Goal: Task Accomplishment & Management: Use online tool/utility

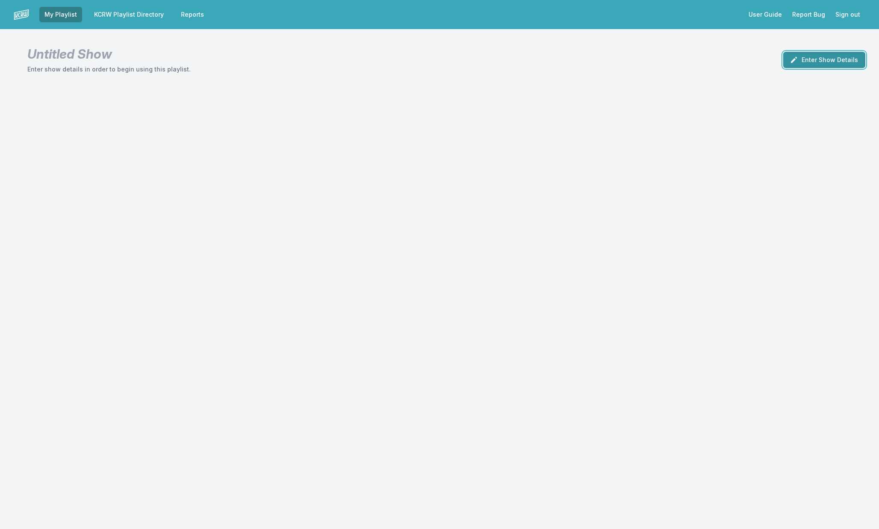
click at [812, 55] on button "Enter Show Details" at bounding box center [824, 60] width 82 height 16
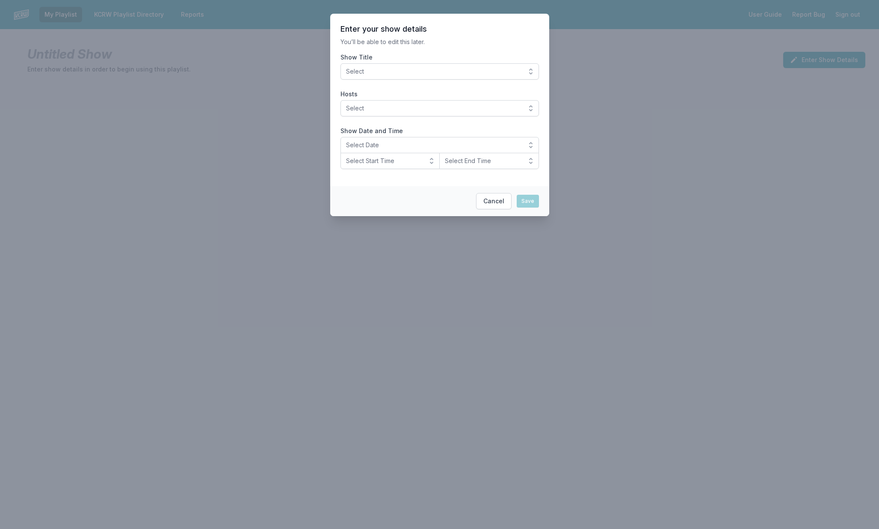
click at [437, 72] on span "Select" at bounding box center [433, 71] width 175 height 9
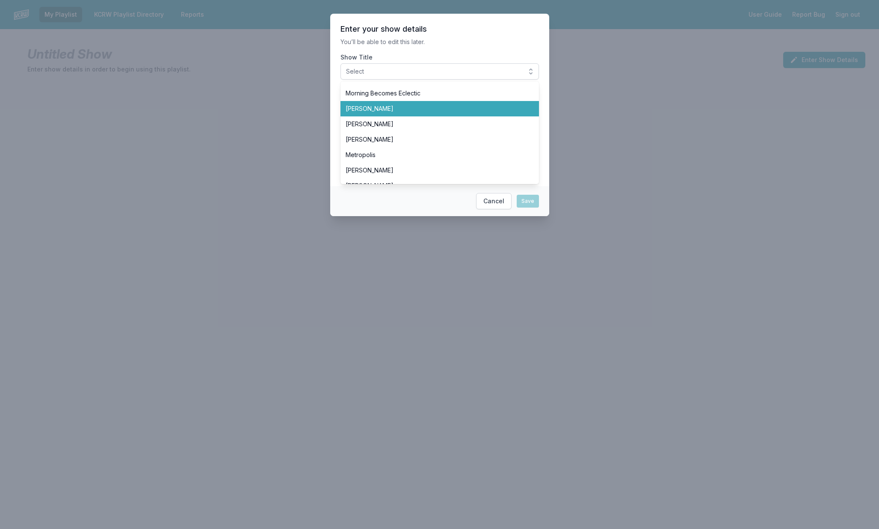
scroll to position [15, 0]
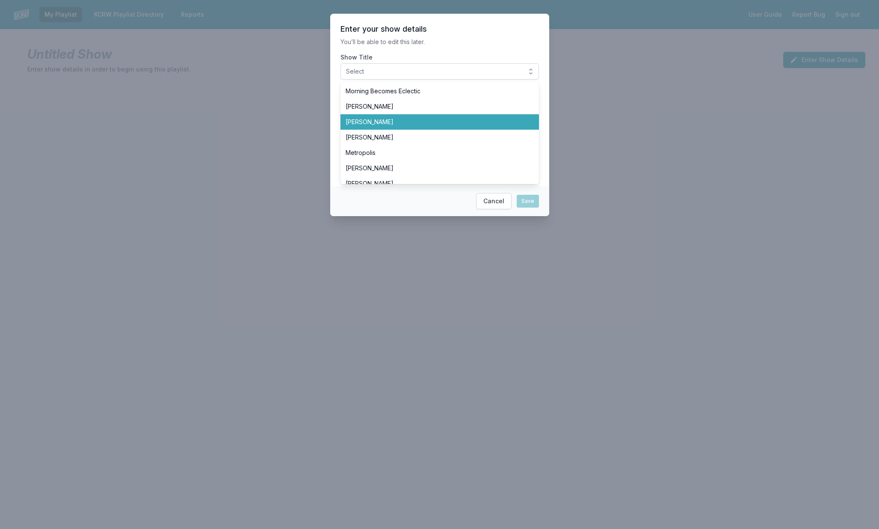
click at [432, 121] on span "[PERSON_NAME]" at bounding box center [434, 122] width 178 height 9
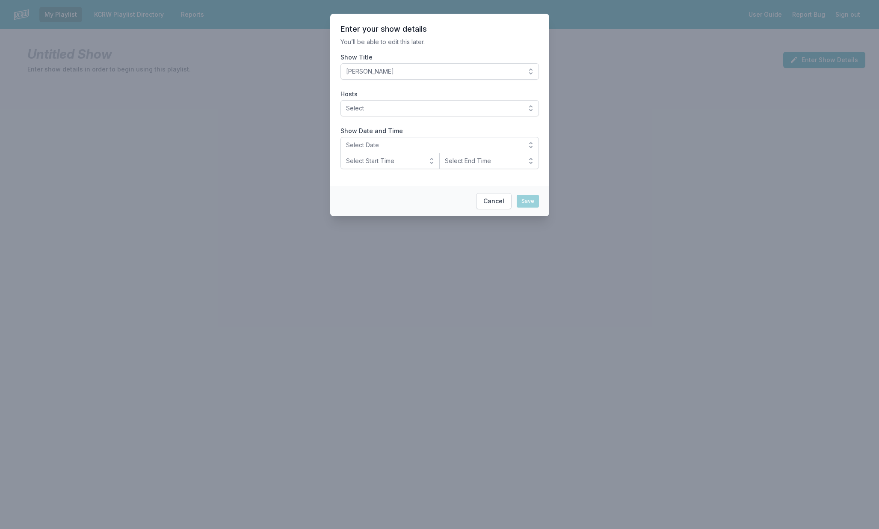
click at [444, 53] on label "Show Title" at bounding box center [439, 57] width 198 height 9
click at [444, 63] on button "[PERSON_NAME]" at bounding box center [439, 71] width 198 height 16
click at [425, 38] on p "You’ll be able to edit this later." at bounding box center [439, 42] width 198 height 9
click at [376, 103] on button "Select" at bounding box center [439, 108] width 198 height 16
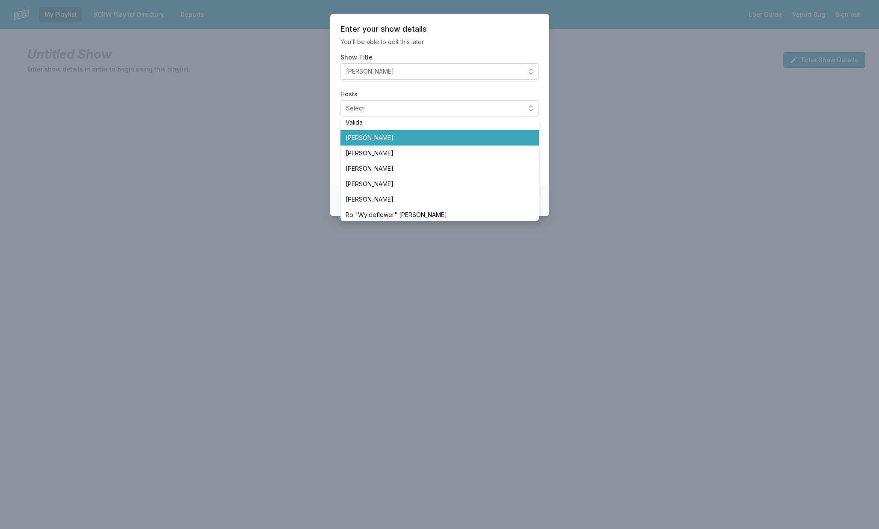
scroll to position [283, 0]
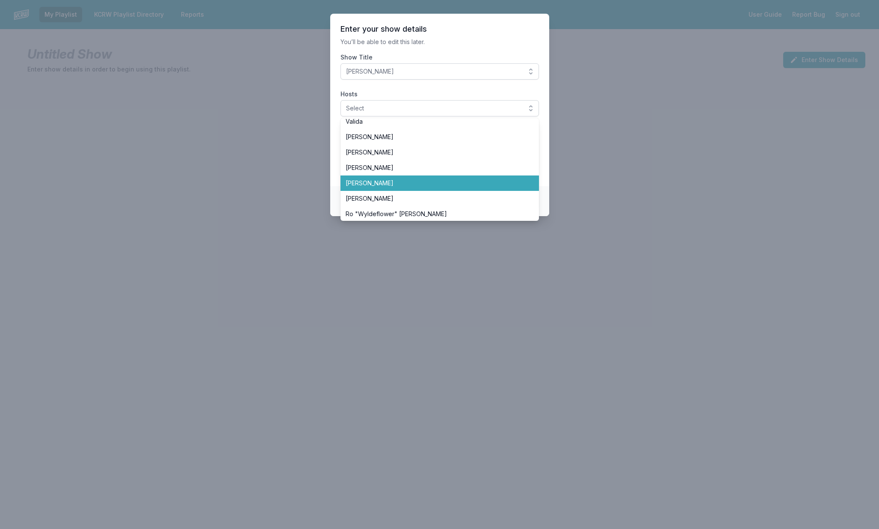
click at [381, 179] on span "[PERSON_NAME]" at bounding box center [434, 183] width 178 height 9
click at [456, 44] on p "You’ll be able to edit this later." at bounding box center [439, 42] width 198 height 9
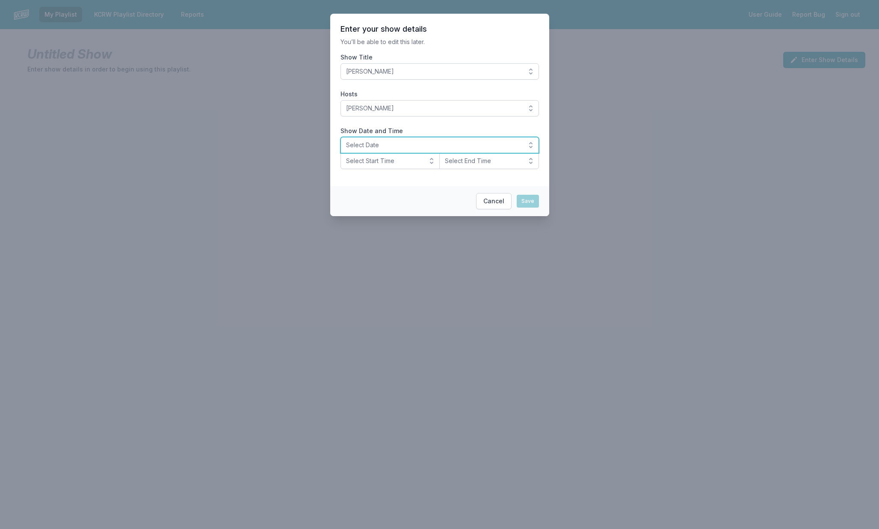
click at [384, 145] on span "Select Date" at bounding box center [433, 145] width 175 height 9
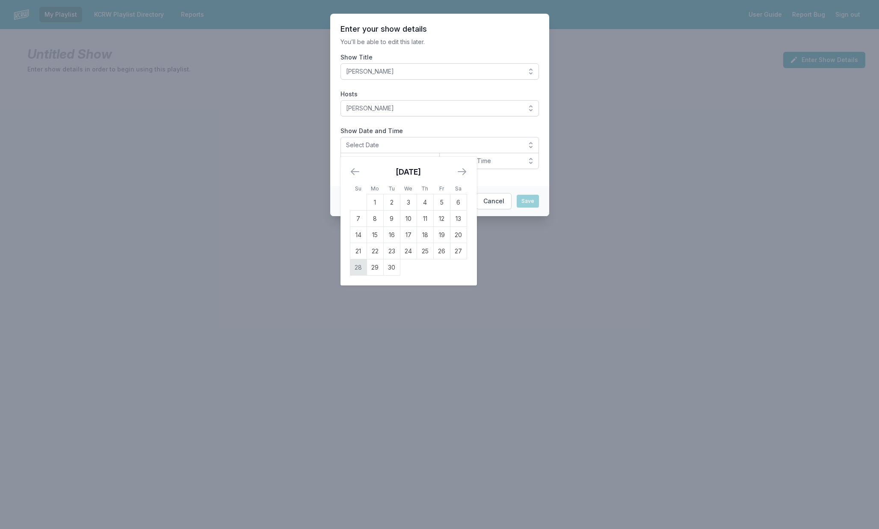
click at [364, 265] on td "28" at bounding box center [358, 267] width 17 height 16
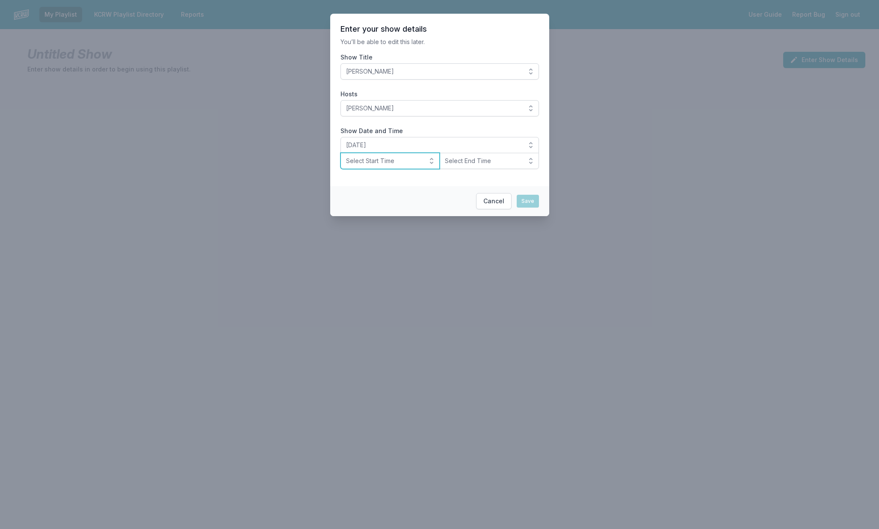
click at [373, 165] on button "Select Start Time" at bounding box center [390, 161] width 100 height 16
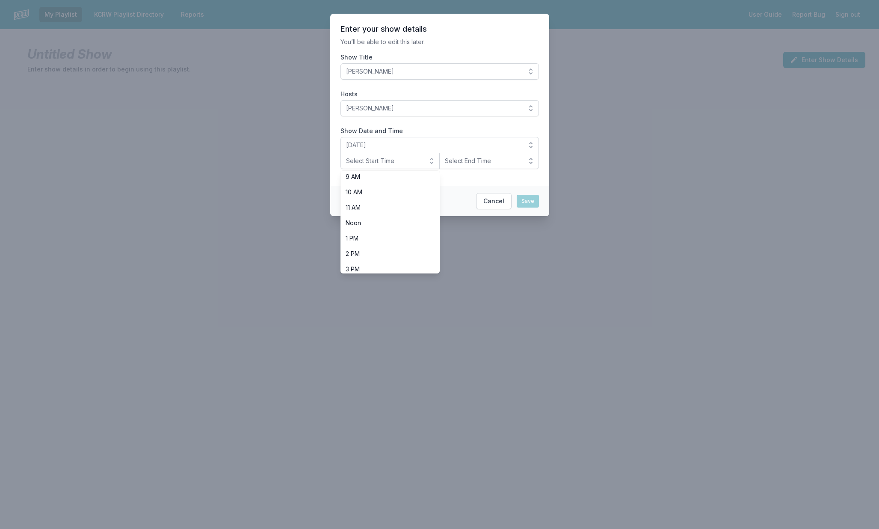
scroll to position [145, 0]
click at [371, 219] on span "Noon" at bounding box center [384, 220] width 79 height 9
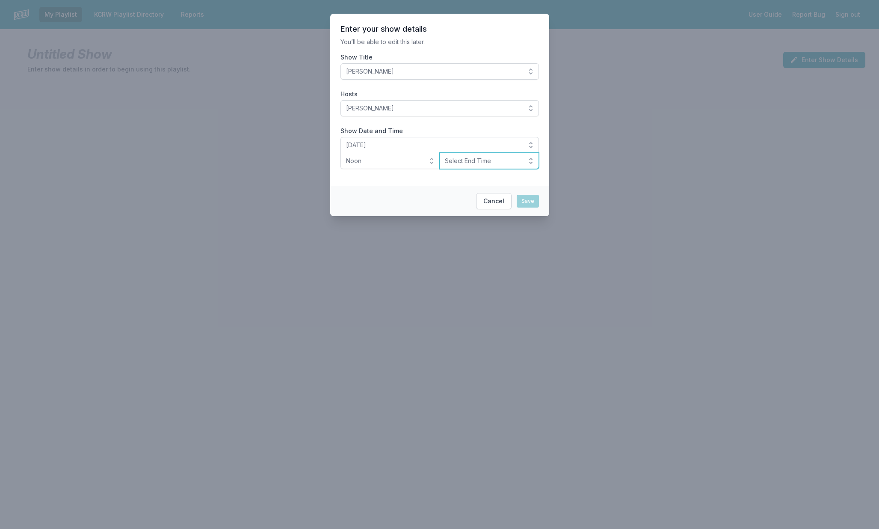
click at [452, 163] on span "Select End Time" at bounding box center [483, 160] width 77 height 9
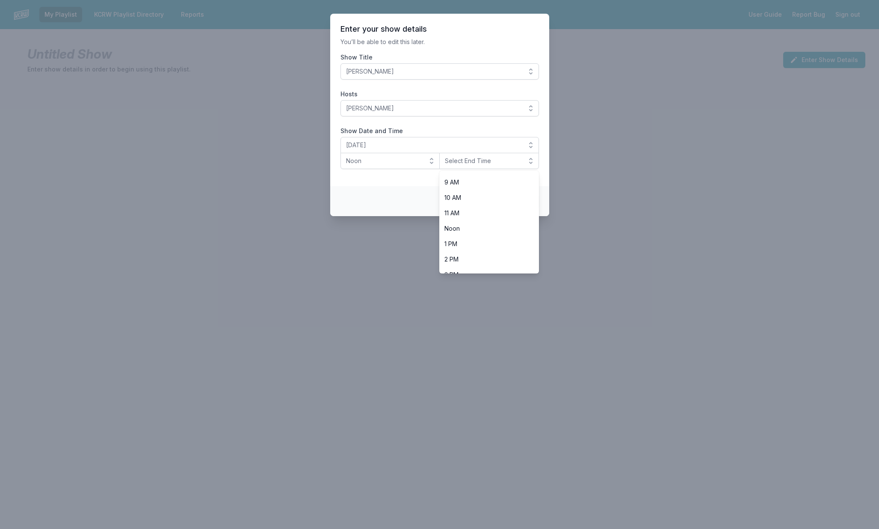
scroll to position [194, 0]
click at [451, 212] on li "3 PM" at bounding box center [489, 217] width 100 height 15
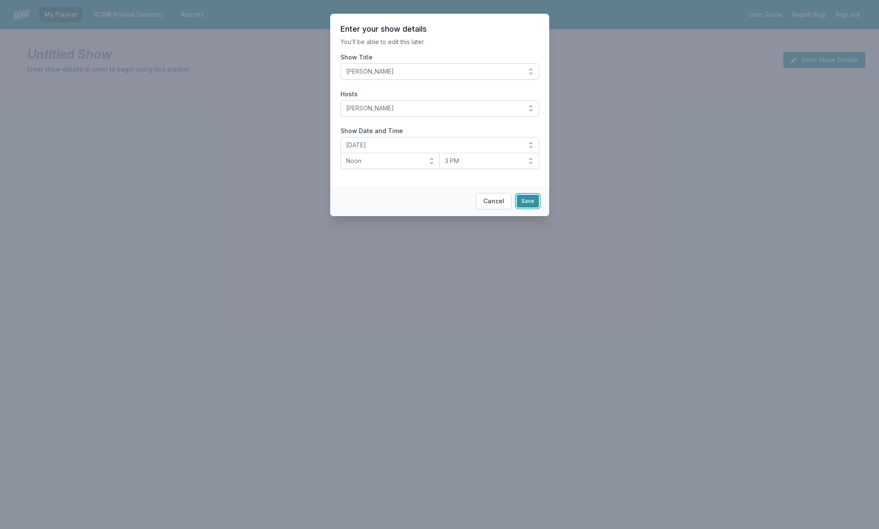
click at [523, 198] on button "Save" at bounding box center [528, 201] width 22 height 13
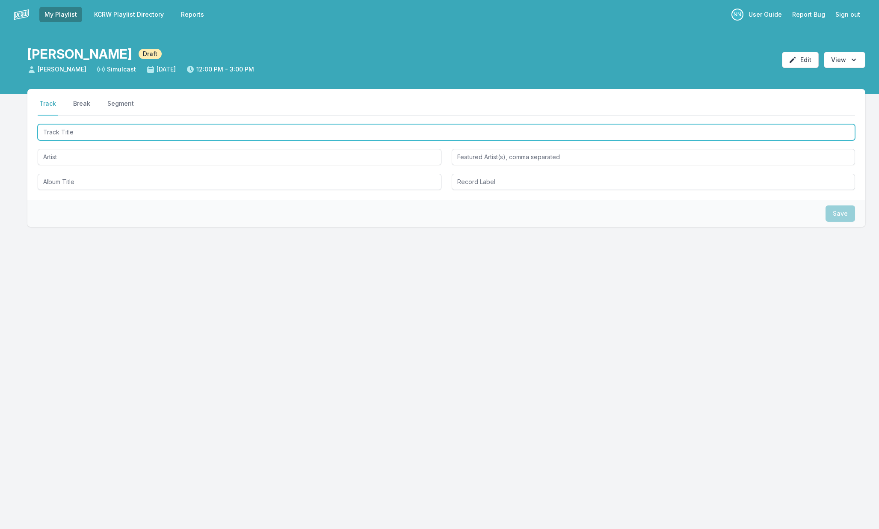
click at [313, 140] on input "Track Title" at bounding box center [446, 132] width 817 height 16
type input "Grounding"
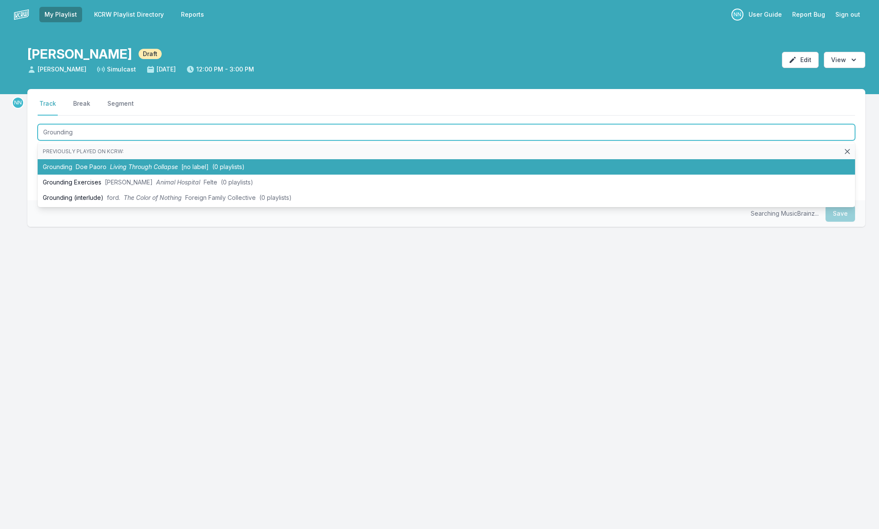
click at [227, 164] on span "(0 playlists)" at bounding box center [228, 166] width 32 height 7
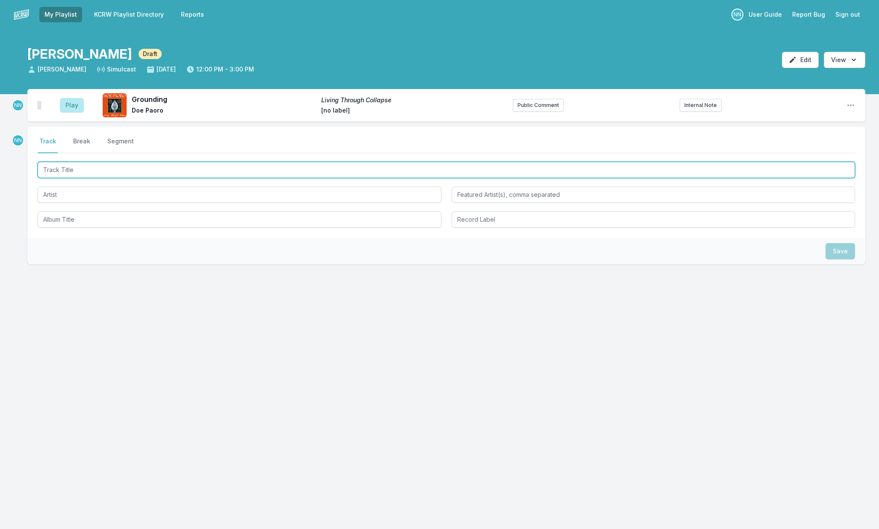
click at [167, 171] on input "Track Title" at bounding box center [446, 170] width 817 height 16
type input "The Language of Past Lives"
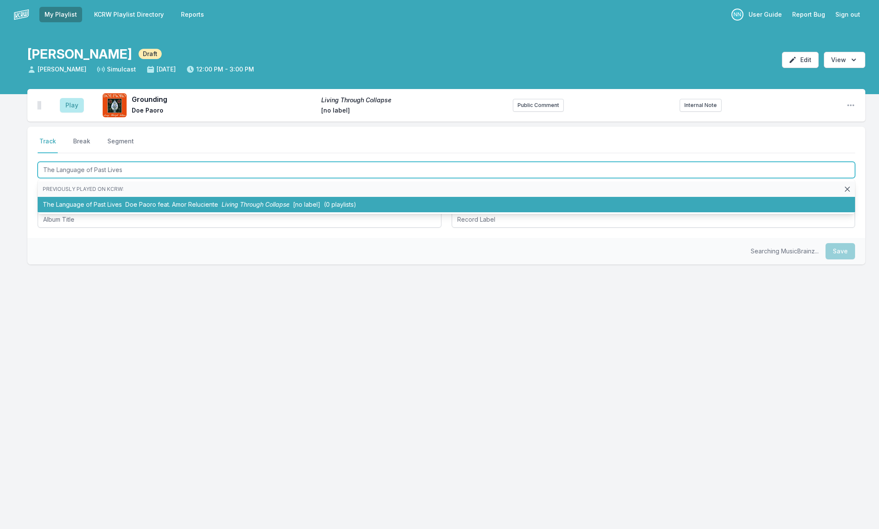
click at [156, 201] on span "Doe Paoro feat. Amor Reluciente" at bounding box center [171, 204] width 93 height 7
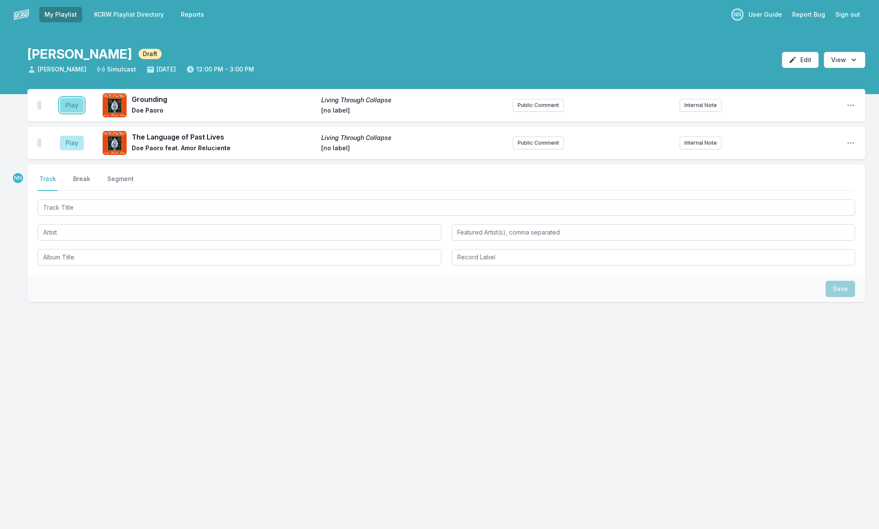
click at [71, 101] on button "Play" at bounding box center [72, 105] width 24 height 15
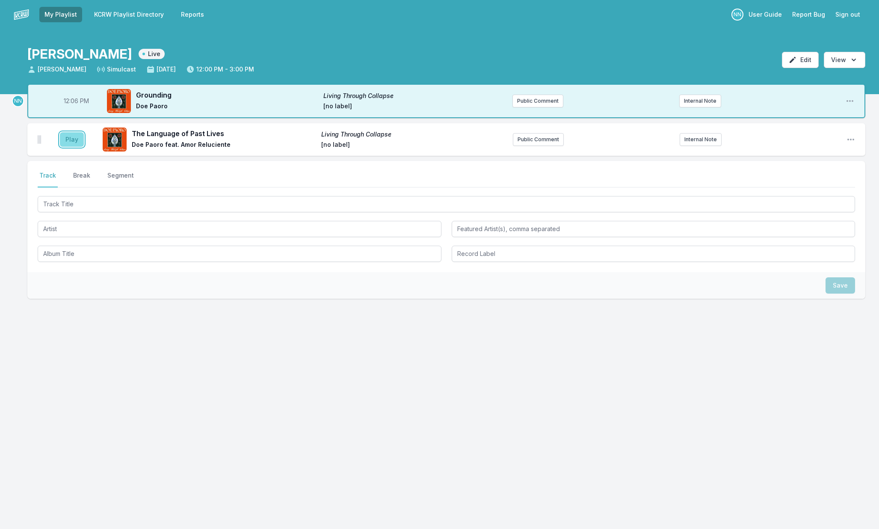
click at [71, 138] on button "Play" at bounding box center [72, 139] width 24 height 15
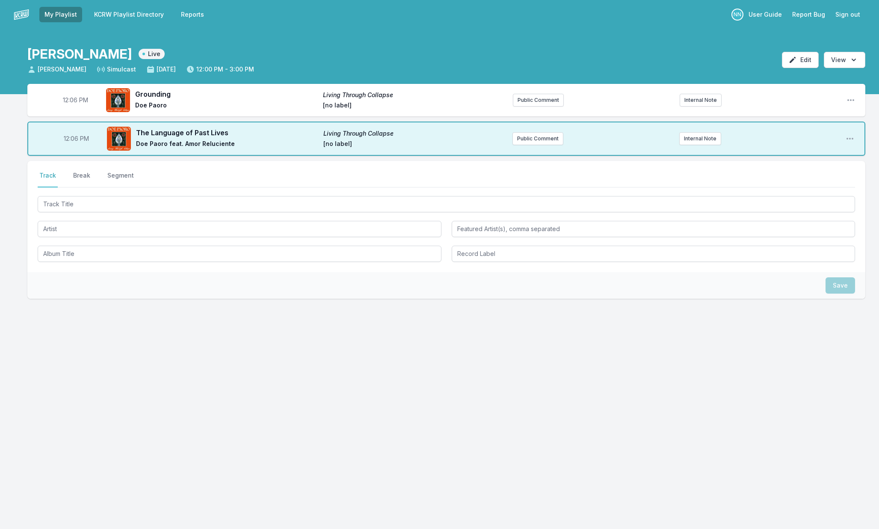
click at [74, 105] on aside "12:06 PM" at bounding box center [75, 99] width 48 height 27
click at [74, 102] on span "12:06 PM" at bounding box center [75, 100] width 25 height 9
click at [71, 100] on input "12:06" at bounding box center [75, 100] width 48 height 16
type input "12:05"
click at [75, 137] on span "12:06 PM" at bounding box center [76, 138] width 25 height 9
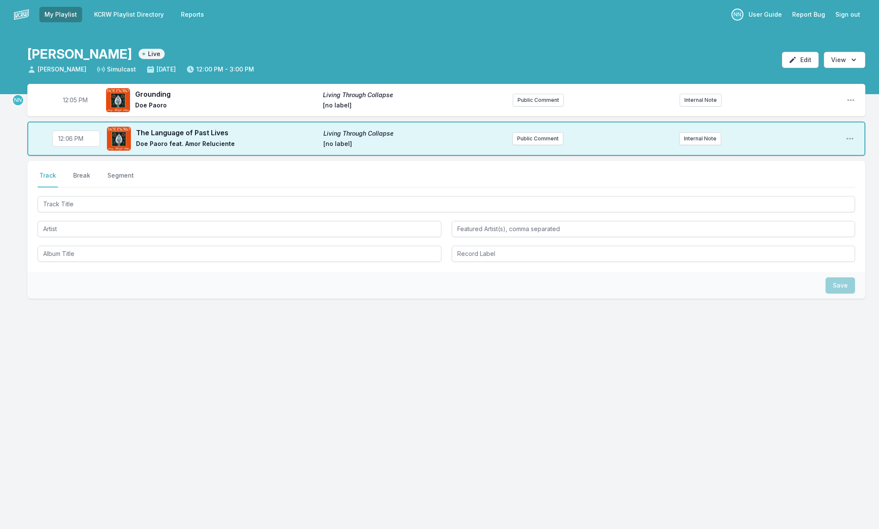
click at [74, 139] on input "12:06" at bounding box center [76, 138] width 48 height 16
click at [72, 139] on input "12:06" at bounding box center [76, 138] width 48 height 16
click at [21, 172] on div "NN 12:05 PM Grounding Living Through Collapse Doe Paoro [no label] Public Comme…" at bounding box center [439, 232] width 879 height 297
click at [71, 142] on input "12:07" at bounding box center [76, 138] width 48 height 16
type input "12:06"
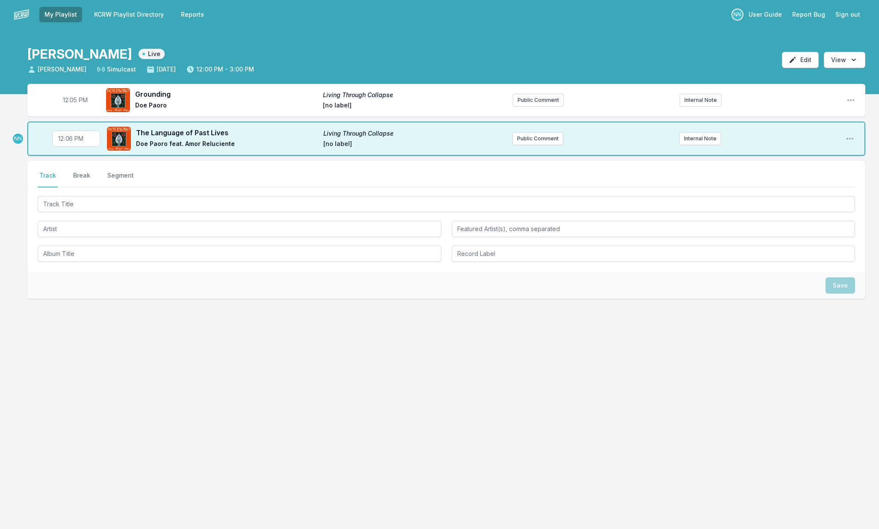
click at [27, 165] on div "12:05 PM Grounding Living Through Collapse Doe Paoro [no label] Public Comment …" at bounding box center [439, 232] width 879 height 297
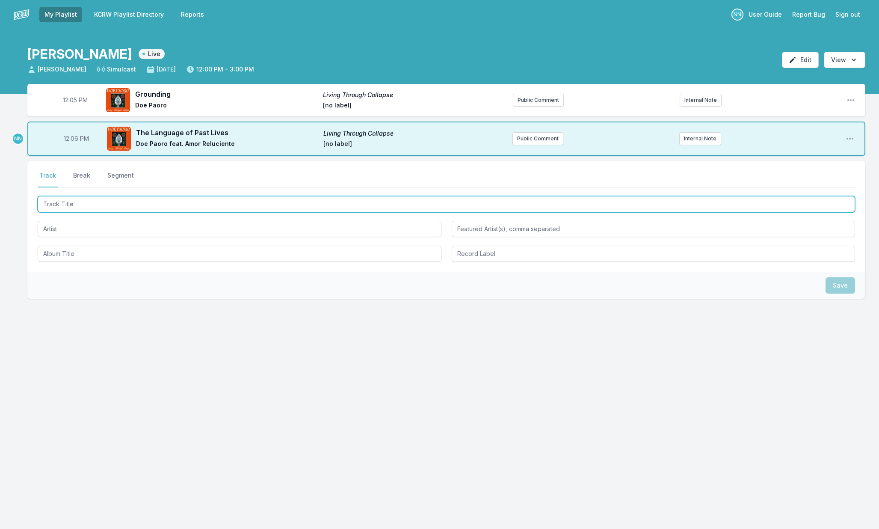
click at [86, 201] on input "Track Title" at bounding box center [446, 204] width 817 height 16
type input "Ceili"
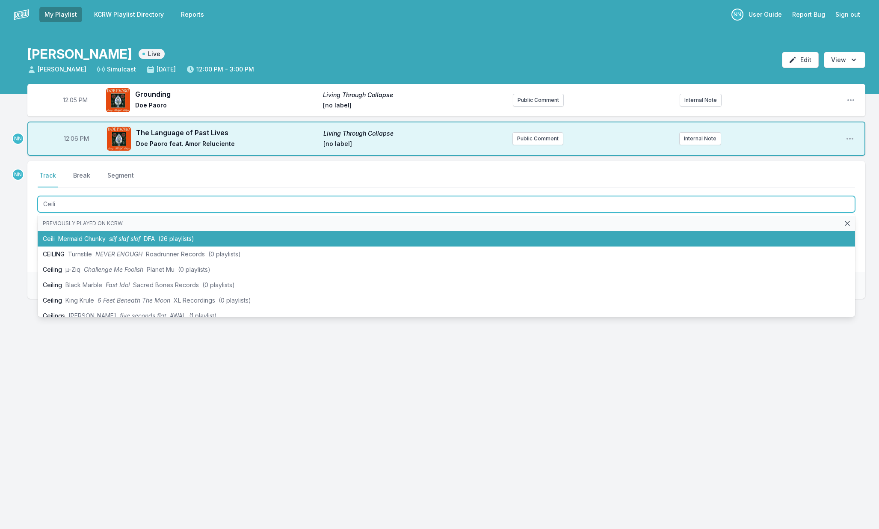
click at [109, 234] on li "Ceili Mermaid Chunky slif slaf slof DFA (26 playlists)" at bounding box center [446, 238] width 817 height 15
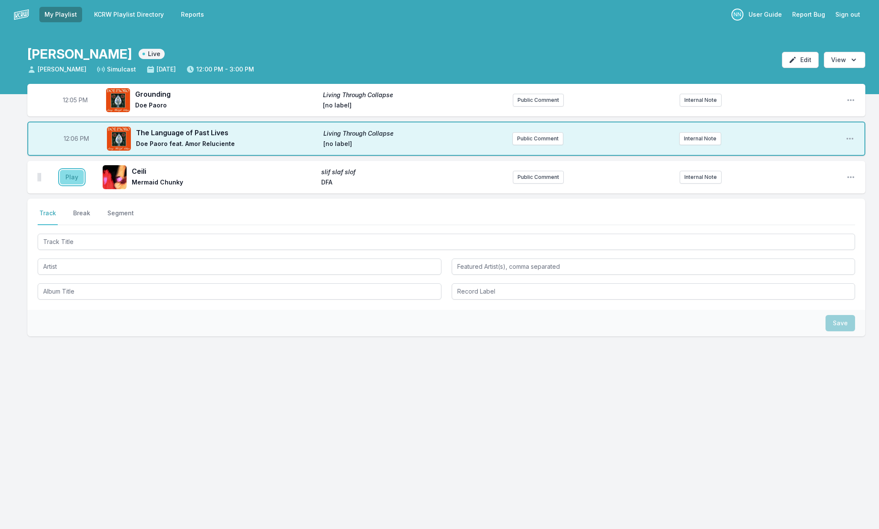
click at [75, 183] on button "Play" at bounding box center [72, 177] width 24 height 15
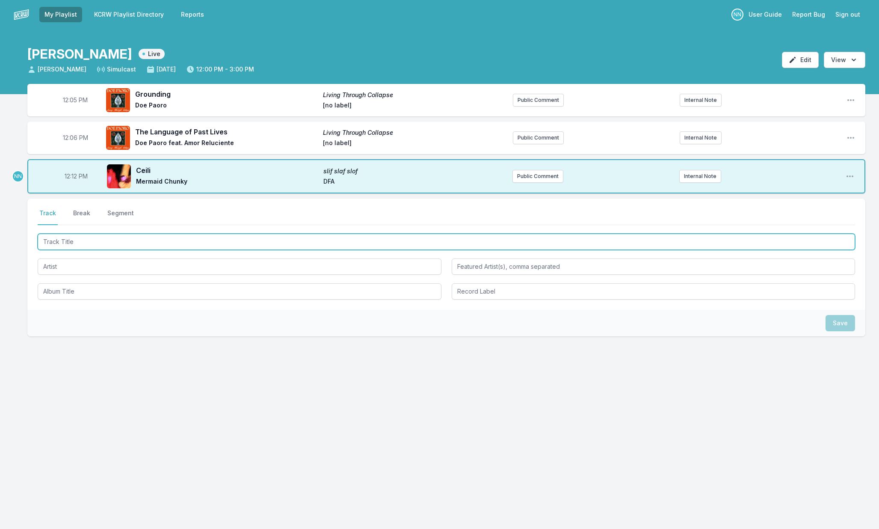
click at [89, 241] on input "Track Title" at bounding box center [446, 241] width 817 height 16
type input "Once In A Lifetime"
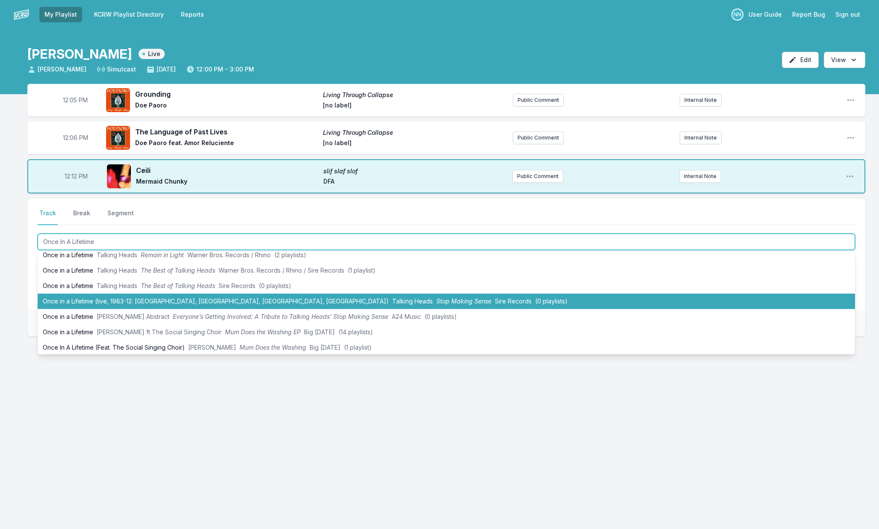
scroll to position [43, 0]
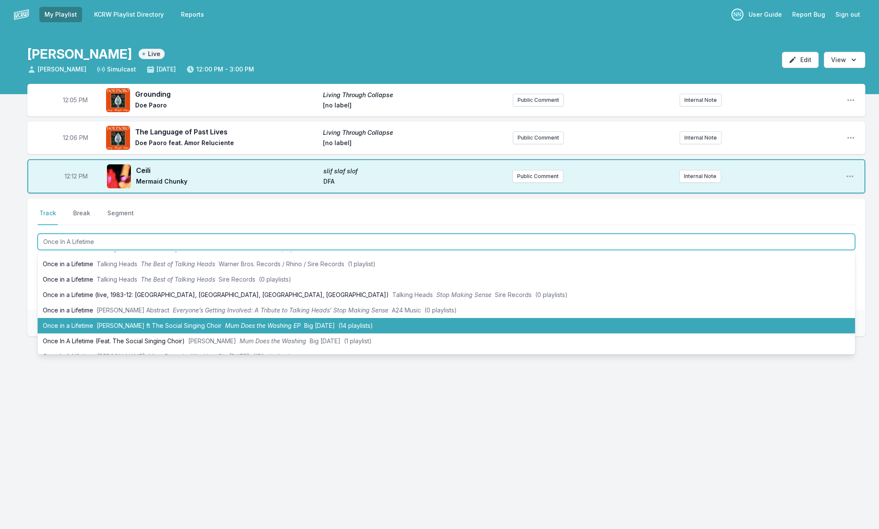
click at [124, 322] on span "[PERSON_NAME] ft The Social Singing Choir" at bounding box center [159, 325] width 125 height 7
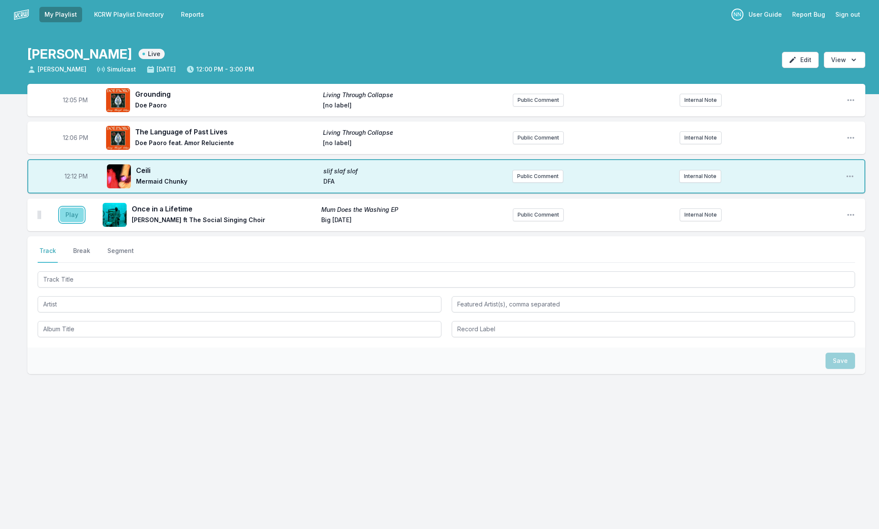
click at [77, 220] on button "Play" at bounding box center [72, 214] width 24 height 15
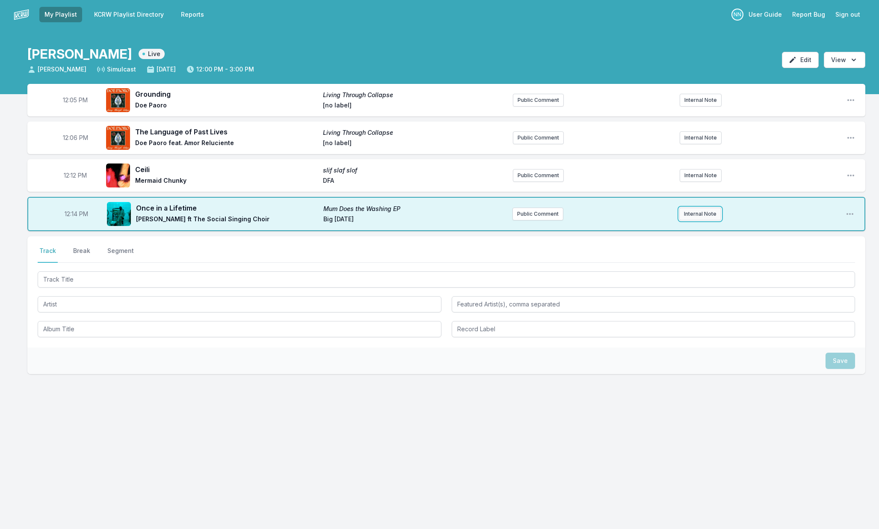
click at [688, 213] on button "Internal Note" at bounding box center [700, 213] width 42 height 13
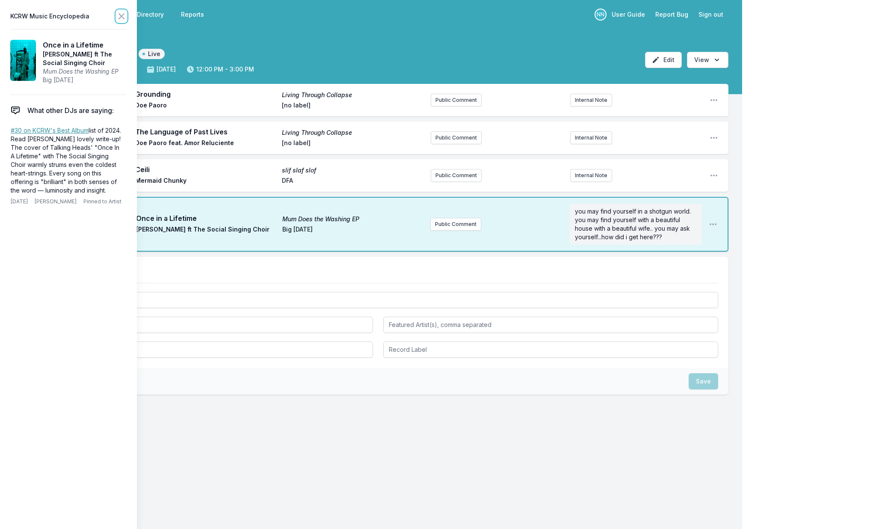
drag, startPoint x: 123, startPoint y: 20, endPoint x: 119, endPoint y: 47, distance: 26.9
click at [123, 20] on icon at bounding box center [121, 16] width 10 height 10
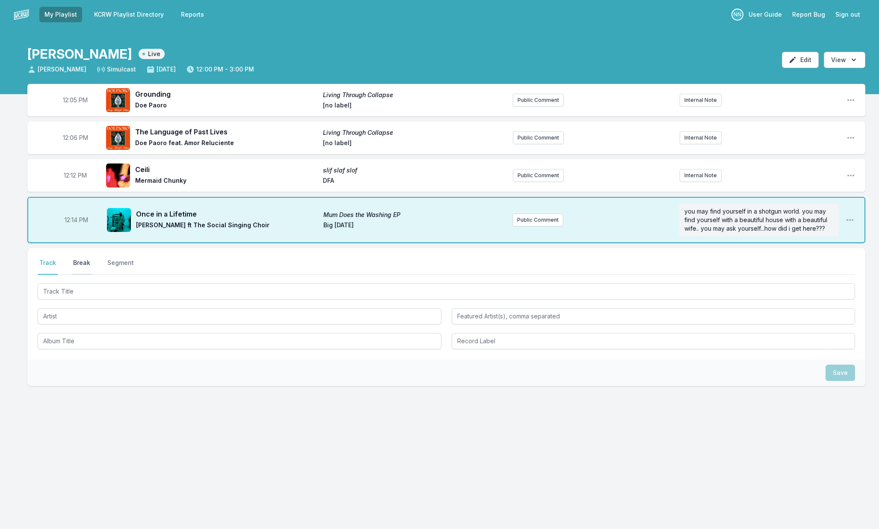
click at [81, 266] on button "Break" at bounding box center [81, 266] width 21 height 16
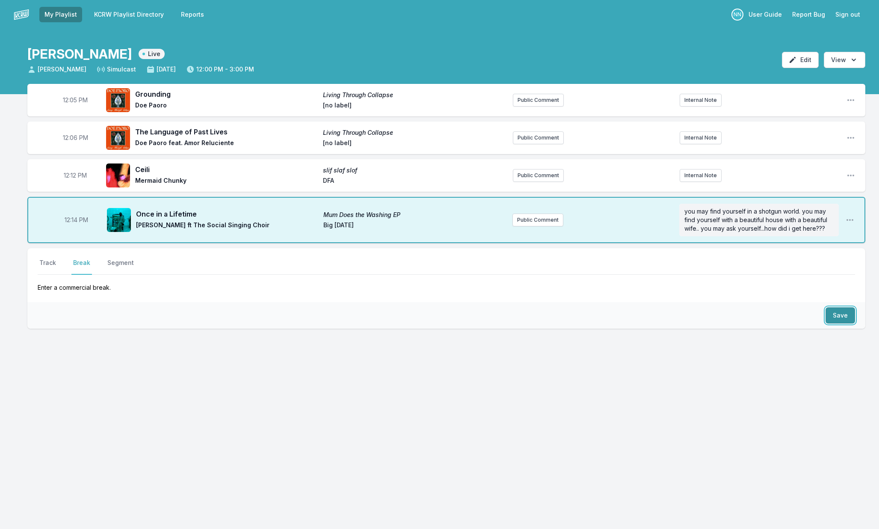
drag, startPoint x: 838, startPoint y: 319, endPoint x: 833, endPoint y: 319, distance: 4.7
click at [838, 319] on button "Save" at bounding box center [840, 315] width 30 height 16
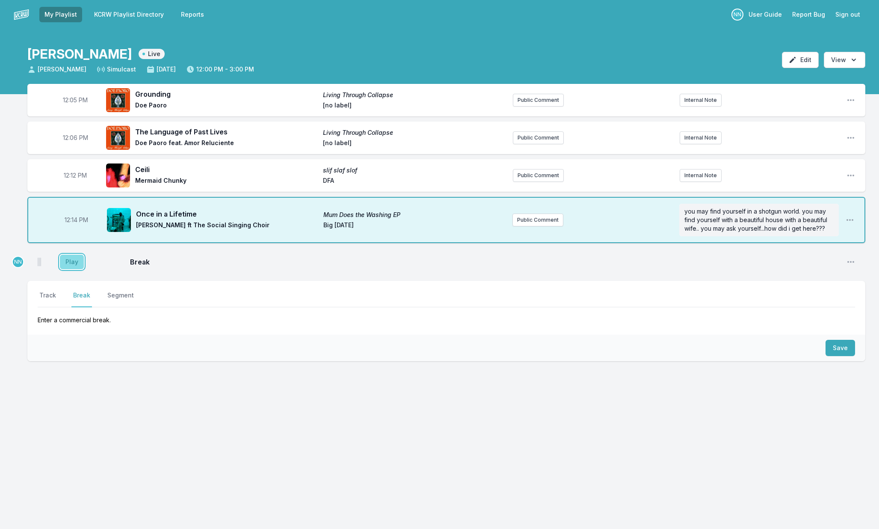
click at [69, 258] on button "Play" at bounding box center [72, 261] width 24 height 15
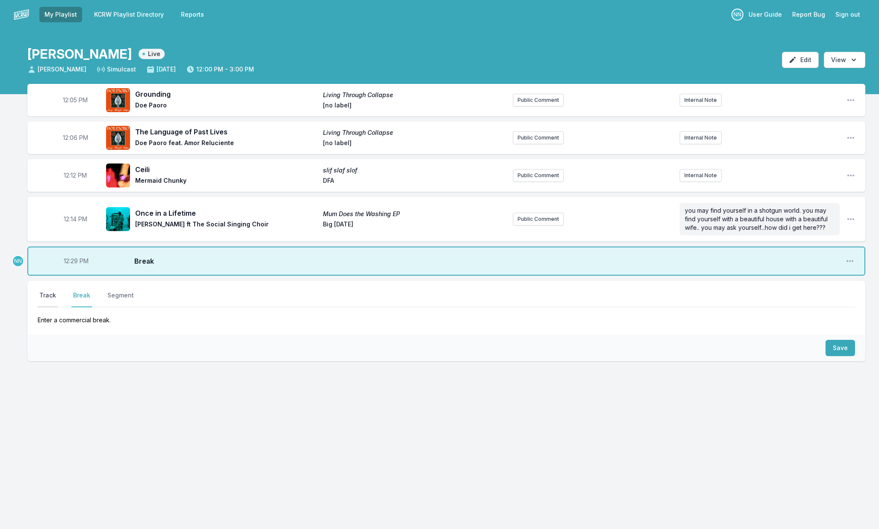
click at [46, 294] on button "Track" at bounding box center [48, 299] width 20 height 16
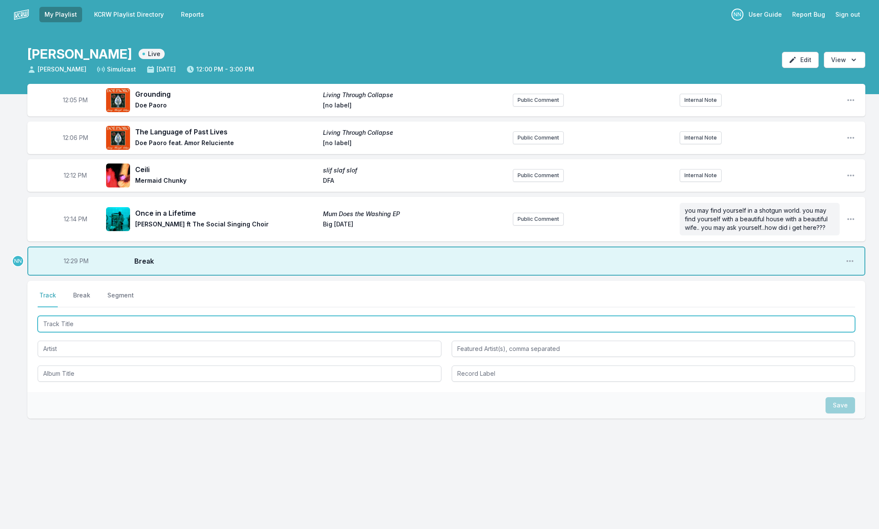
click at [89, 326] on input "Track Title" at bounding box center [446, 324] width 817 height 16
type input "Worldwide"
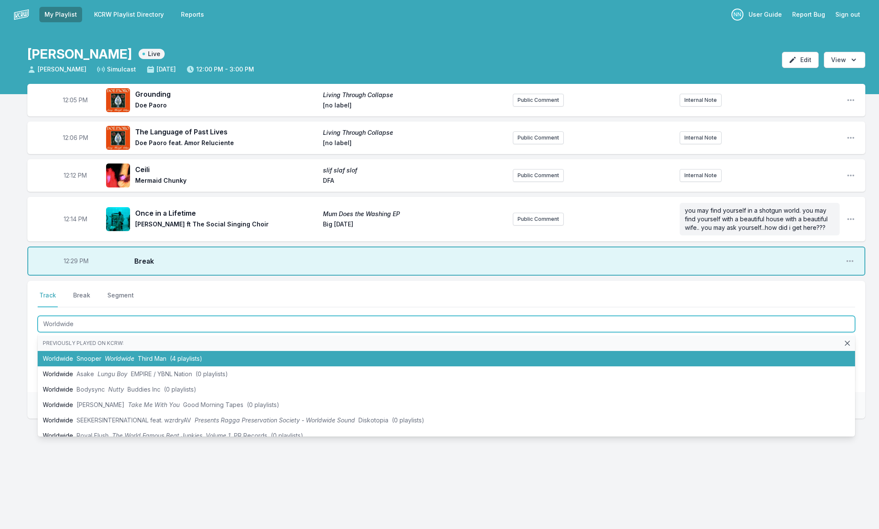
click at [91, 354] on li "Worldwide Snooper Worldwide Third Man (4 playlists)" at bounding box center [446, 358] width 817 height 15
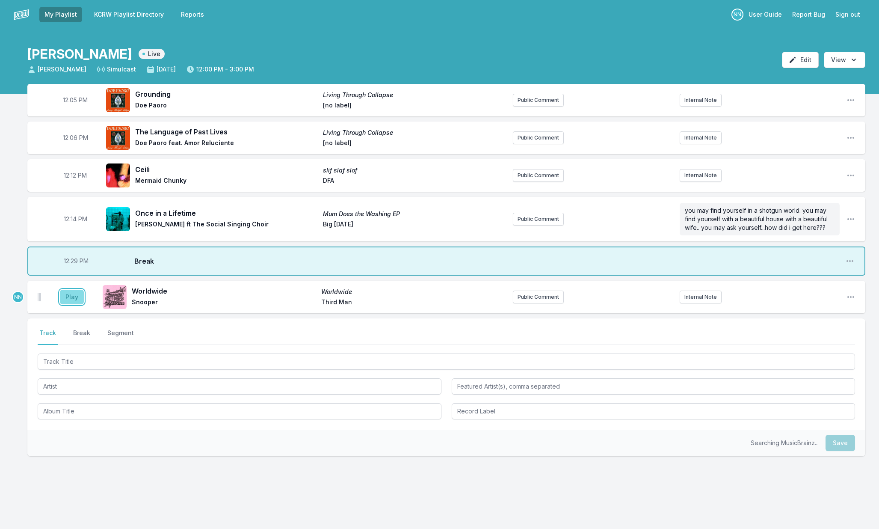
click at [77, 302] on button "Play" at bounding box center [72, 296] width 24 height 15
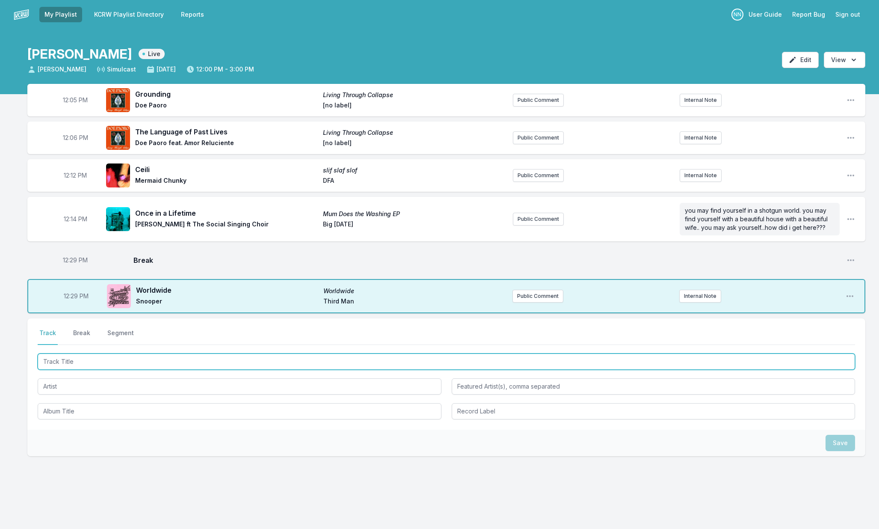
click at [90, 357] on input "Track Title" at bounding box center [446, 361] width 817 height 16
type input "Black Box"
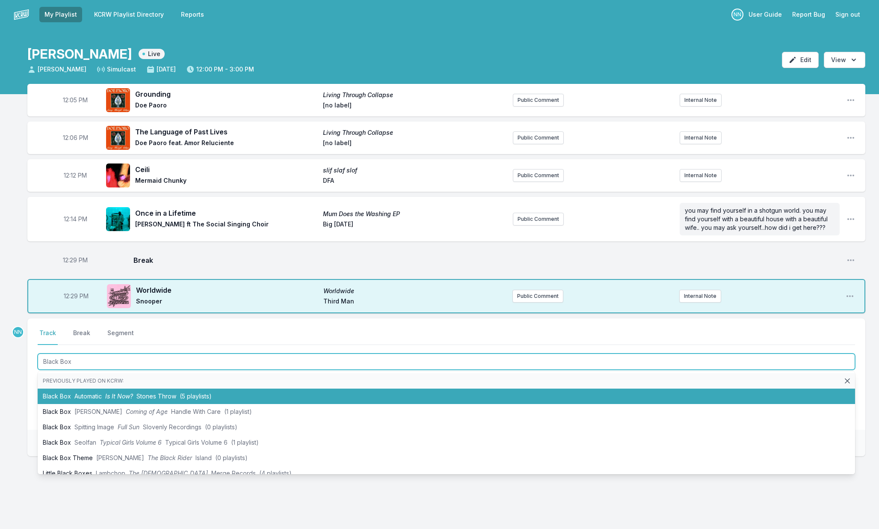
drag, startPoint x: 108, startPoint y: 390, endPoint x: 102, endPoint y: 388, distance: 6.5
click at [108, 390] on li "Black Box Automatic Is It Now? Stones Throw (5 playlists)" at bounding box center [446, 395] width 817 height 15
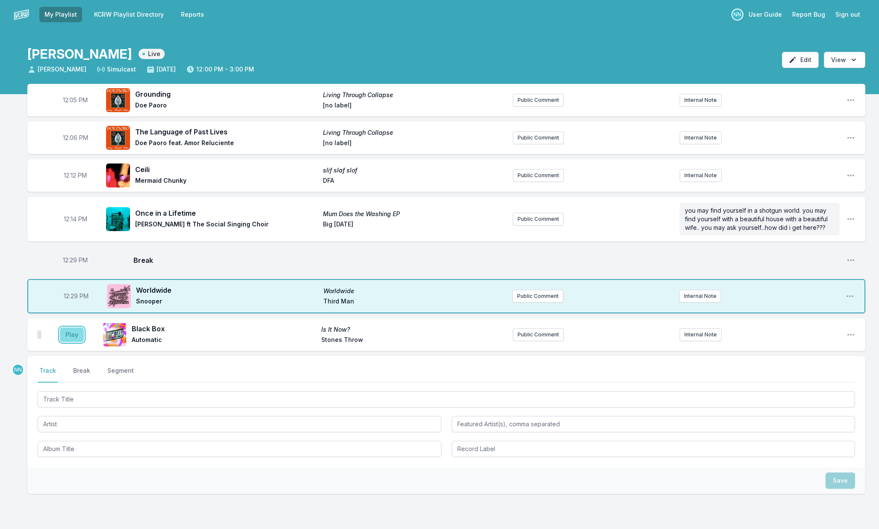
click at [73, 333] on button "Play" at bounding box center [72, 334] width 24 height 15
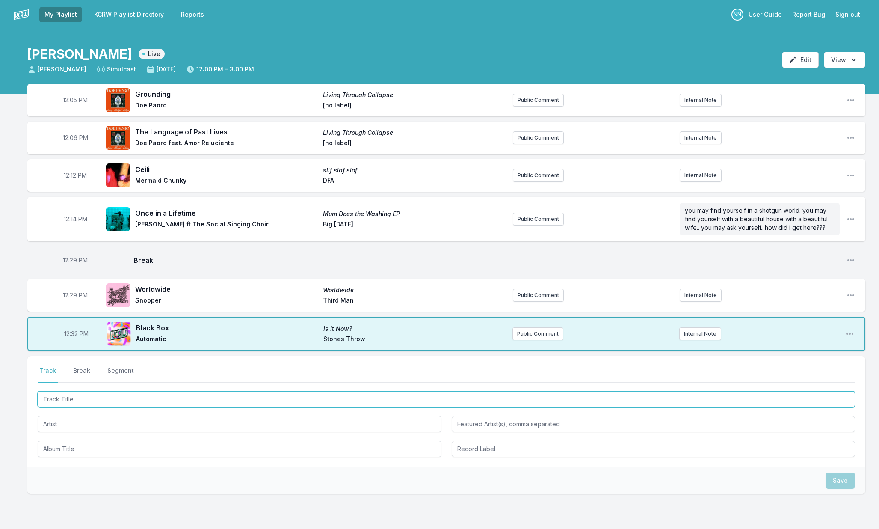
click at [64, 396] on input "Track Title" at bounding box center [446, 399] width 817 height 16
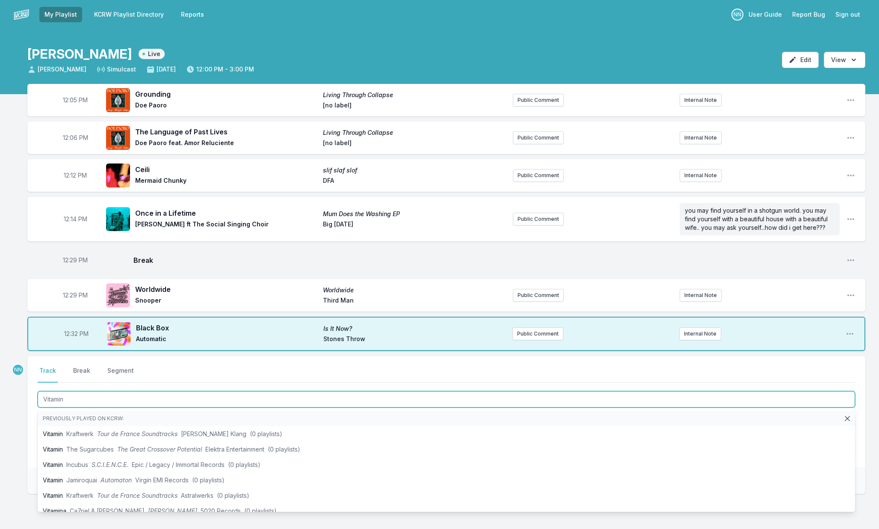
type input "Vitamin C"
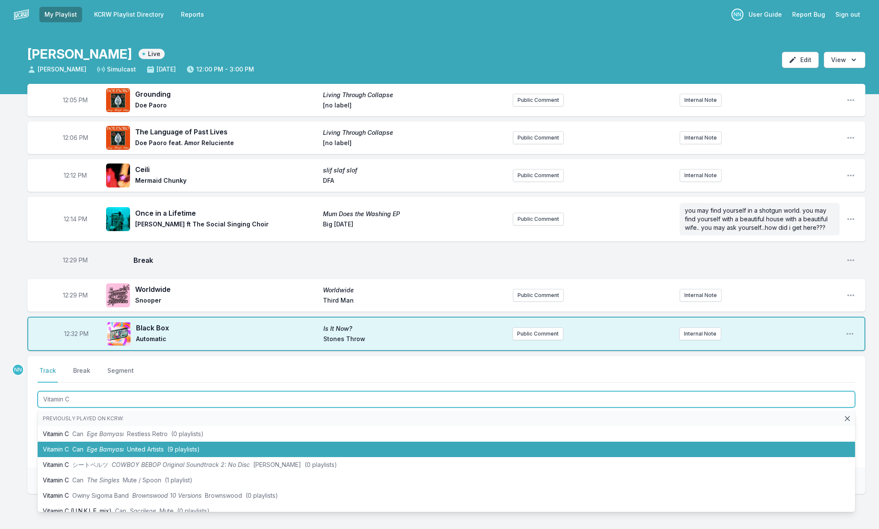
click at [72, 446] on li "Vitamin C Can Ege Bamyası United Artists (9 playlists)" at bounding box center [446, 448] width 817 height 15
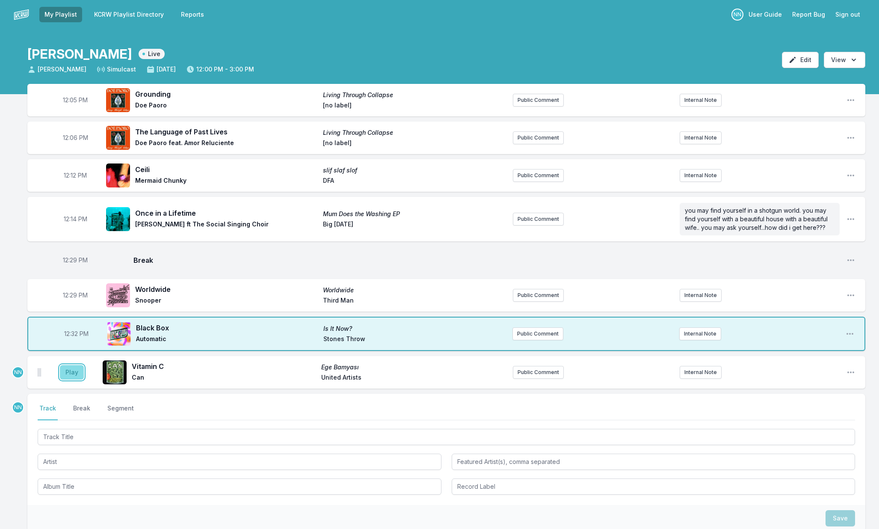
click at [72, 376] on button "Play" at bounding box center [72, 372] width 24 height 15
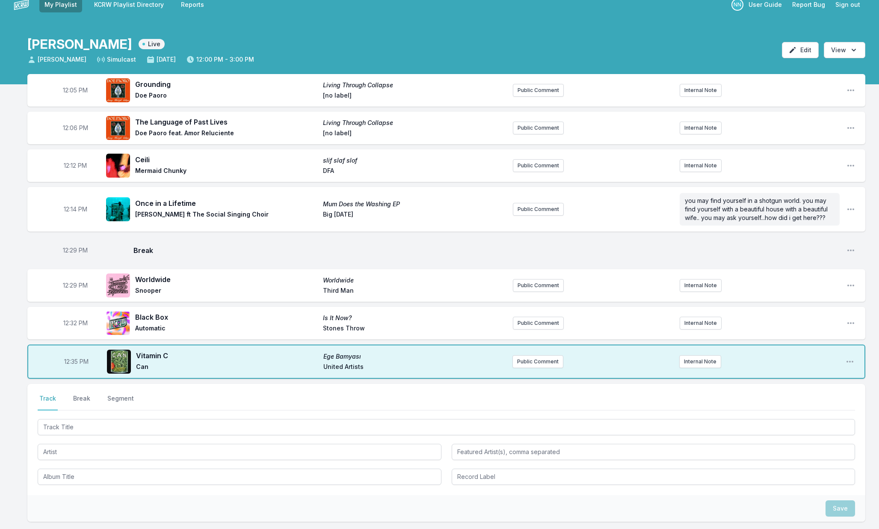
scroll to position [12, 0]
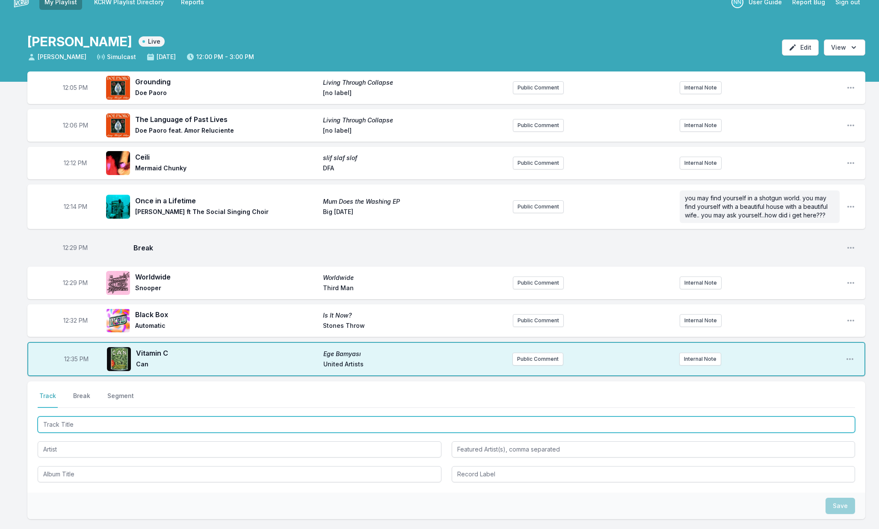
click at [92, 428] on input "Track Title" at bounding box center [446, 424] width 817 height 16
type input "BETTER"
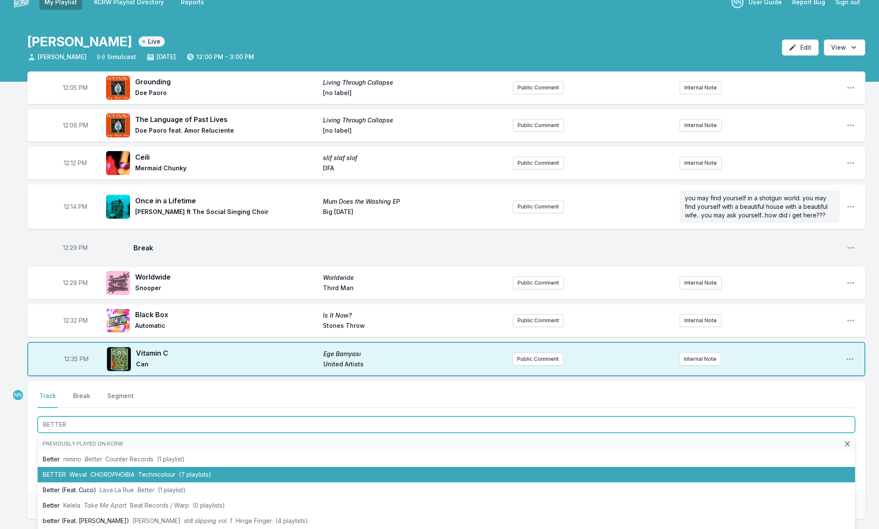
drag, startPoint x: 79, startPoint y: 472, endPoint x: 76, endPoint y: 467, distance: 5.9
click at [79, 472] on span "Weval" at bounding box center [78, 473] width 18 height 7
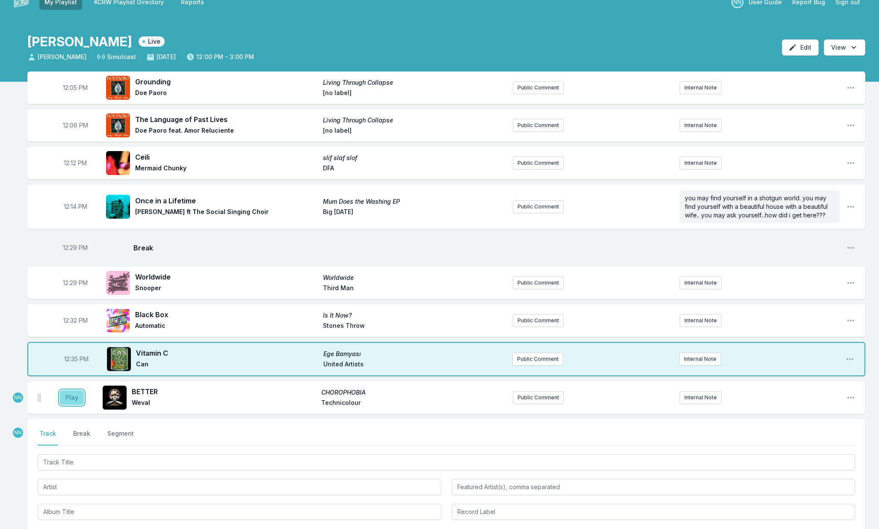
click at [73, 400] on button "Play" at bounding box center [72, 397] width 24 height 15
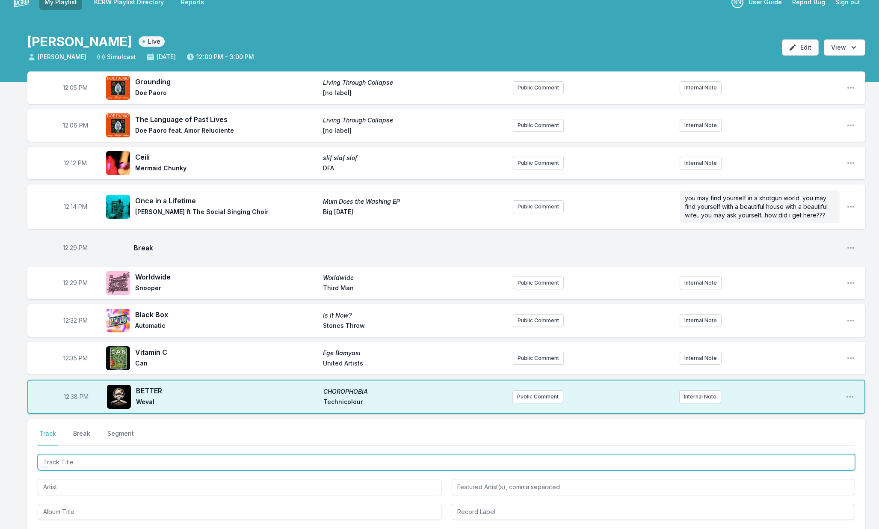
drag, startPoint x: 86, startPoint y: 454, endPoint x: 92, endPoint y: 456, distance: 7.3
click at [86, 454] on input "Track Title" at bounding box center [446, 462] width 817 height 16
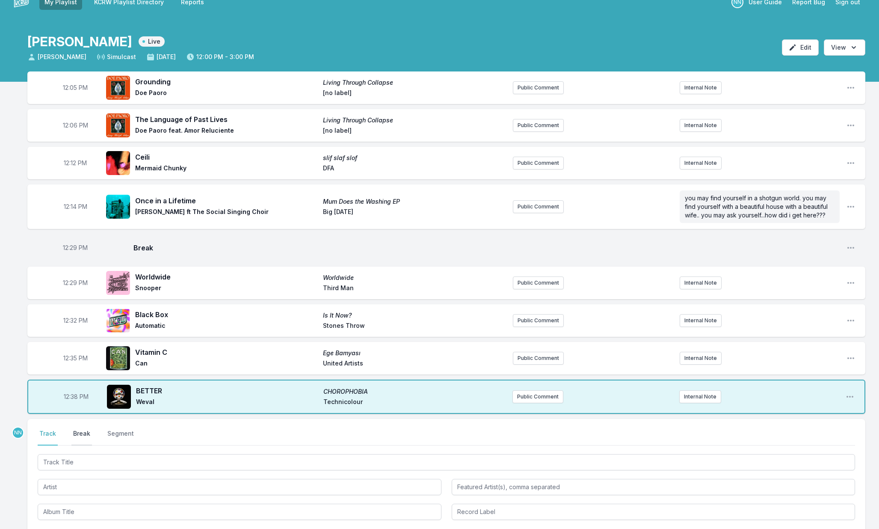
click at [86, 435] on button "Break" at bounding box center [81, 437] width 21 height 16
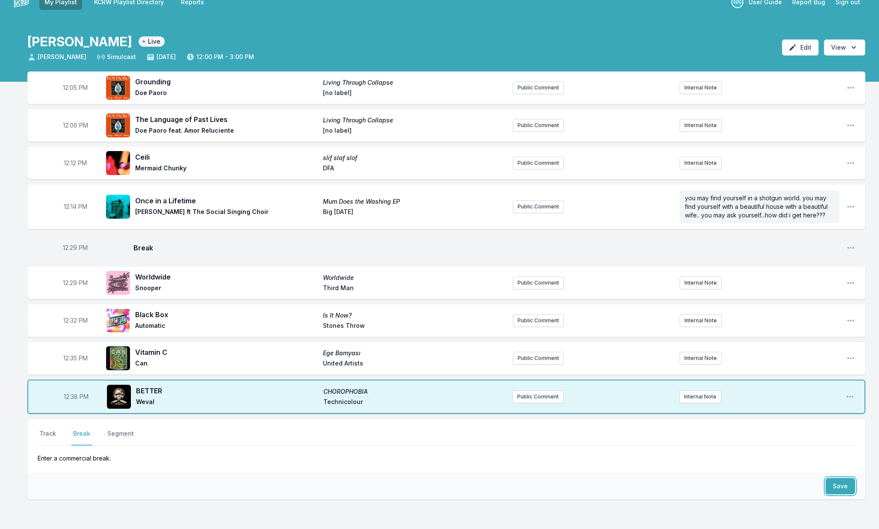
drag, startPoint x: 843, startPoint y: 484, endPoint x: 746, endPoint y: 482, distance: 97.5
click at [841, 484] on button "Save" at bounding box center [840, 486] width 30 height 16
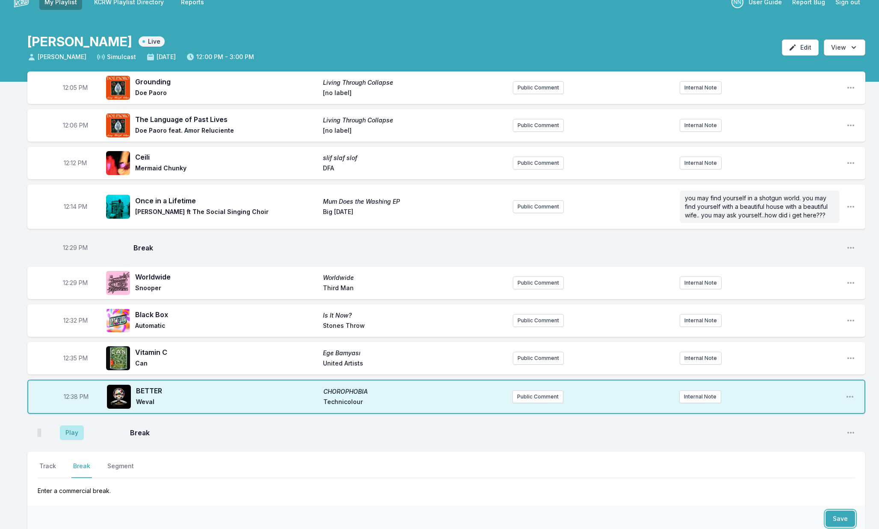
scroll to position [12, 0]
click at [76, 431] on button "Play" at bounding box center [72, 432] width 24 height 15
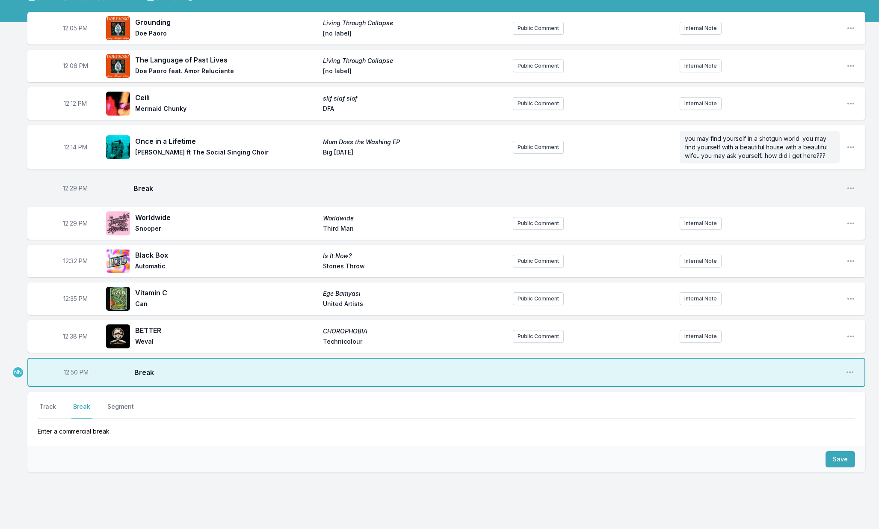
scroll to position [74, 0]
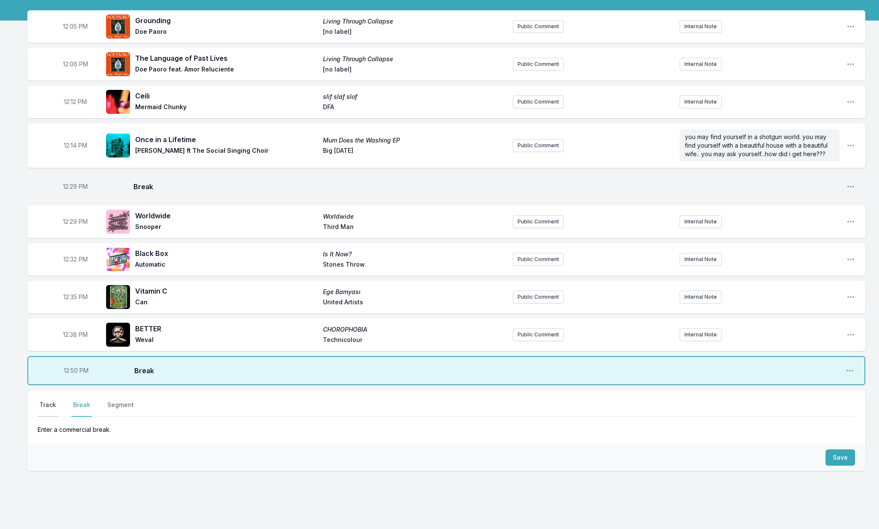
click at [47, 404] on button "Track" at bounding box center [48, 408] width 20 height 16
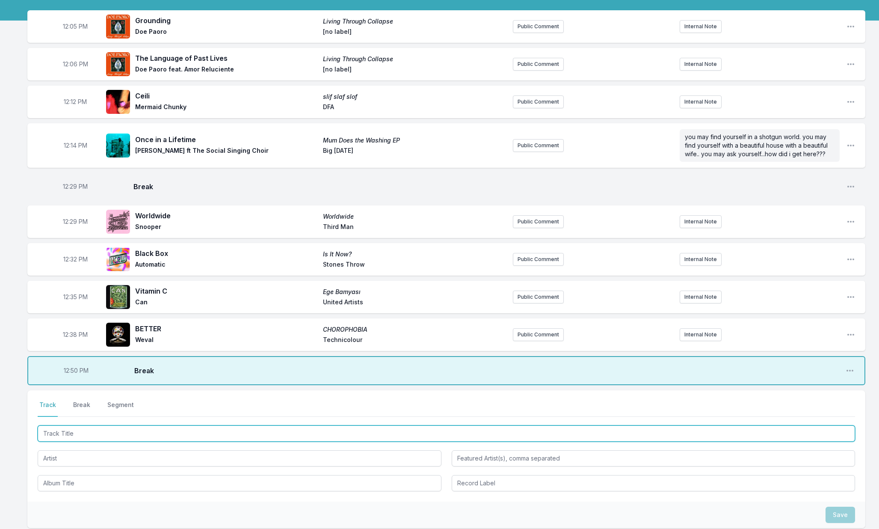
click at [86, 429] on input "Track Title" at bounding box center [446, 433] width 817 height 16
type input "Soho House Valet"
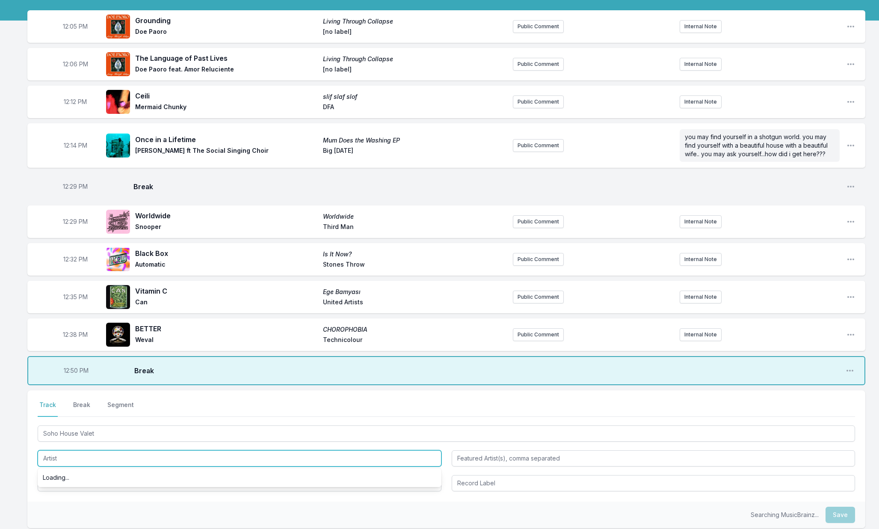
click at [84, 459] on input "Artist" at bounding box center [240, 458] width 404 height 16
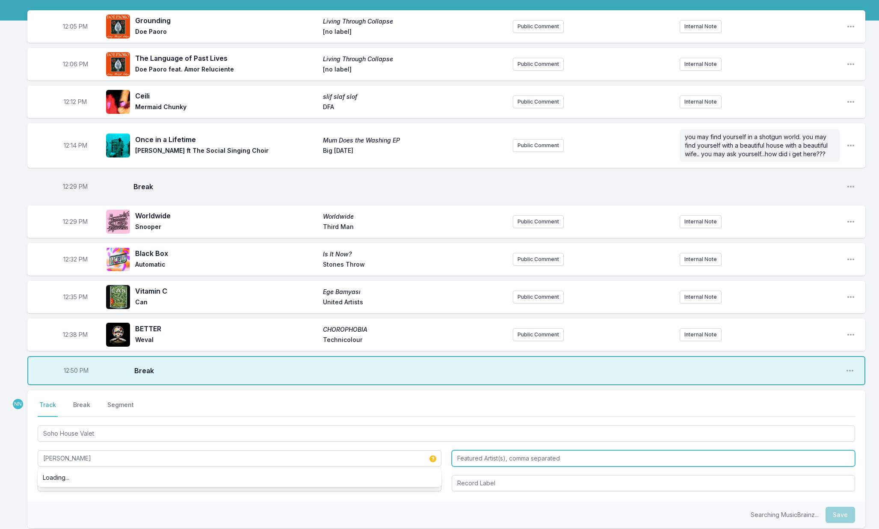
type input "[PERSON_NAME]"
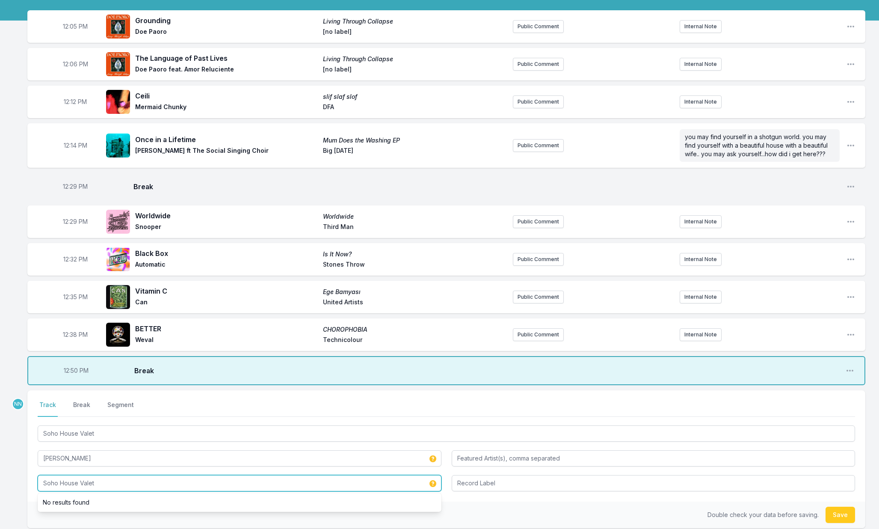
type input "Soho House Valet"
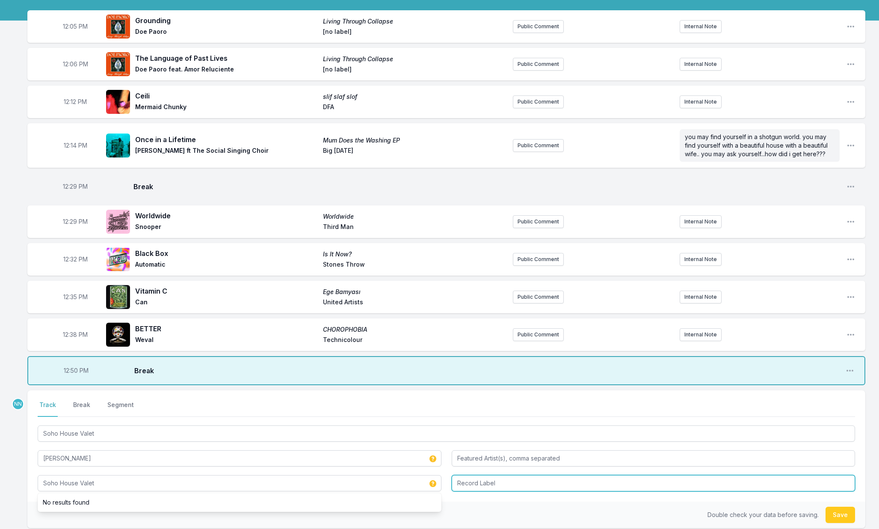
click at [465, 479] on input "Record Label" at bounding box center [654, 483] width 404 height 16
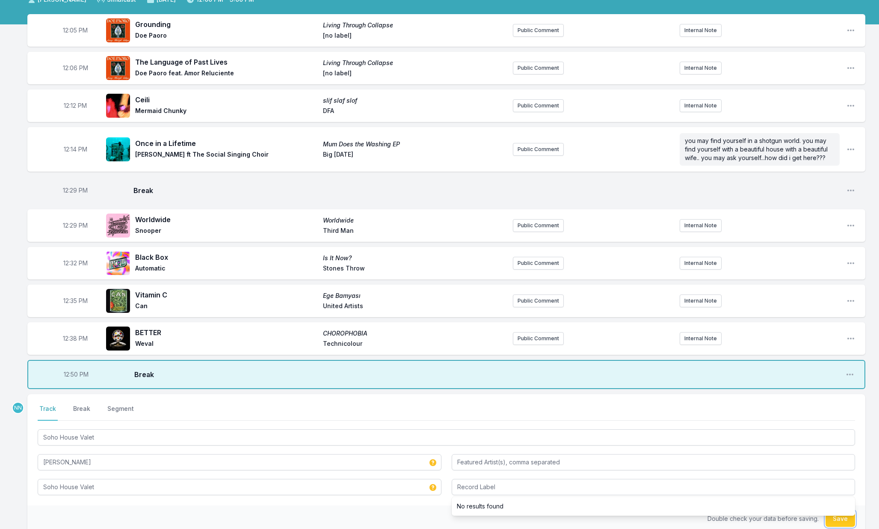
click at [846, 521] on button "Save" at bounding box center [840, 518] width 30 height 16
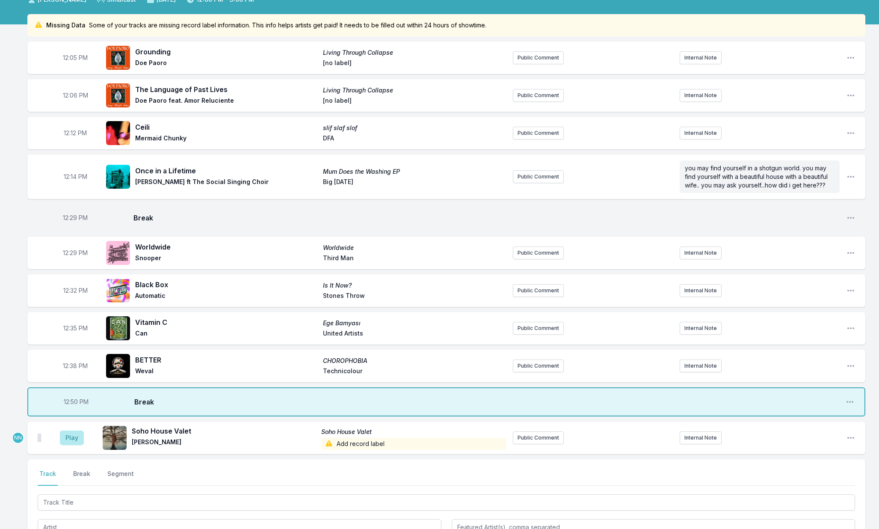
scroll to position [69, 0]
click at [75, 433] on button "Play" at bounding box center [72, 438] width 24 height 15
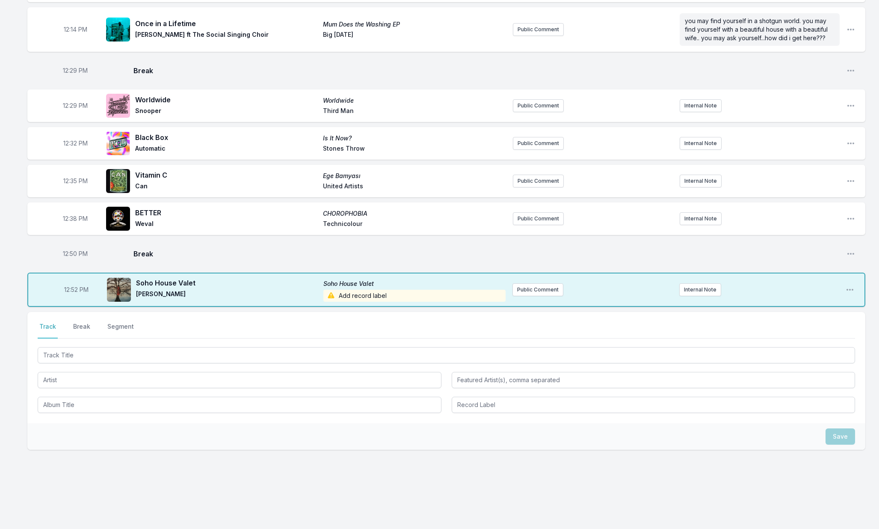
scroll to position [220, 0]
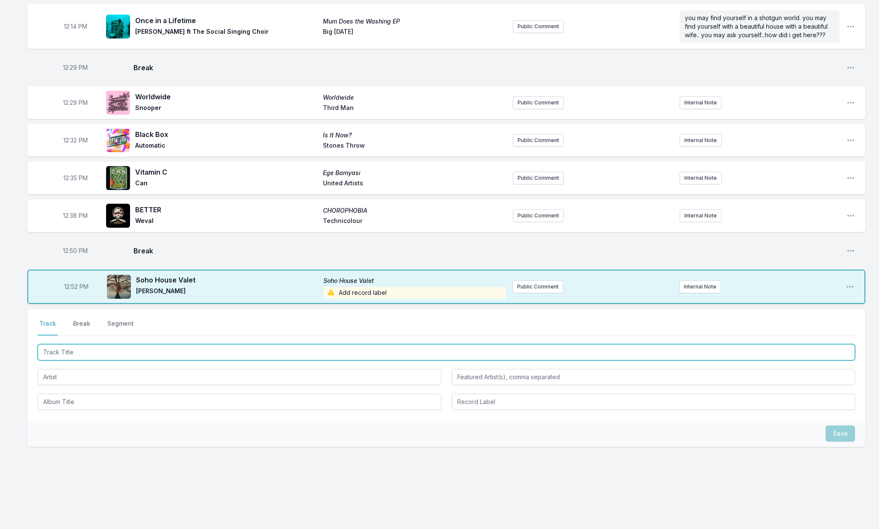
click at [137, 356] on input "Track Title" at bounding box center [446, 352] width 817 height 16
type input "Play It Out"
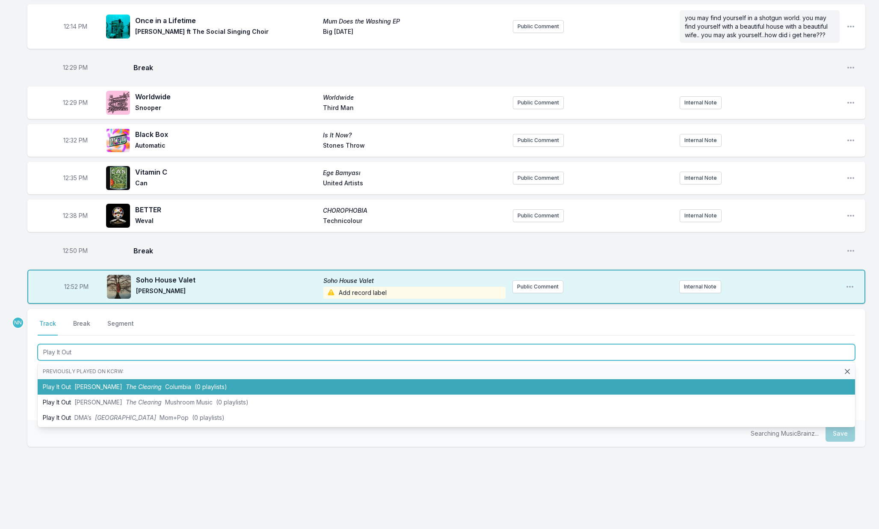
click at [130, 385] on span "The Clearing" at bounding box center [144, 386] width 36 height 7
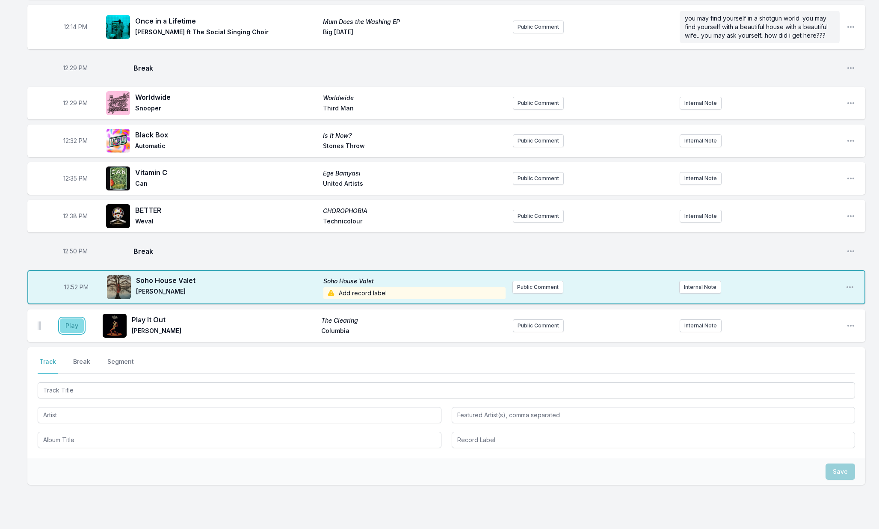
click at [77, 329] on button "Play" at bounding box center [72, 325] width 24 height 15
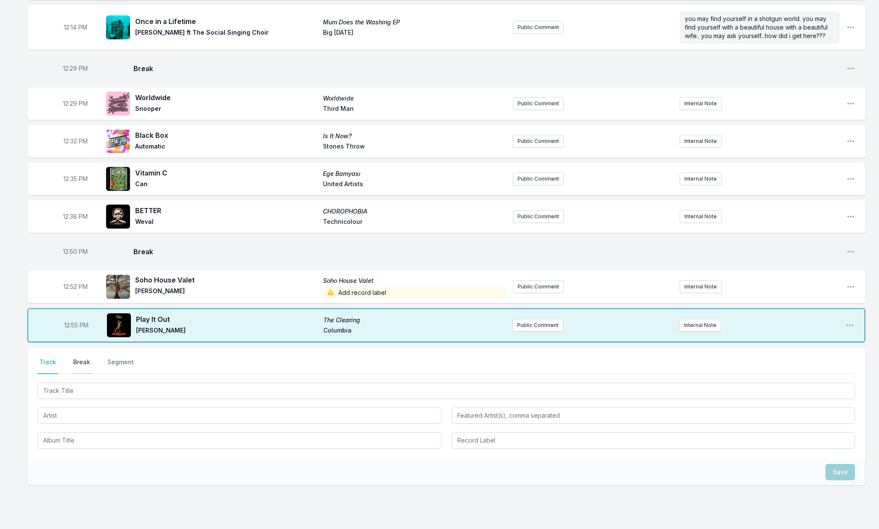
click at [83, 362] on button "Break" at bounding box center [81, 365] width 21 height 16
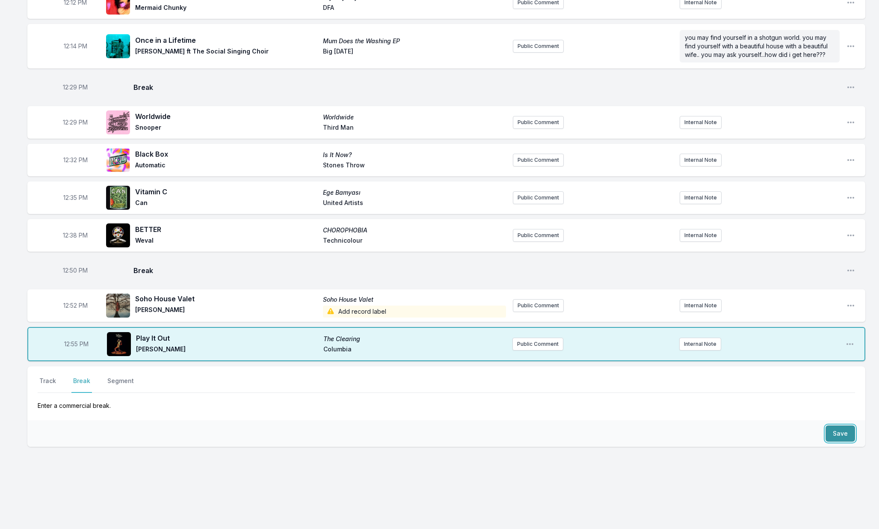
click at [828, 428] on button "Save" at bounding box center [840, 433] width 30 height 16
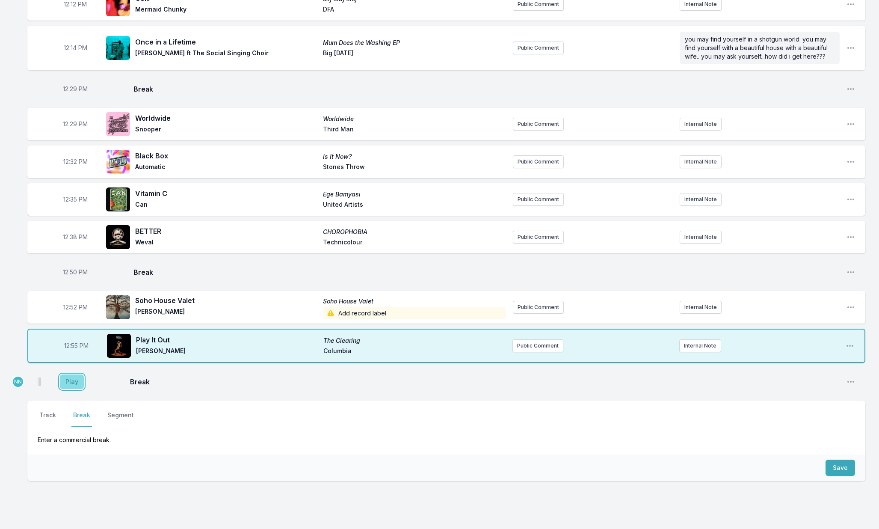
click at [71, 387] on button "Play" at bounding box center [72, 381] width 24 height 15
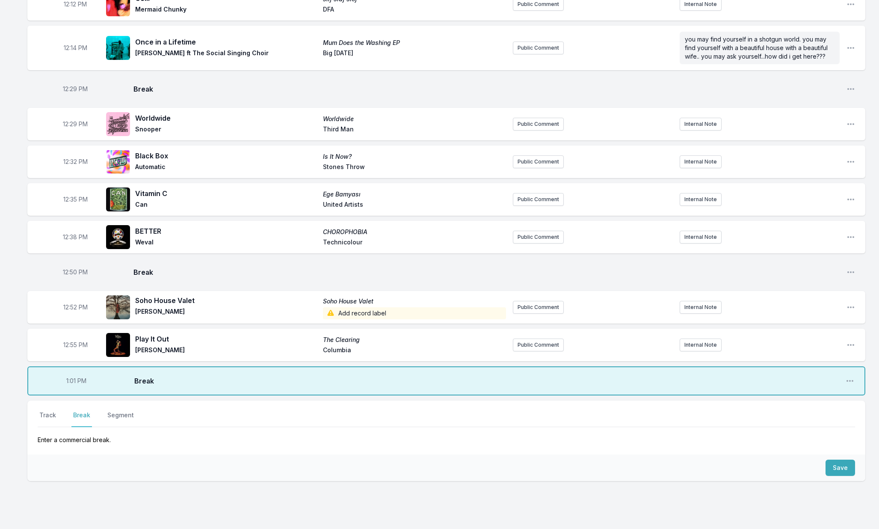
click at [50, 408] on div "Select a tab Track Break Segment Track Break Segment Enter a commercial break." at bounding box center [446, 427] width 838 height 54
click at [52, 414] on button "Track" at bounding box center [48, 418] width 20 height 16
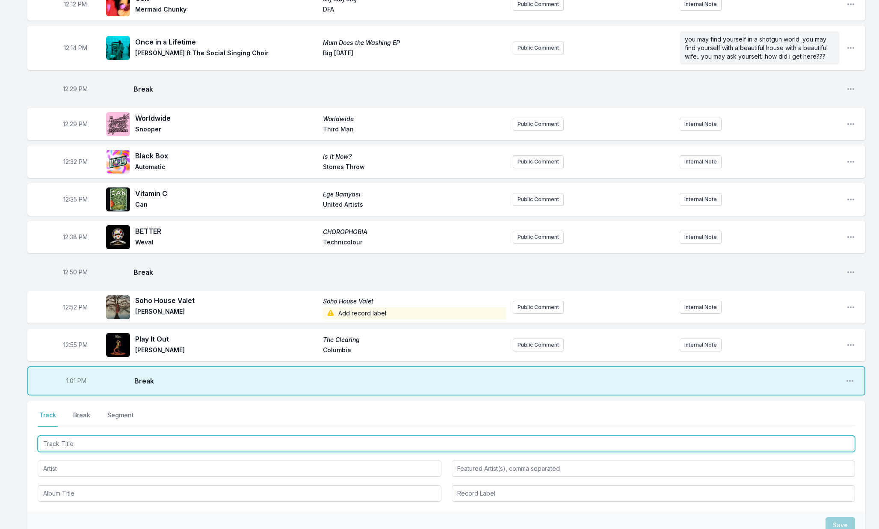
drag, startPoint x: 78, startPoint y: 440, endPoint x: 88, endPoint y: 439, distance: 9.9
click at [79, 440] on input "Track Title" at bounding box center [446, 443] width 817 height 16
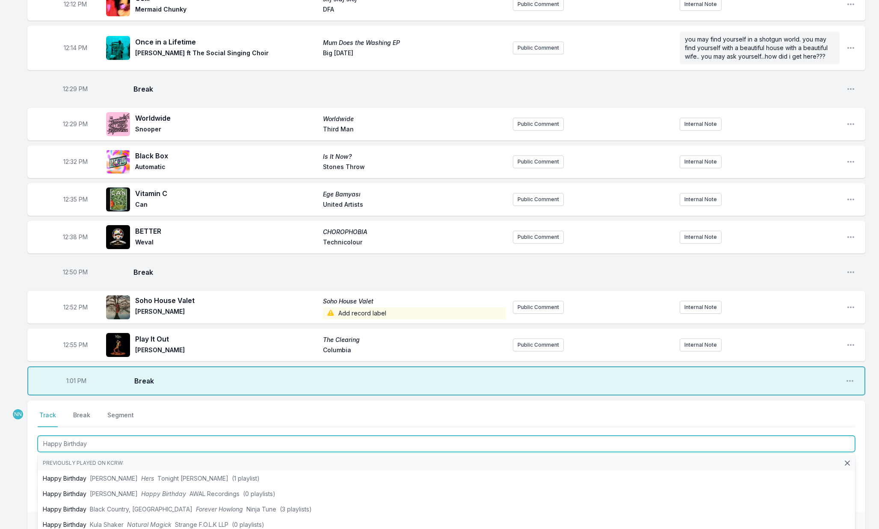
type input "Happy Birthday"
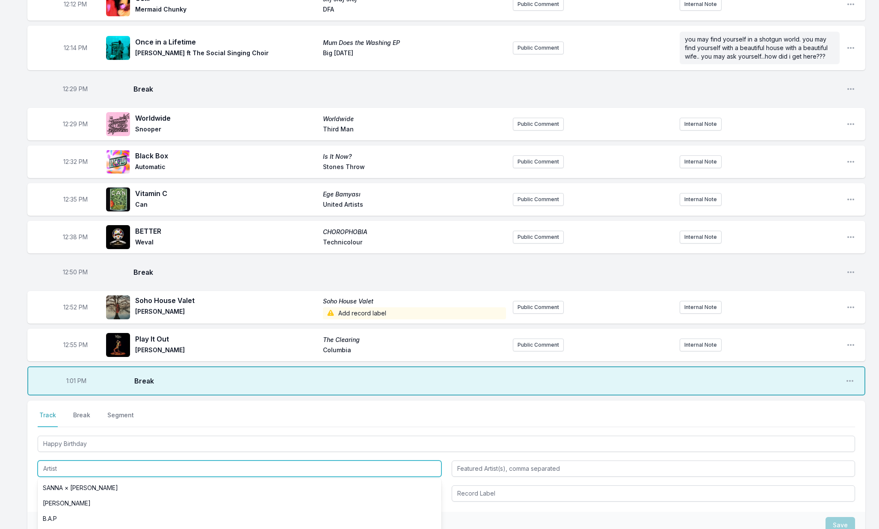
click at [78, 461] on input "Artist" at bounding box center [240, 468] width 404 height 16
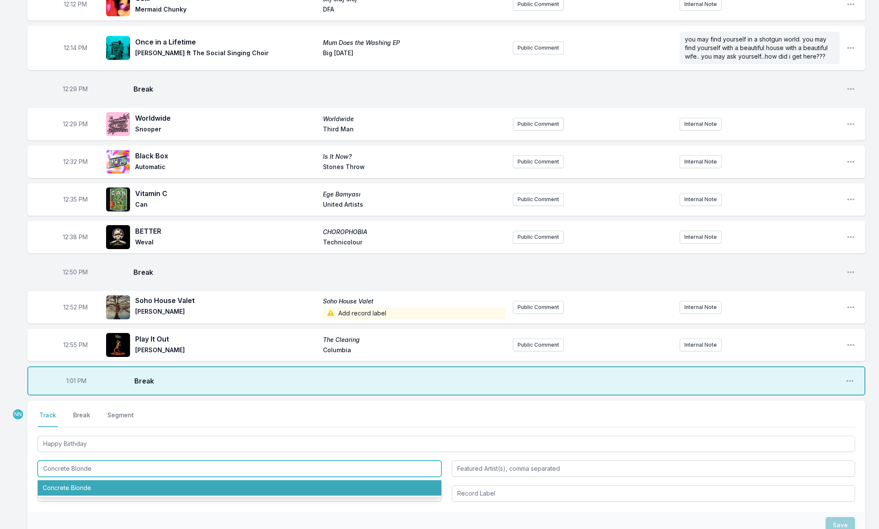
click at [62, 484] on li "Concrete Blonde" at bounding box center [240, 487] width 404 height 15
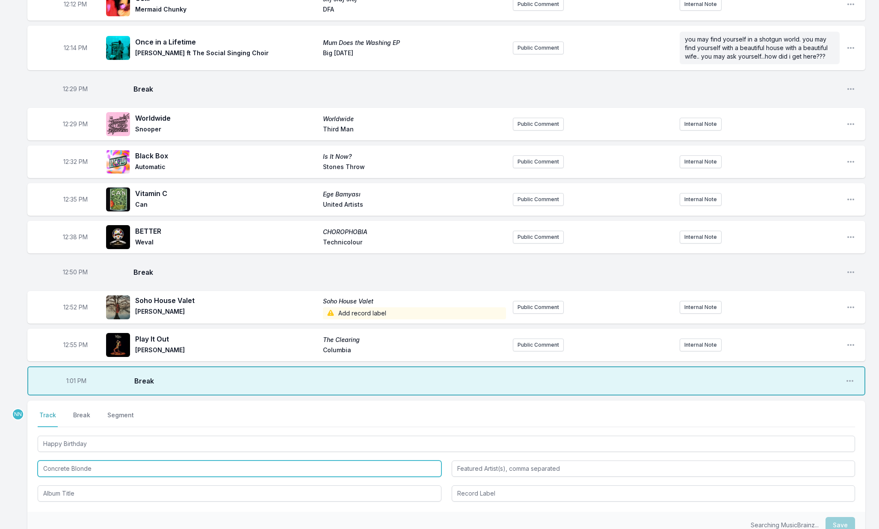
type input "Concrete Blonde"
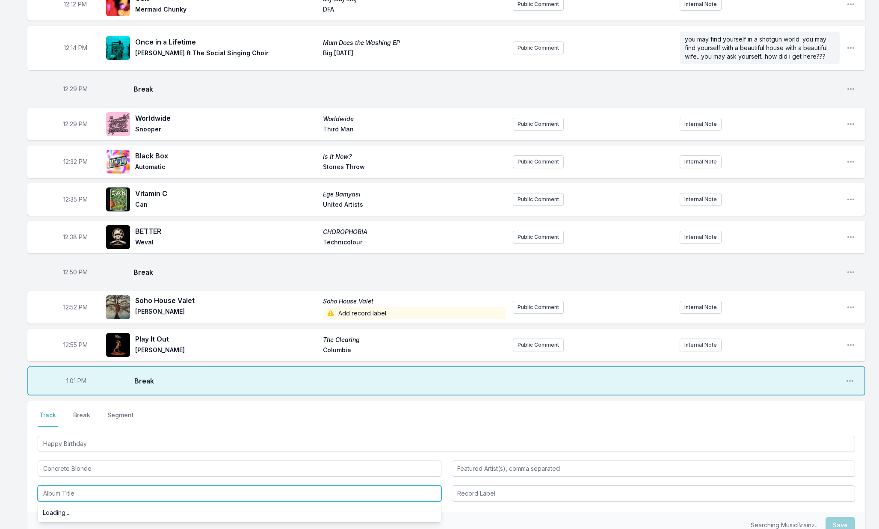
click at [71, 492] on input "Album Title" at bounding box center [240, 493] width 404 height 16
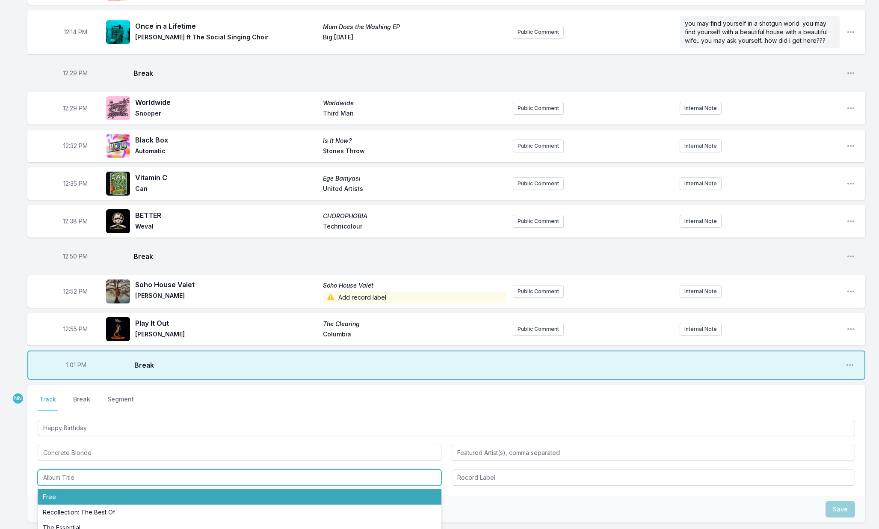
scroll to position [213, 0]
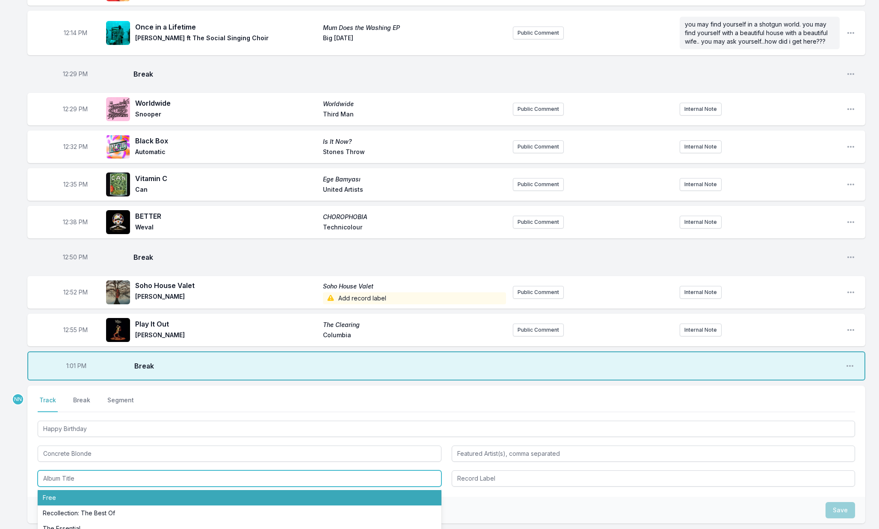
click at [80, 496] on li "Free" at bounding box center [240, 497] width 404 height 15
type input "Free"
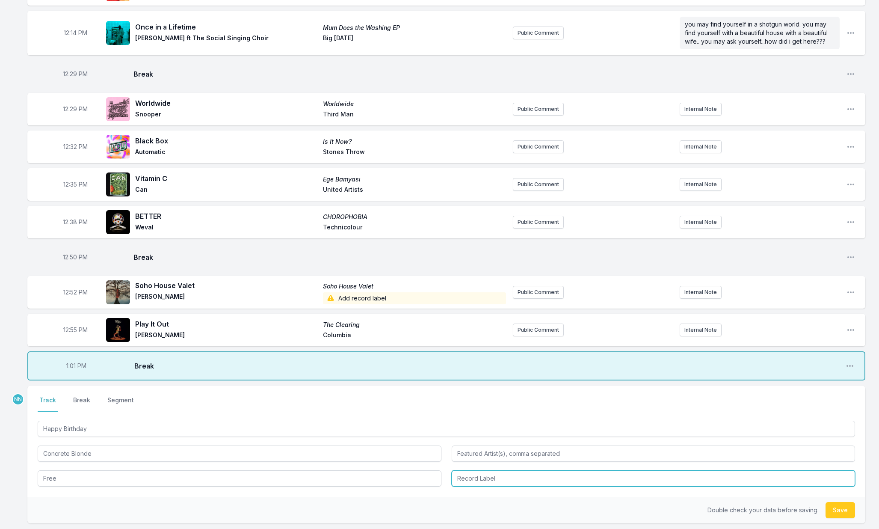
click at [458, 483] on input "Record Label" at bounding box center [654, 478] width 404 height 16
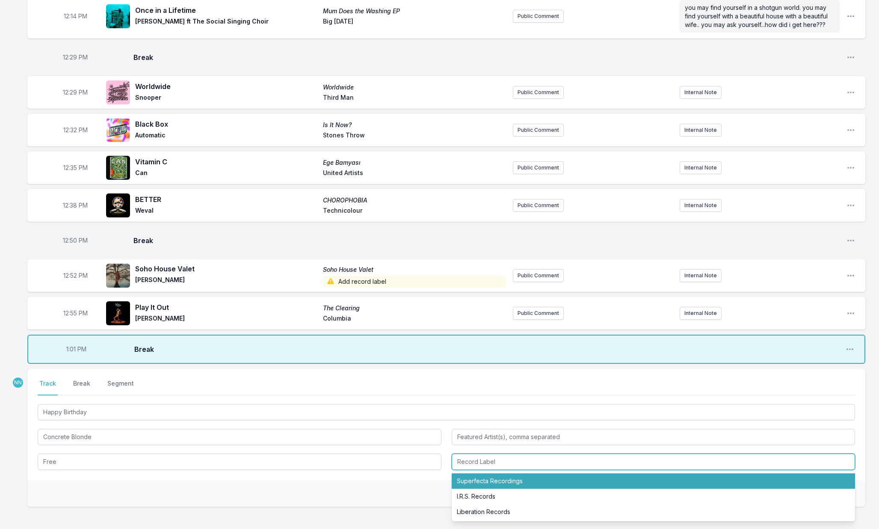
scroll to position [235, 0]
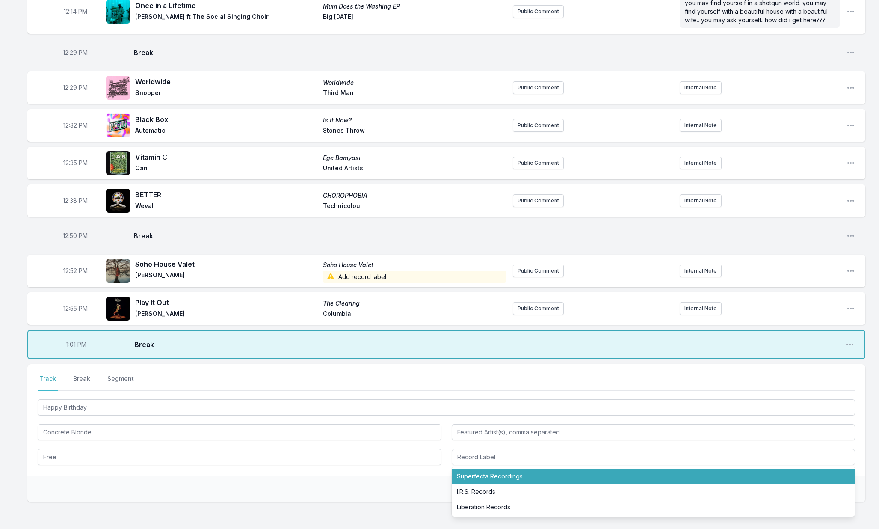
click at [440, 486] on div "Double check your data before saving. Save" at bounding box center [446, 488] width 838 height 27
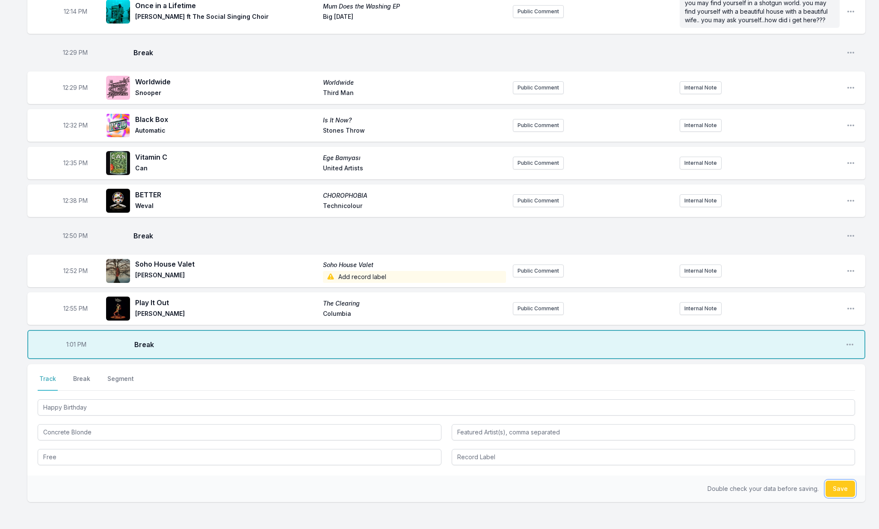
click at [827, 488] on button "Save" at bounding box center [840, 488] width 30 height 16
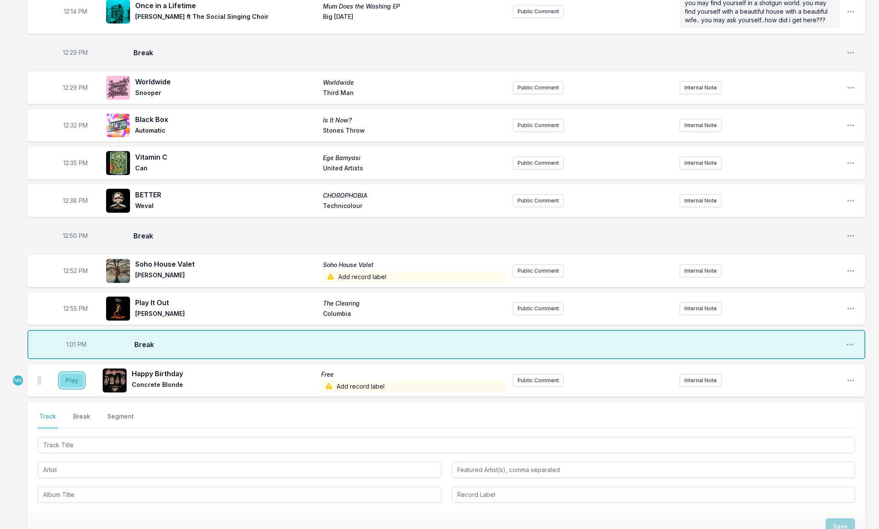
click at [78, 384] on button "Play" at bounding box center [72, 380] width 24 height 15
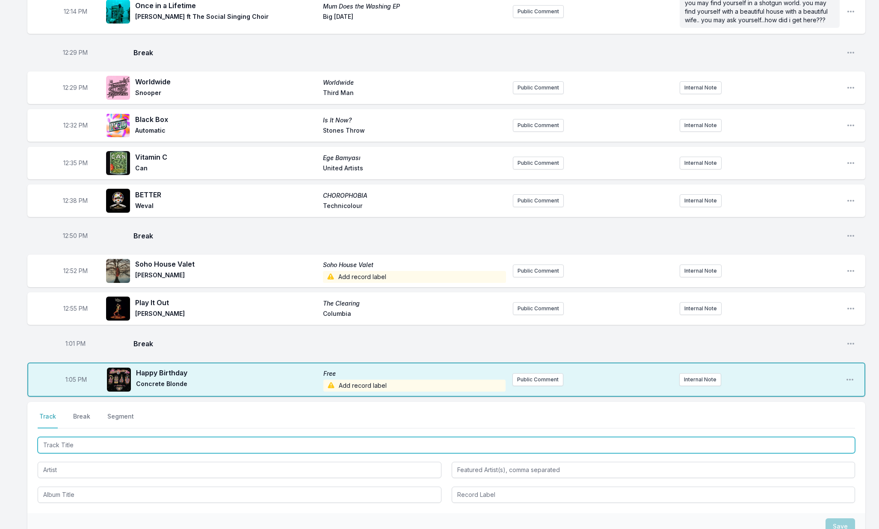
click at [85, 446] on input "Track Title" at bounding box center [446, 445] width 817 height 16
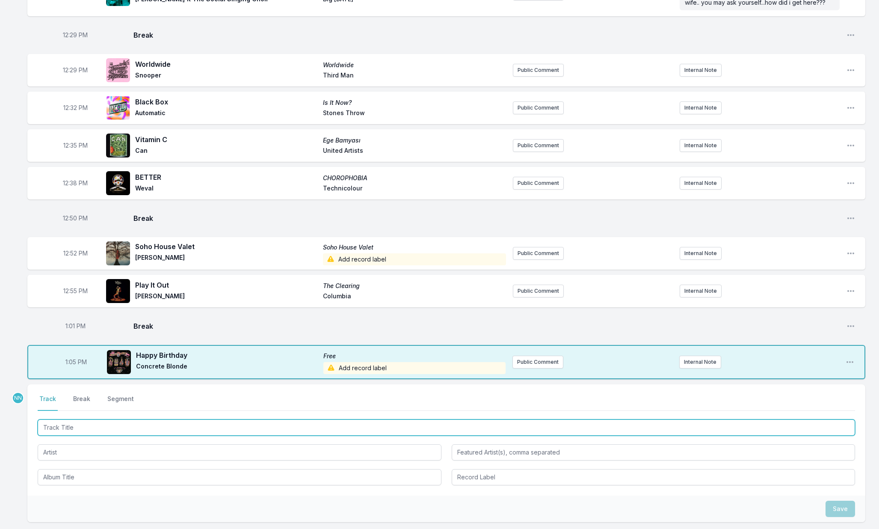
scroll to position [253, 0]
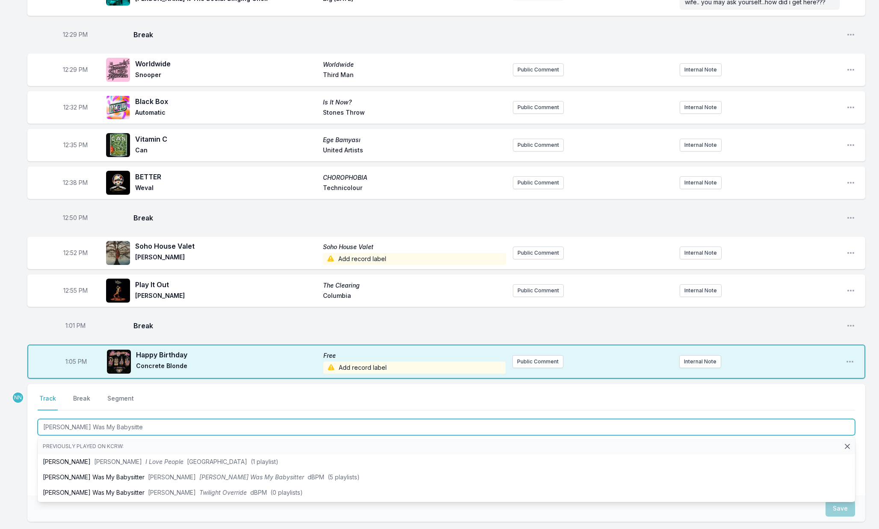
type input "[PERSON_NAME] Was My Babysitter"
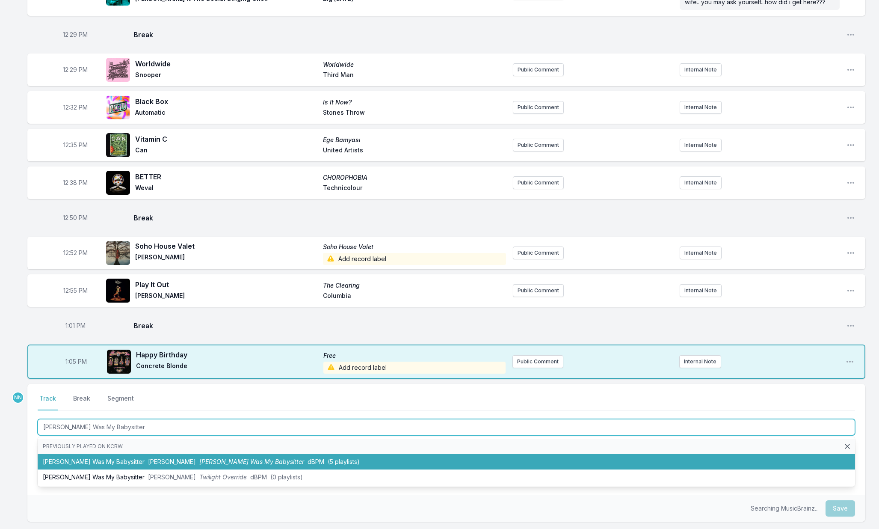
click at [120, 460] on li "[PERSON_NAME] Was My Babysitter [PERSON_NAME] [PERSON_NAME] Was My Babysitter d…" at bounding box center [446, 461] width 817 height 15
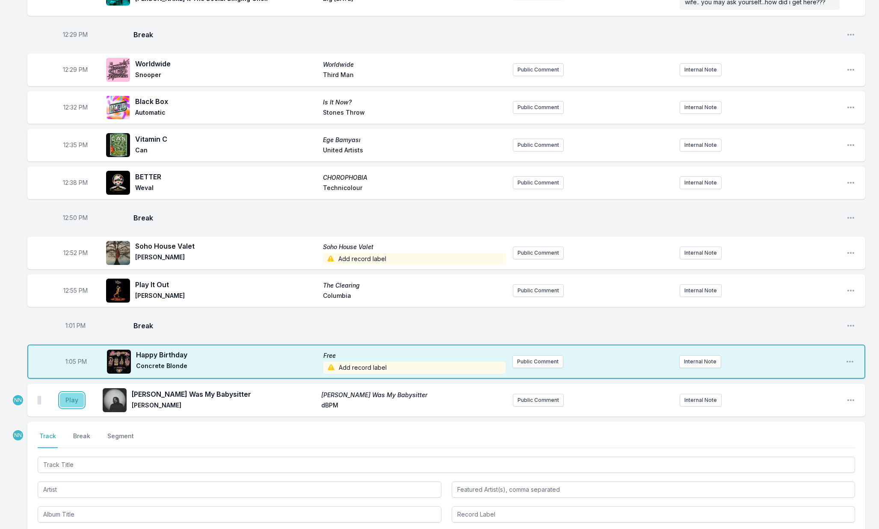
click at [73, 403] on button "Play" at bounding box center [72, 400] width 24 height 15
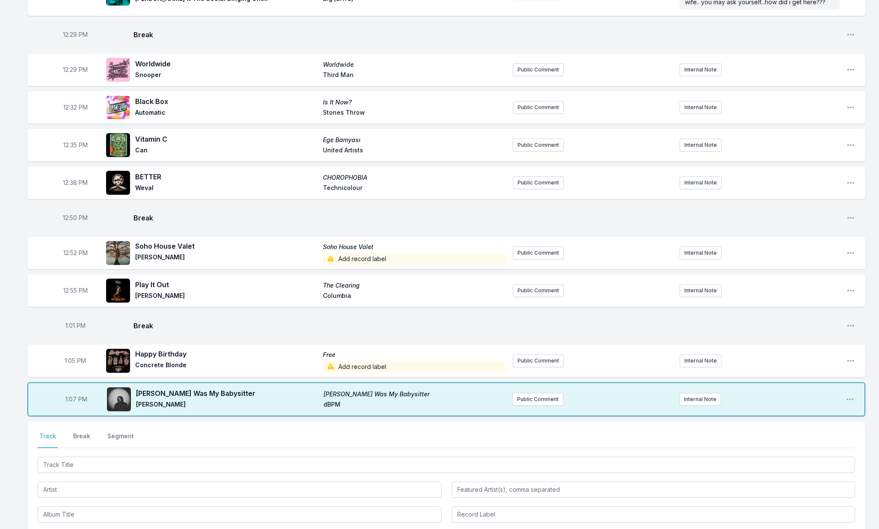
drag, startPoint x: 89, startPoint y: 456, endPoint x: 94, endPoint y: 457, distance: 4.4
click at [89, 456] on div at bounding box center [446, 464] width 817 height 18
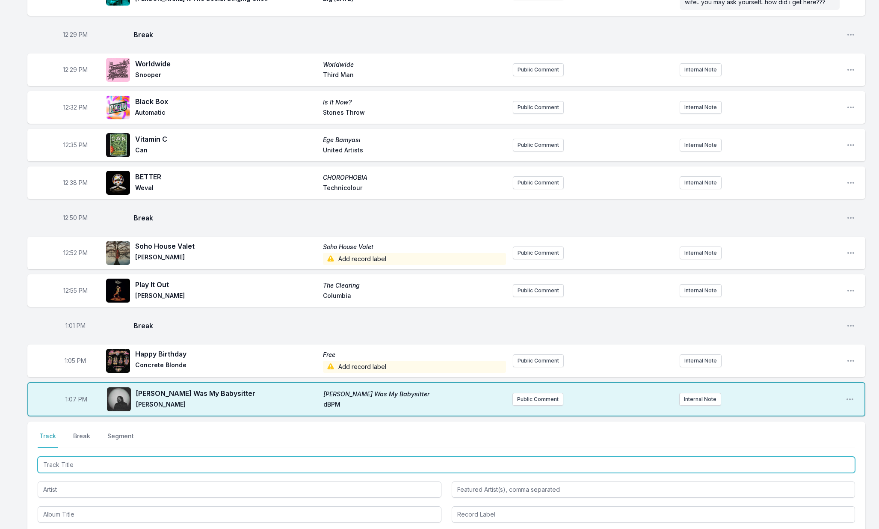
click at [101, 461] on input "Track Title" at bounding box center [446, 464] width 817 height 16
type input "The Operation"
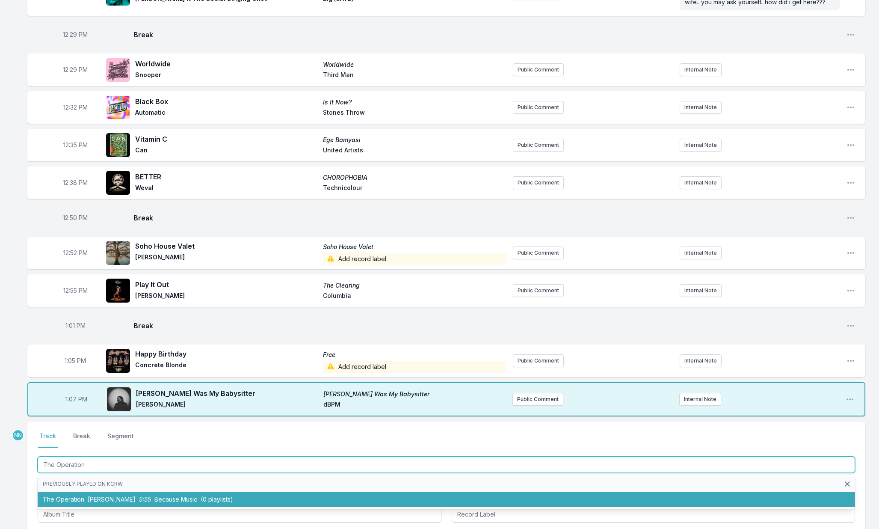
click at [118, 497] on span "[PERSON_NAME]" at bounding box center [112, 498] width 48 height 7
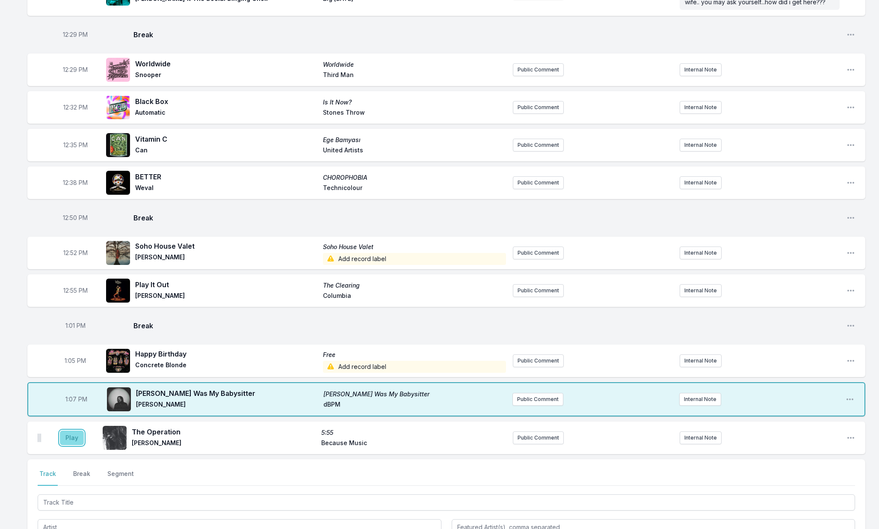
click at [77, 440] on button "Play" at bounding box center [72, 437] width 24 height 15
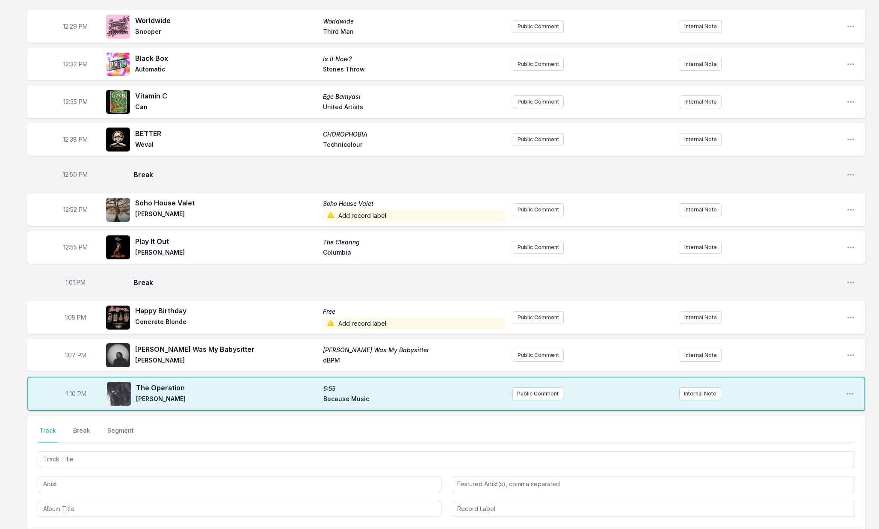
scroll to position [317, 0]
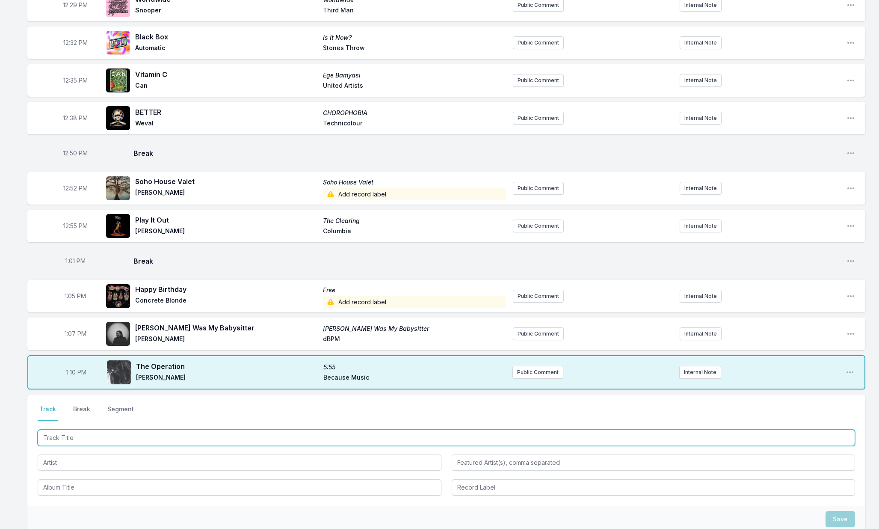
click at [76, 440] on input "Track Title" at bounding box center [446, 437] width 817 height 16
type input "Cherry Blossom Girl"
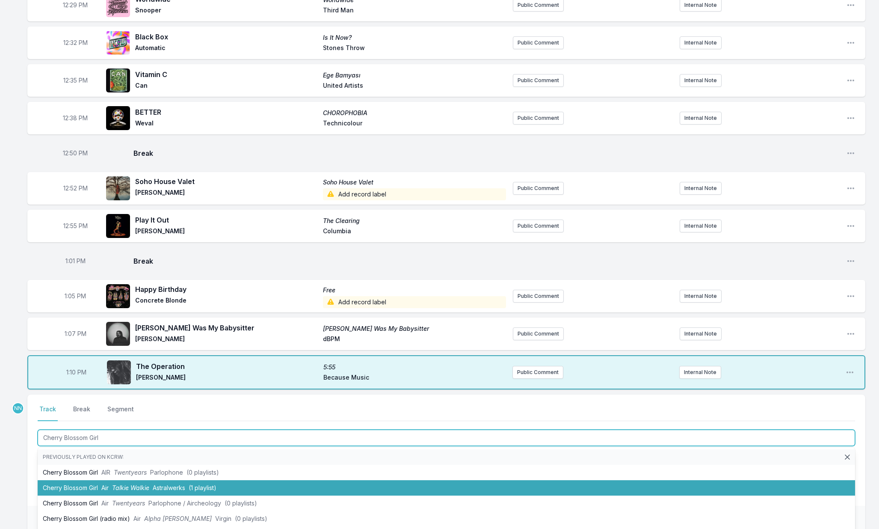
click at [80, 483] on li "Cherry Blossom Girl Air Talkie Walkie Astralwerks (1 playlist)" at bounding box center [446, 487] width 817 height 15
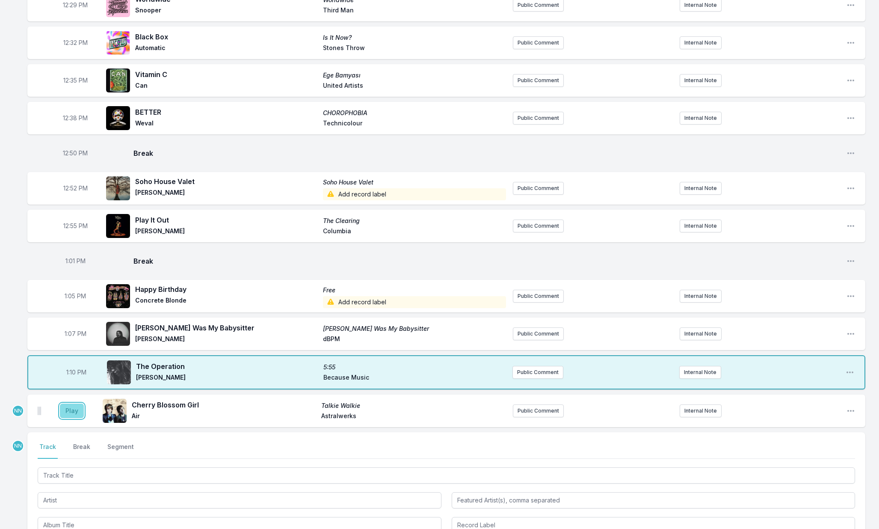
click at [74, 416] on button "Play" at bounding box center [72, 410] width 24 height 15
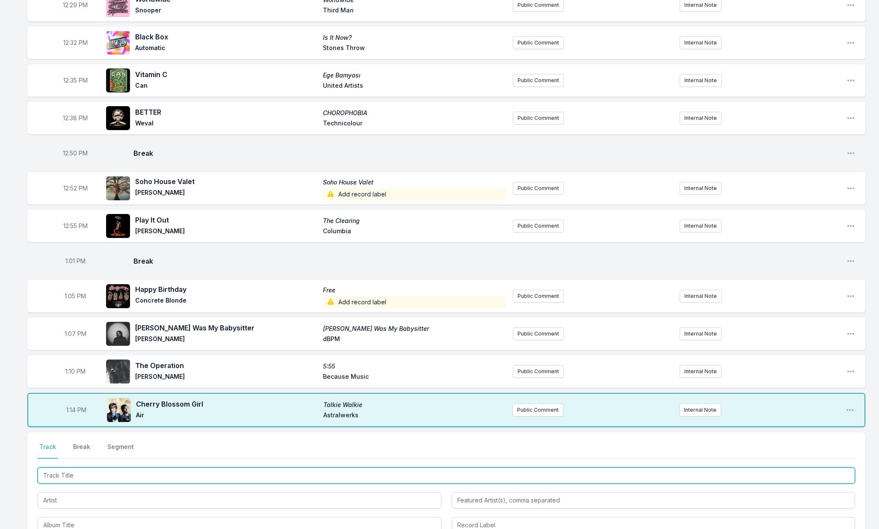
drag, startPoint x: 84, startPoint y: 473, endPoint x: 90, endPoint y: 473, distance: 5.6
click at [84, 473] on input "Track Title" at bounding box center [446, 475] width 817 height 16
type input "Corporate Sunset"
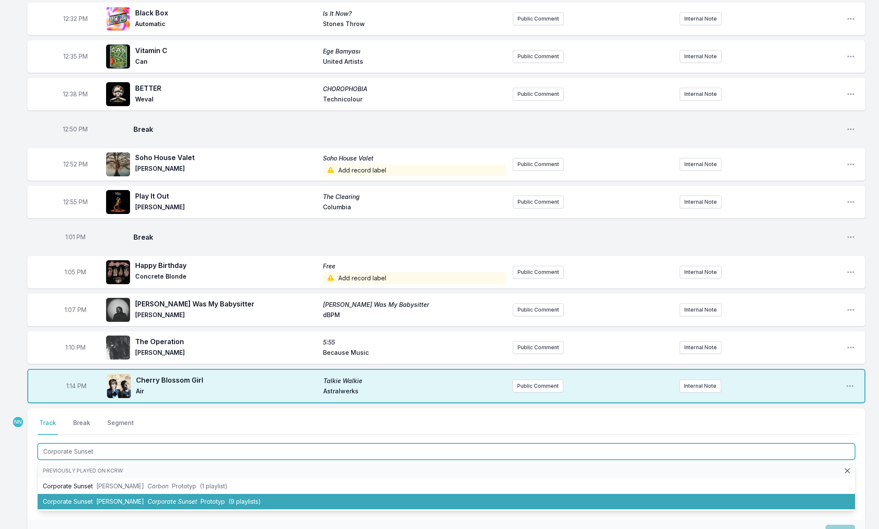
scroll to position [343, 0]
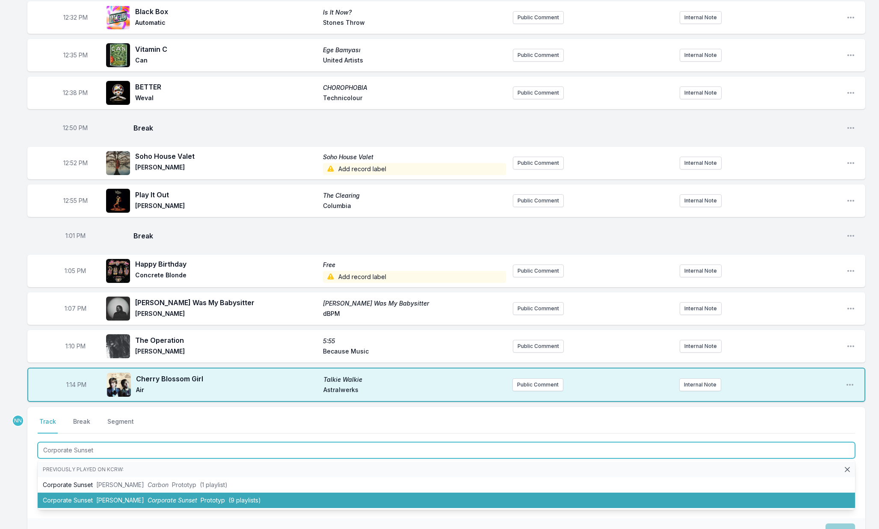
click at [100, 498] on span "[PERSON_NAME]" at bounding box center [120, 499] width 48 height 7
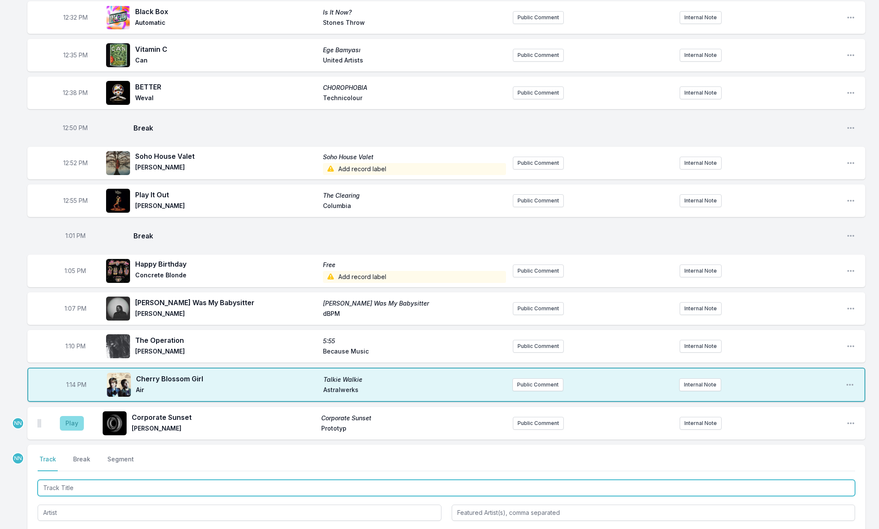
scroll to position [343, 0]
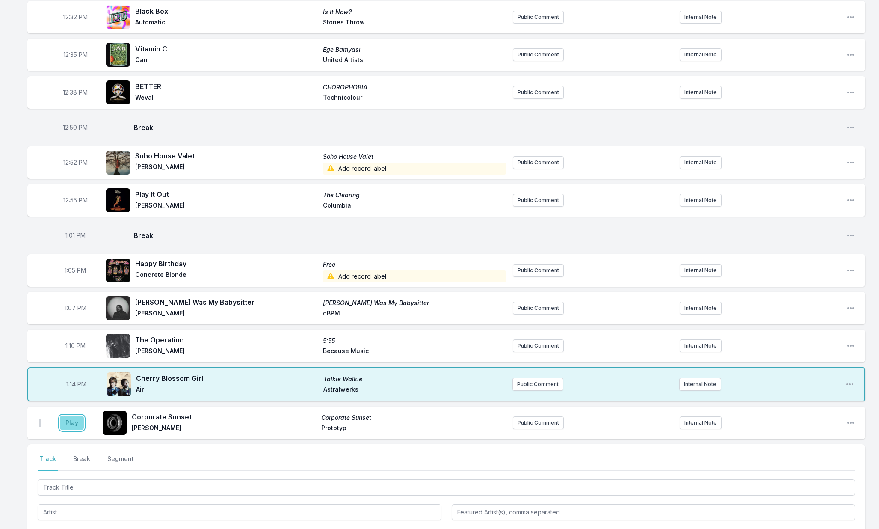
click at [74, 425] on button "Play" at bounding box center [72, 422] width 24 height 15
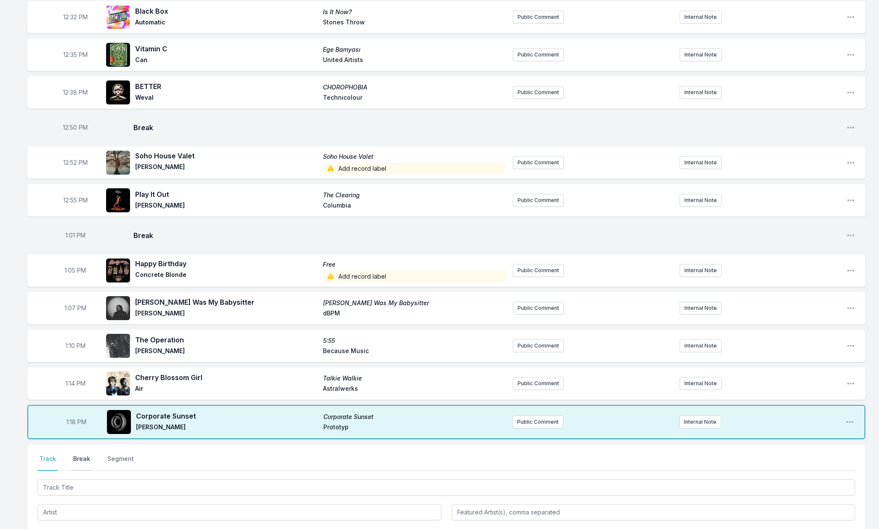
drag, startPoint x: 80, startPoint y: 454, endPoint x: 87, endPoint y: 455, distance: 7.7
click at [80, 454] on button "Break" at bounding box center [81, 462] width 21 height 16
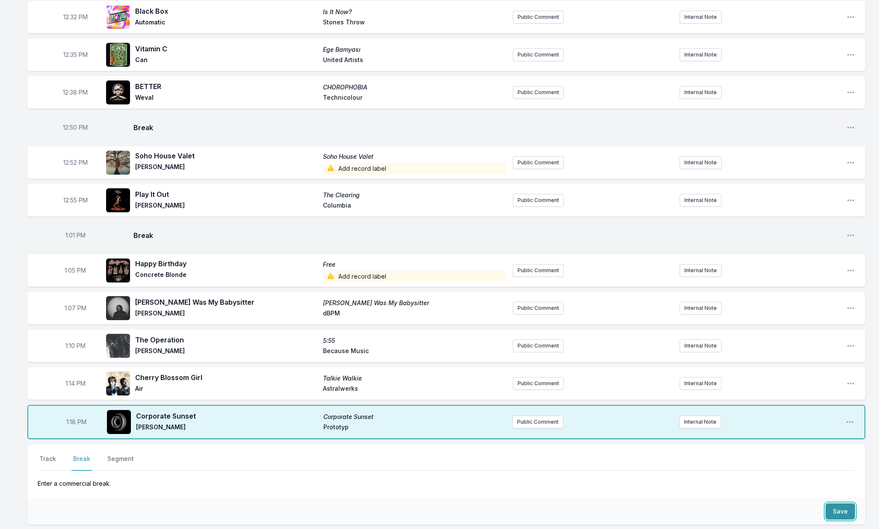
click at [843, 505] on button "Save" at bounding box center [840, 511] width 30 height 16
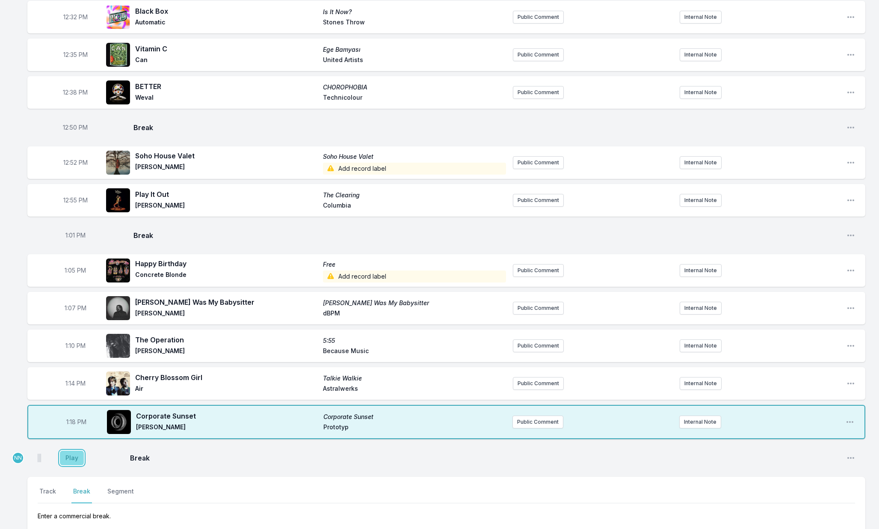
click at [61, 457] on button "Play" at bounding box center [72, 457] width 24 height 15
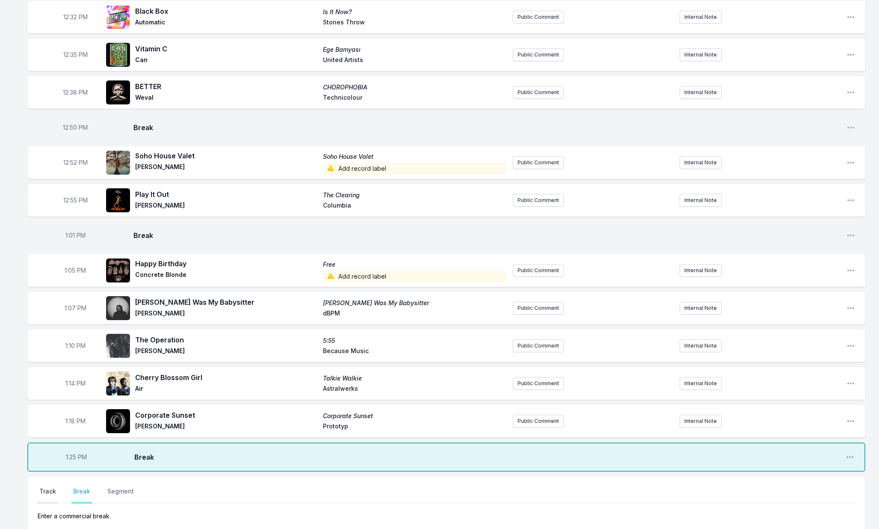
click at [53, 492] on button "Track" at bounding box center [48, 495] width 20 height 16
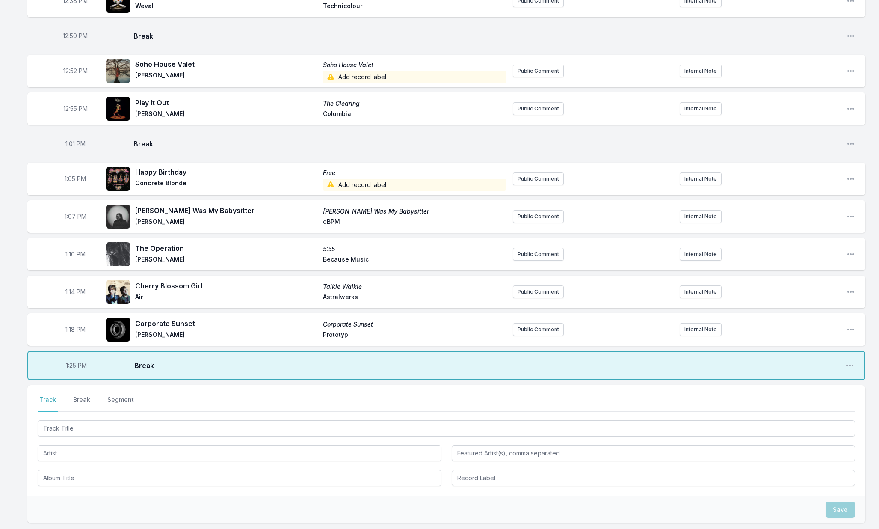
scroll to position [441, 0]
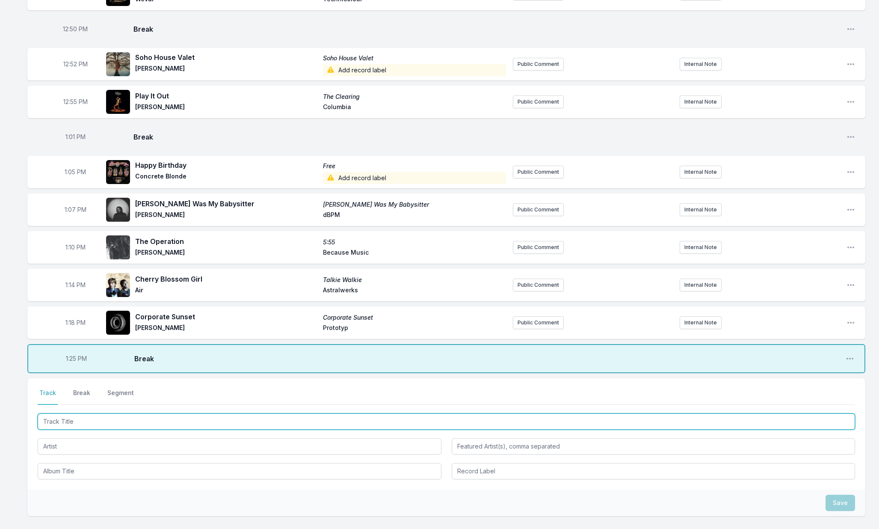
click at [81, 425] on input "Track Title" at bounding box center [446, 421] width 817 height 16
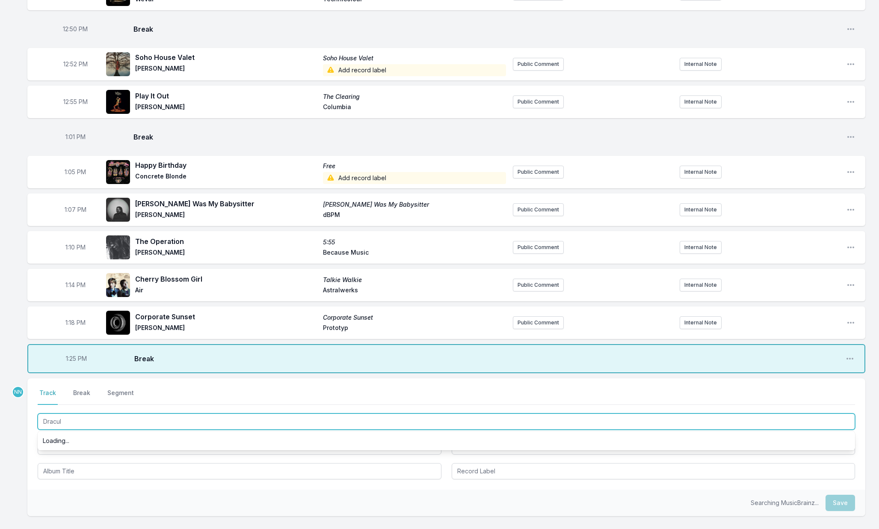
type input "Dracula"
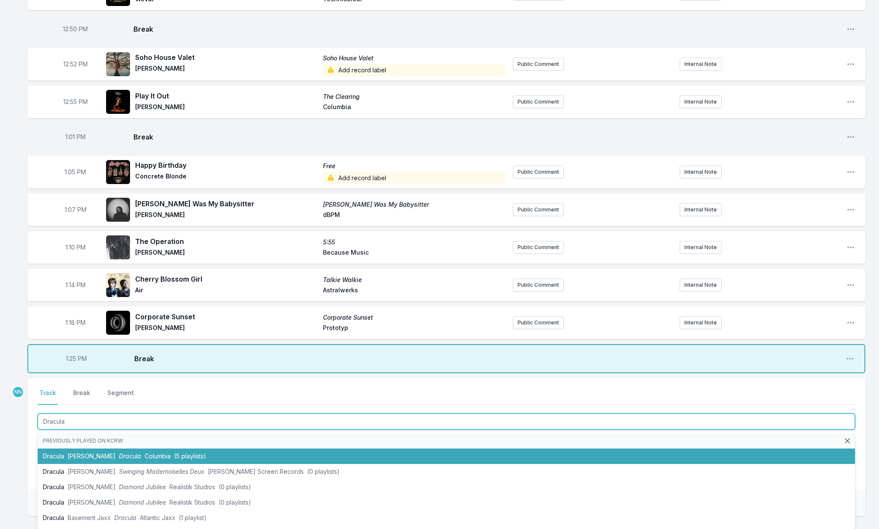
click at [83, 452] on span "[PERSON_NAME]" at bounding box center [92, 455] width 48 height 7
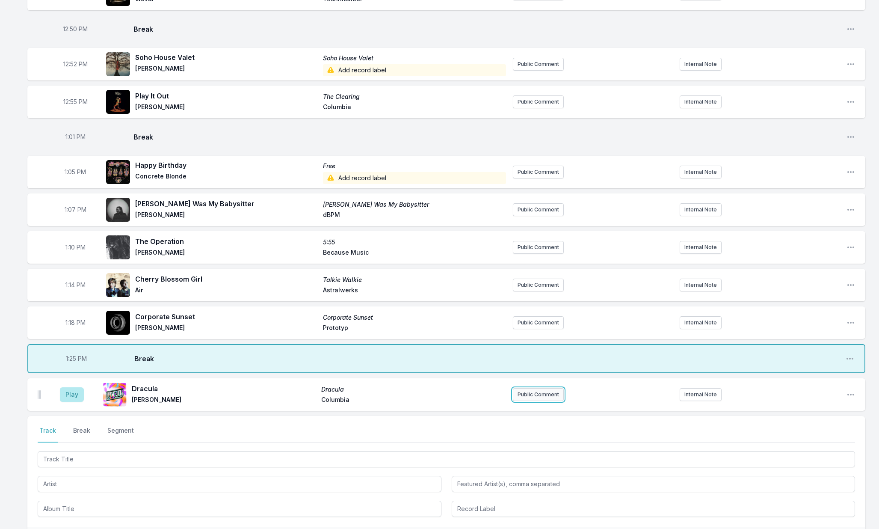
click at [543, 392] on button "Public Comment" at bounding box center [538, 394] width 51 height 13
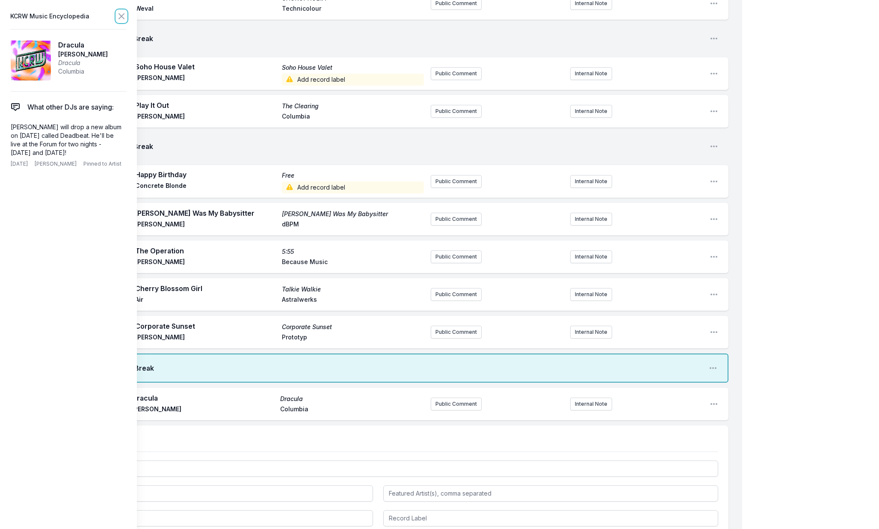
click at [121, 18] on icon at bounding box center [121, 16] width 10 height 10
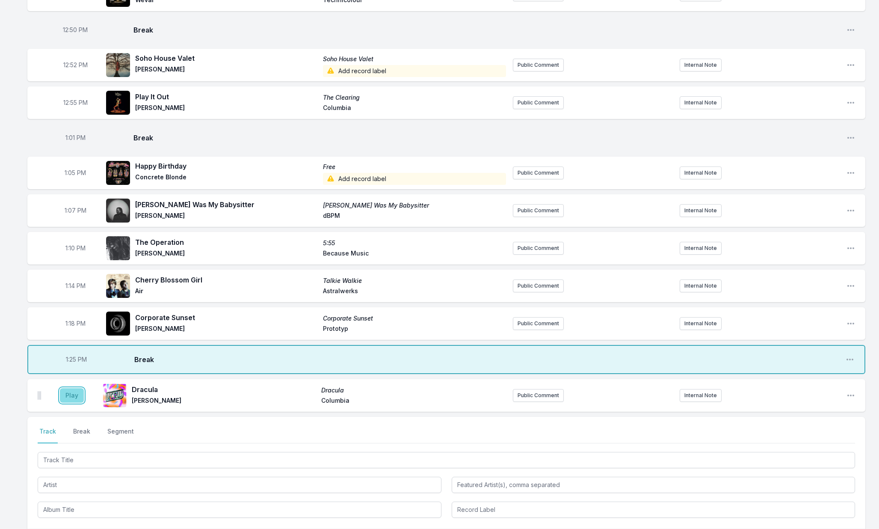
click at [68, 394] on button "Play" at bounding box center [72, 395] width 24 height 15
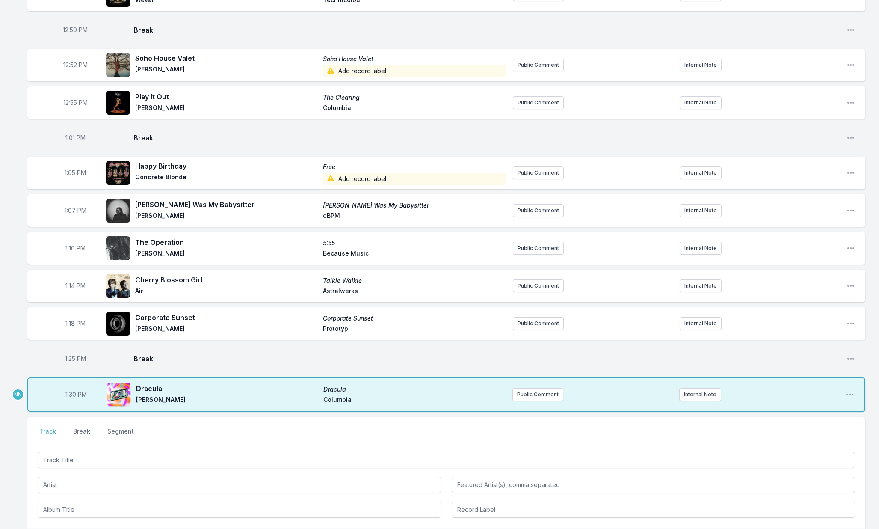
click at [73, 396] on span "1:30 PM" at bounding box center [75, 394] width 21 height 9
click at [69, 395] on input "13:30" at bounding box center [76, 394] width 48 height 16
type input "13:27"
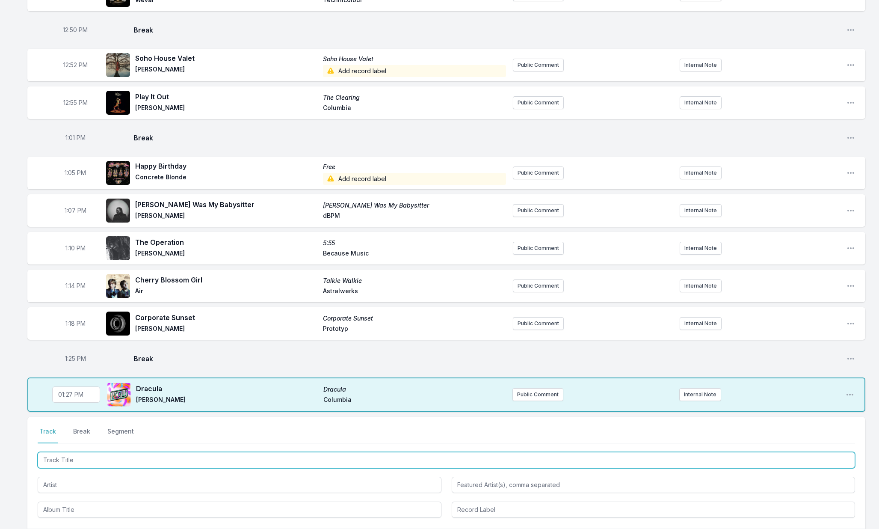
drag, startPoint x: 74, startPoint y: 459, endPoint x: 79, endPoint y: 459, distance: 5.6
click at [74, 459] on input "Track Title" at bounding box center [446, 460] width 817 height 16
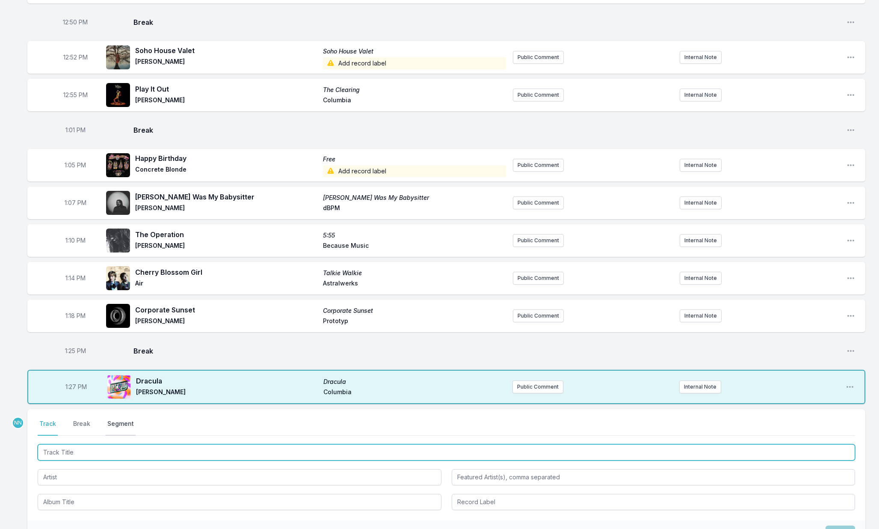
scroll to position [463, 0]
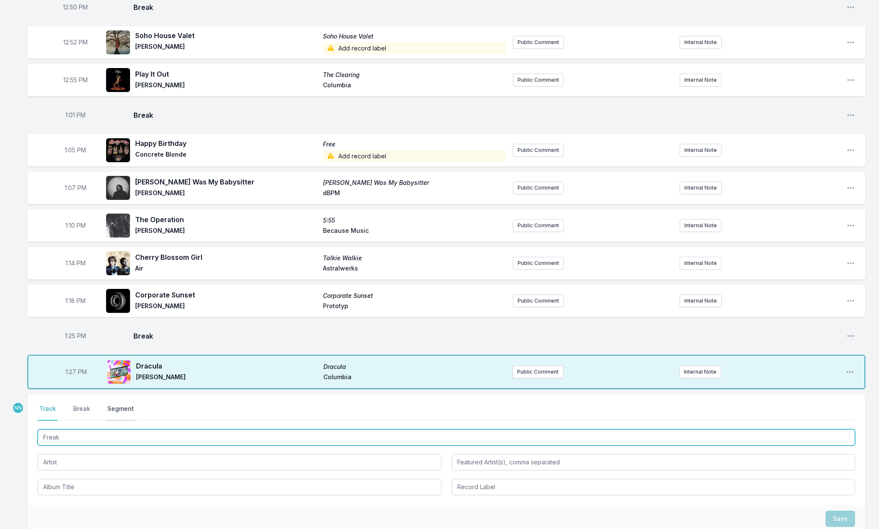
type input "Freaks"
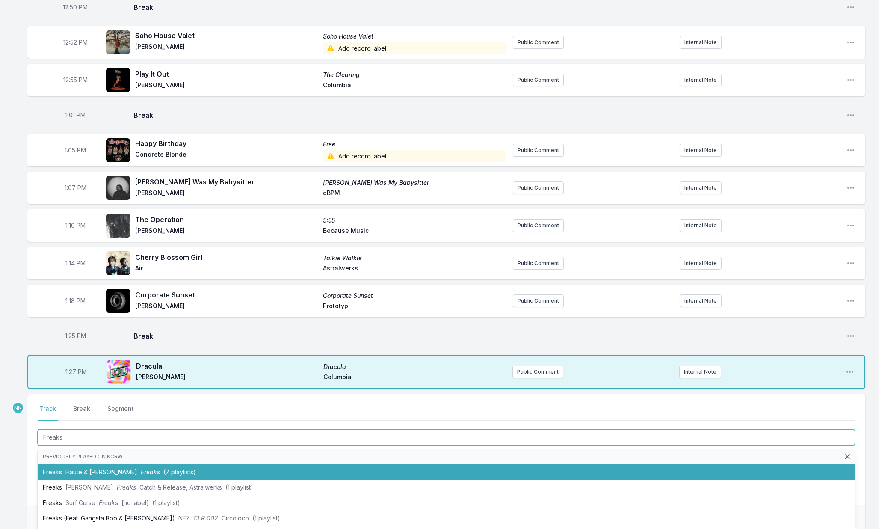
click at [96, 468] on span "Haute & [PERSON_NAME]" at bounding box center [101, 471] width 72 height 7
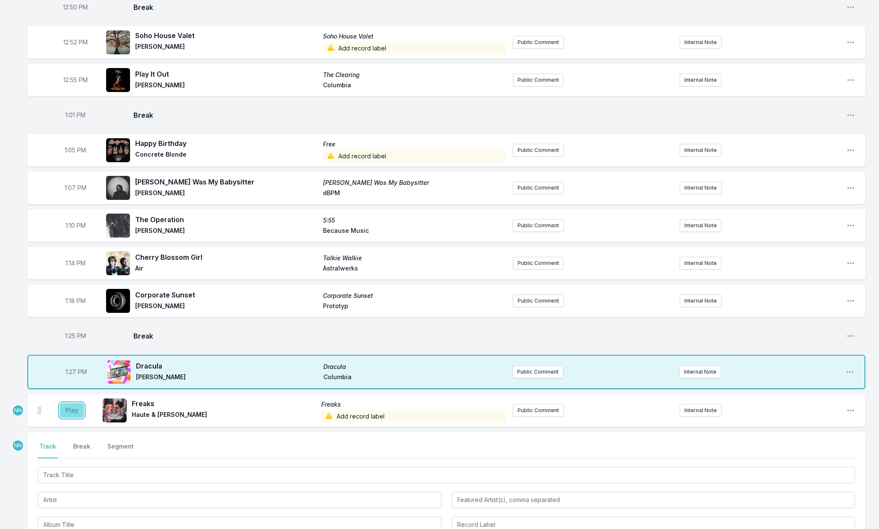
click at [74, 414] on button "Play" at bounding box center [72, 410] width 24 height 15
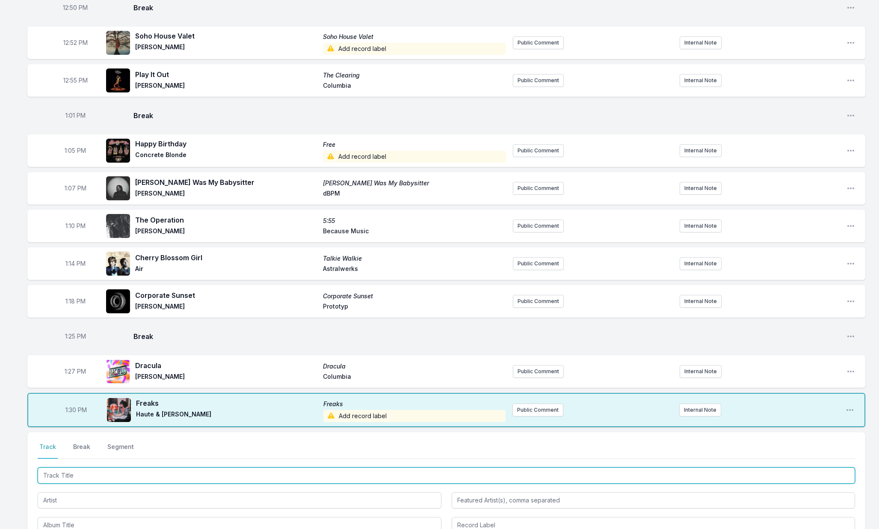
drag, startPoint x: 87, startPoint y: 474, endPoint x: 130, endPoint y: 459, distance: 45.2
click at [87, 474] on input "Track Title" at bounding box center [446, 475] width 817 height 16
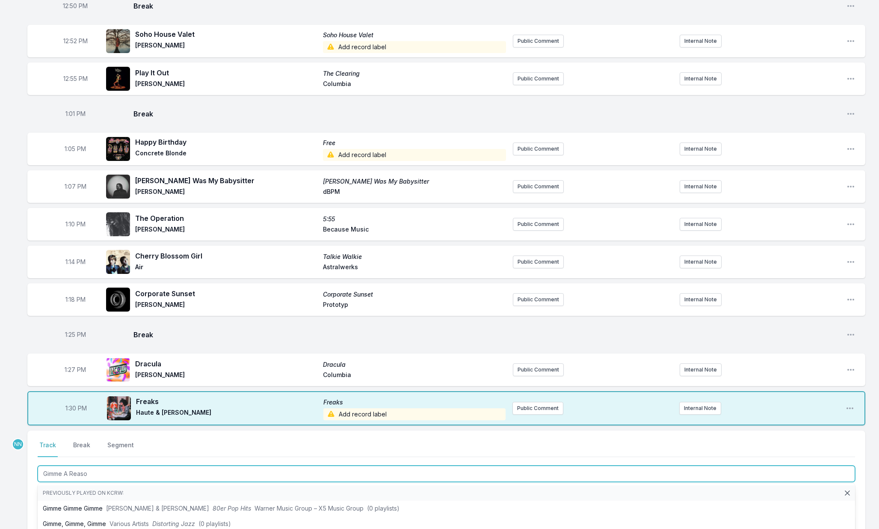
type input "Gimme A Reason"
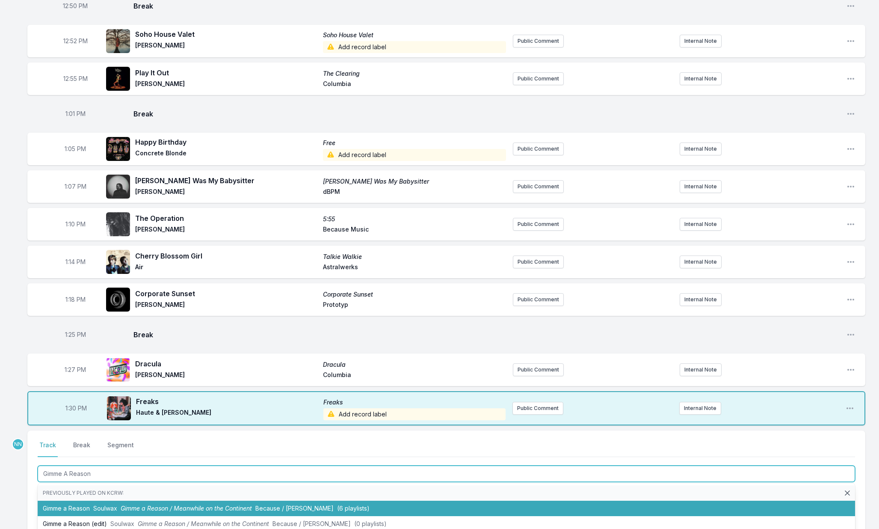
click at [138, 506] on span "Gimme a Reason / Meanwhile on the Continent" at bounding box center [186, 507] width 131 height 7
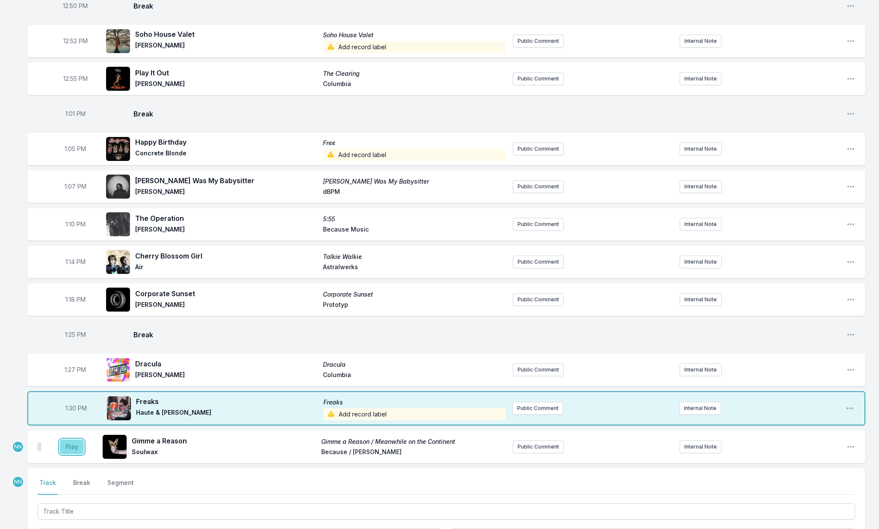
click at [80, 450] on button "Play" at bounding box center [72, 446] width 24 height 15
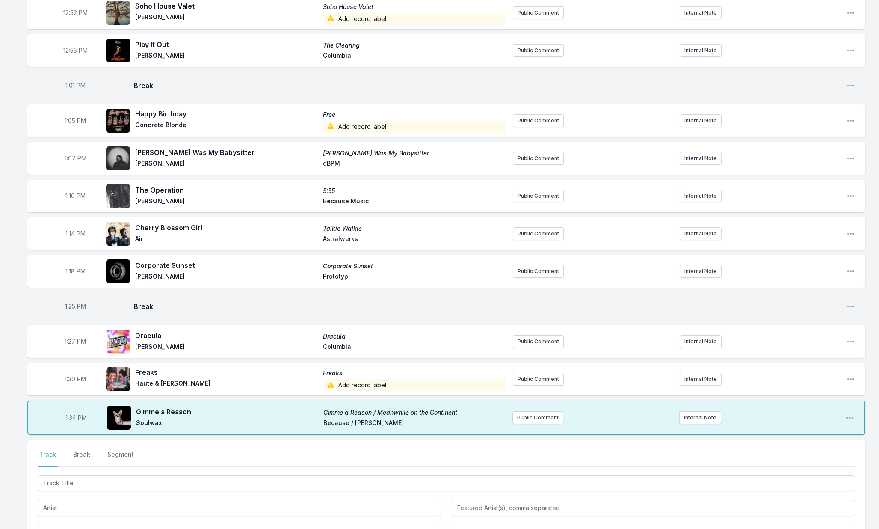
scroll to position [499, 0]
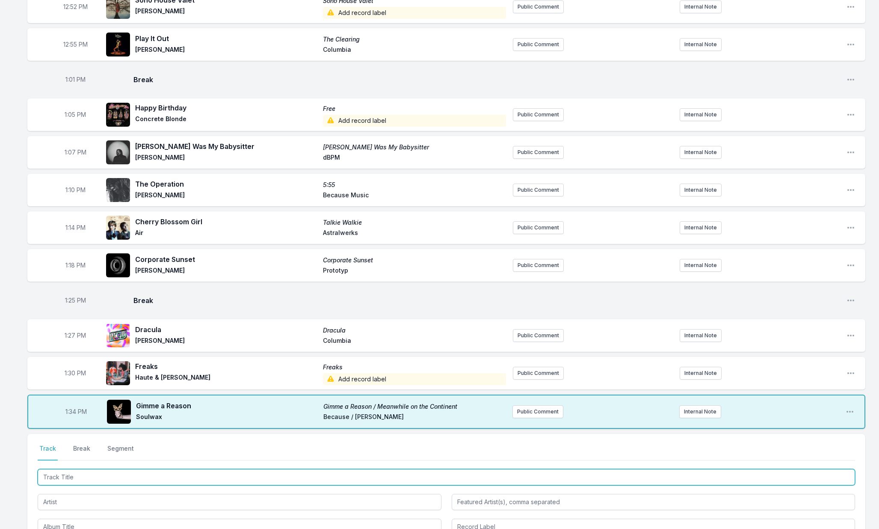
click at [83, 472] on input "Track Title" at bounding box center [446, 477] width 817 height 16
type input "31 Bloom"
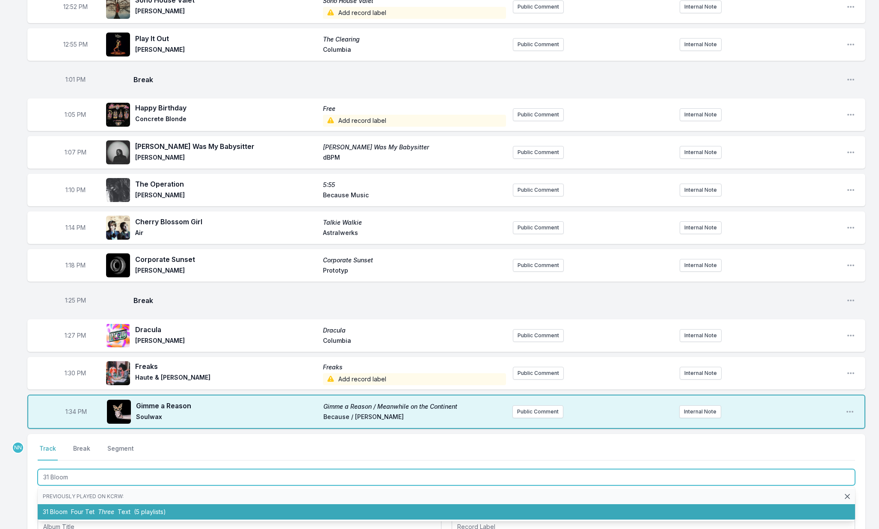
drag, startPoint x: 124, startPoint y: 509, endPoint x: 108, endPoint y: 500, distance: 18.0
click at [124, 509] on span "Text" at bounding box center [124, 511] width 13 height 7
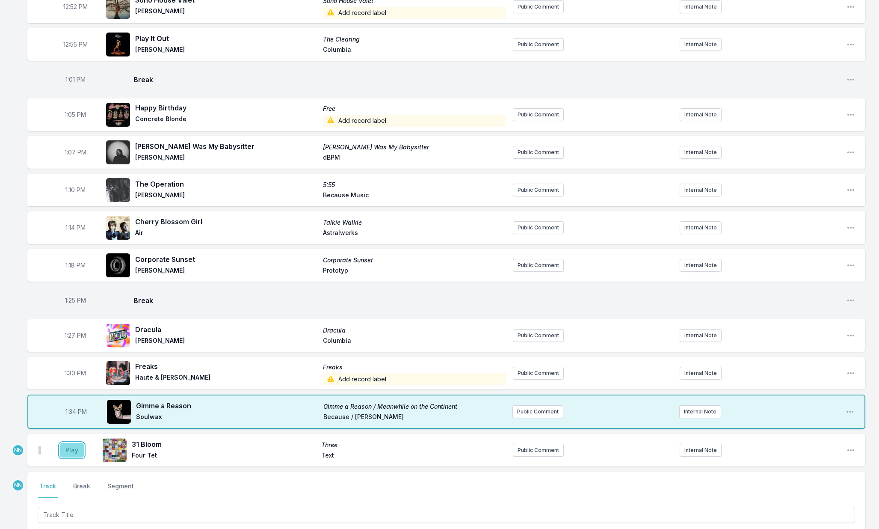
click at [69, 453] on button "Play" at bounding box center [72, 450] width 24 height 15
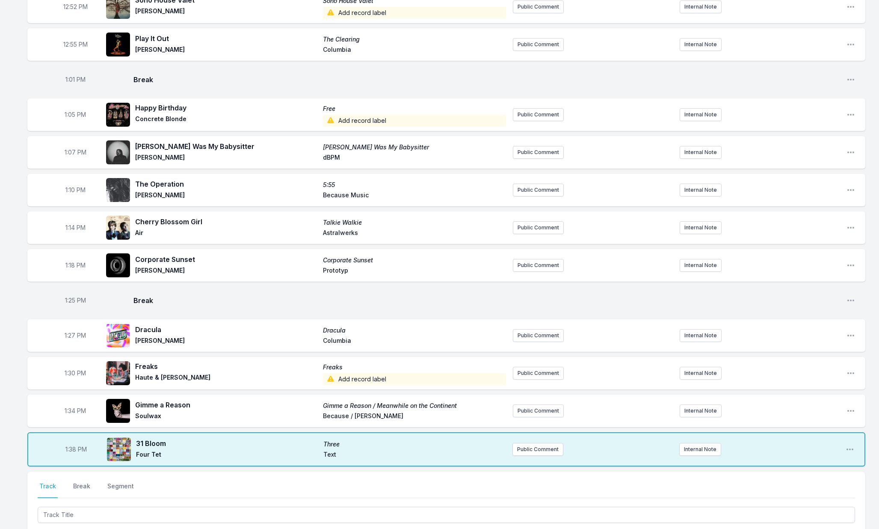
click at [77, 481] on div "Select a tab Track Break Segment Track Break Segment" at bounding box center [446, 526] width 838 height 111
drag, startPoint x: 79, startPoint y: 487, endPoint x: 107, endPoint y: 465, distance: 35.3
click at [80, 487] on button "Break" at bounding box center [81, 489] width 21 height 16
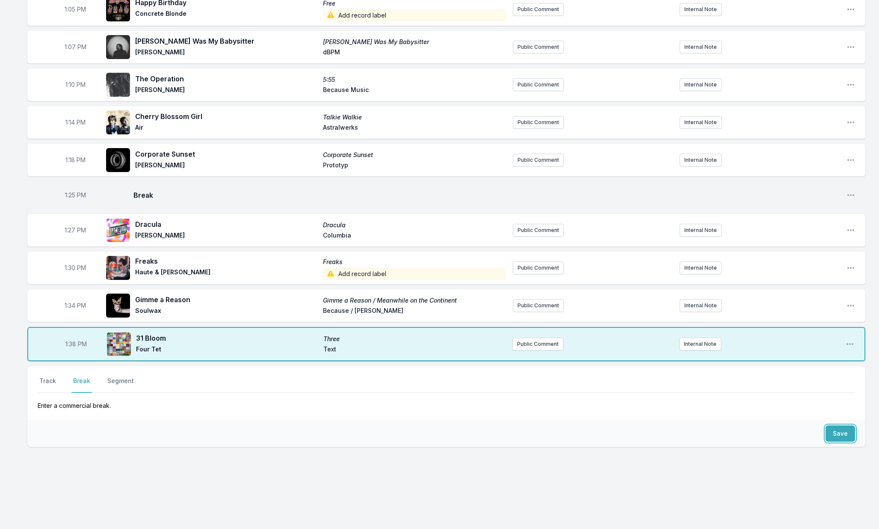
drag, startPoint x: 833, startPoint y: 432, endPoint x: 810, endPoint y: 431, distance: 23.1
click at [833, 432] on button "Save" at bounding box center [840, 433] width 30 height 16
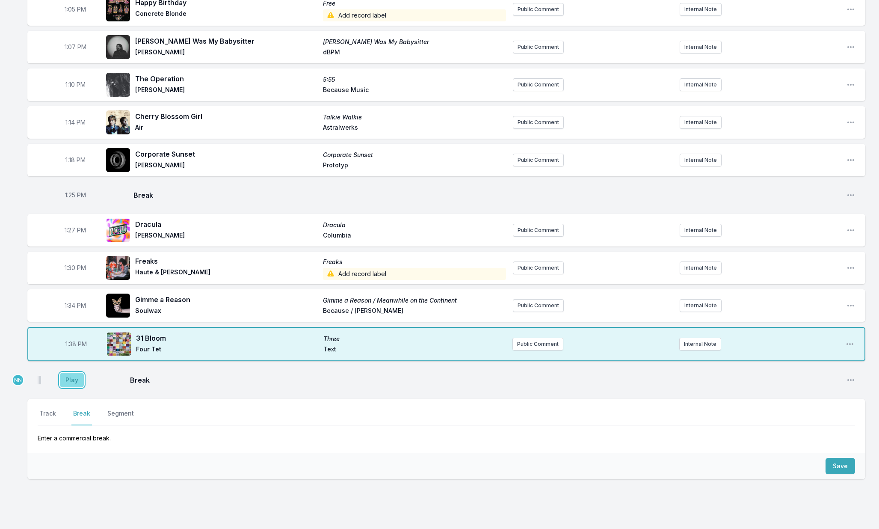
click at [77, 378] on button "Play" at bounding box center [72, 379] width 24 height 15
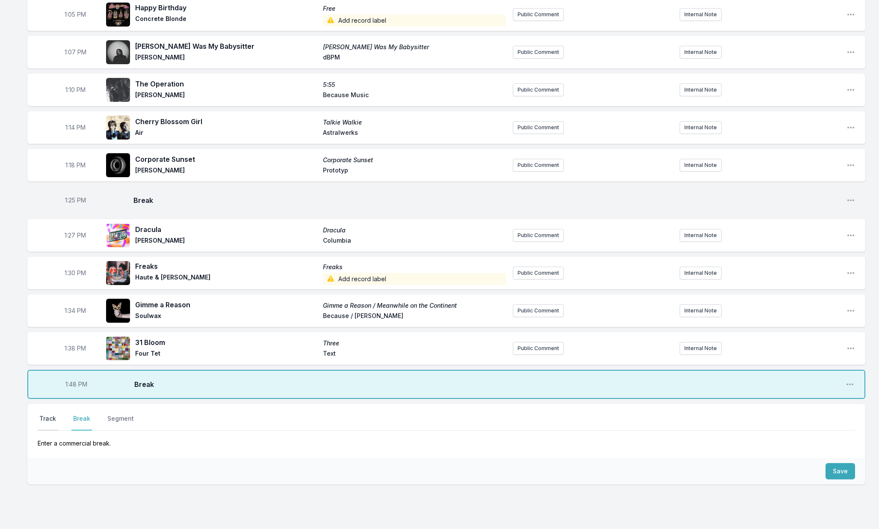
click at [50, 416] on button "Track" at bounding box center [48, 422] width 20 height 16
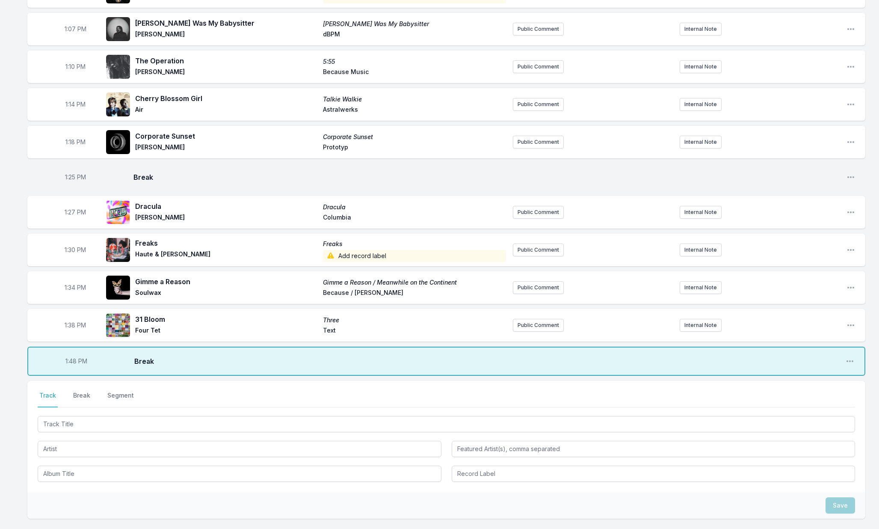
scroll to position [635, 0]
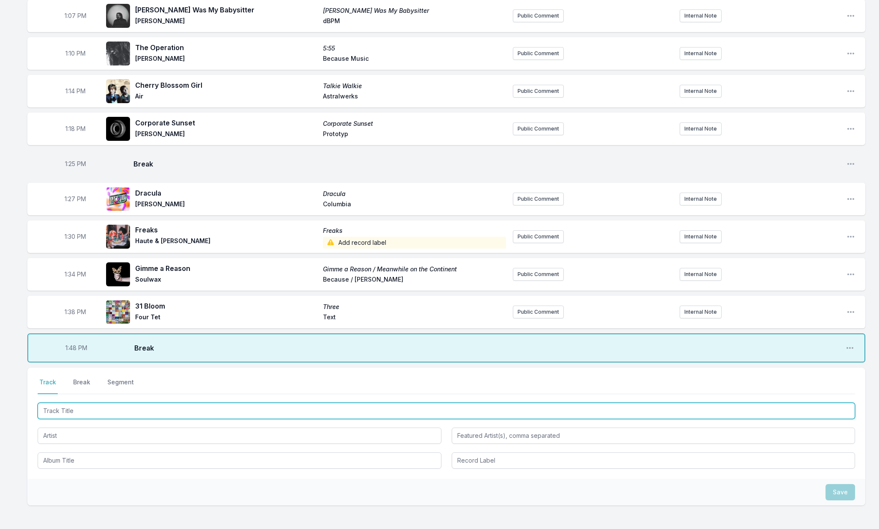
drag, startPoint x: 89, startPoint y: 410, endPoint x: 152, endPoint y: 401, distance: 64.0
click at [89, 410] on input "Track Title" at bounding box center [446, 410] width 817 height 16
type input "Fuggit"
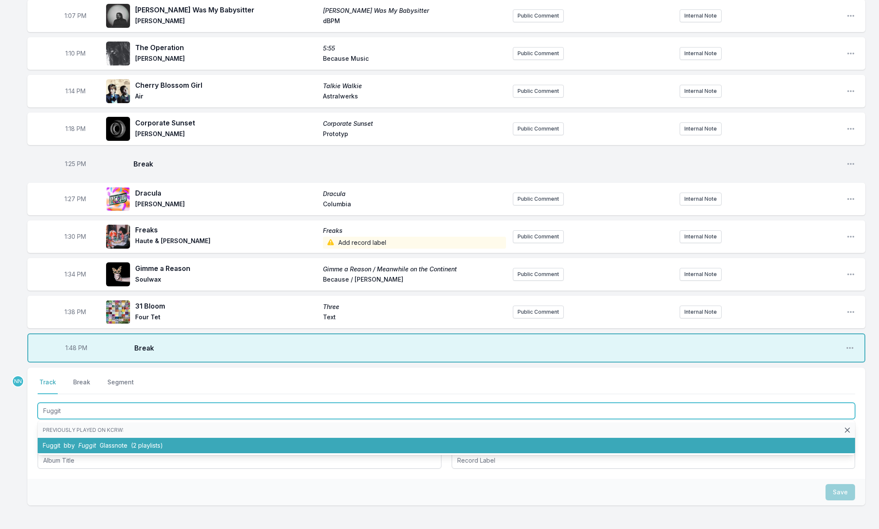
click at [127, 443] on li "Fuggit bby Fuggit Glassnote (2 playlists)" at bounding box center [446, 444] width 817 height 15
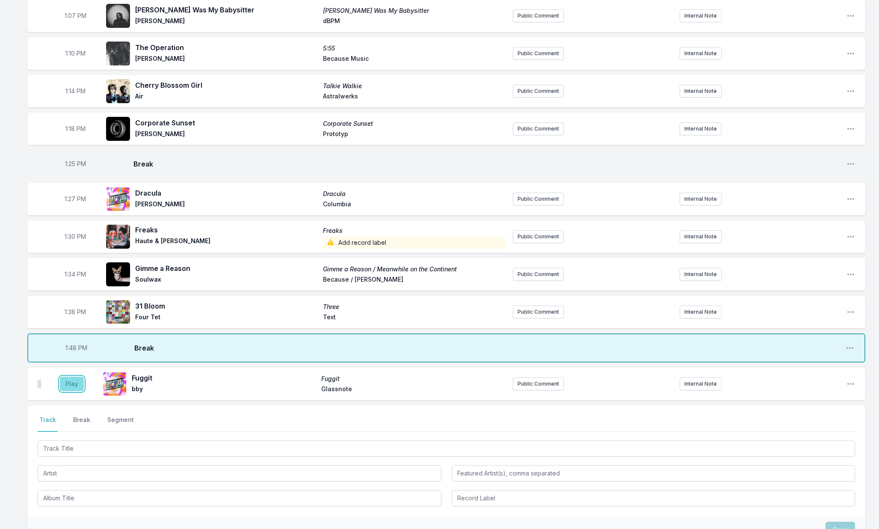
click at [74, 386] on button "Play" at bounding box center [72, 383] width 24 height 15
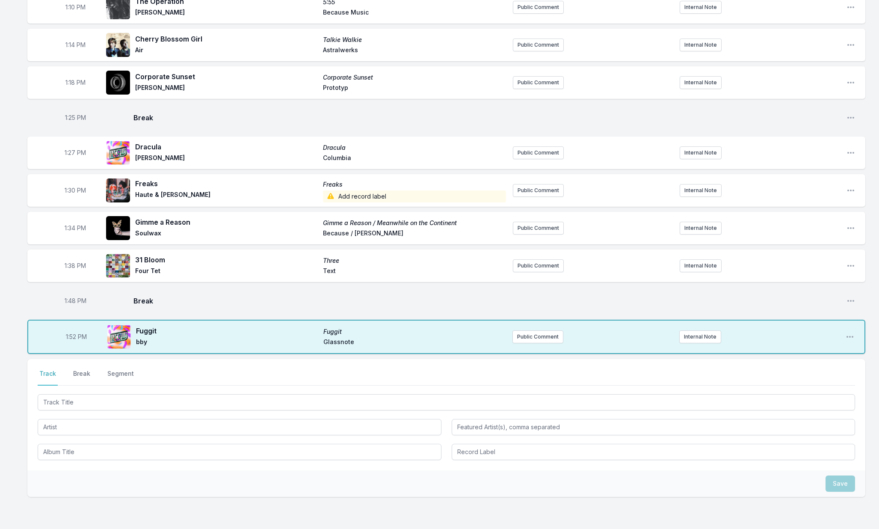
scroll to position [699, 0]
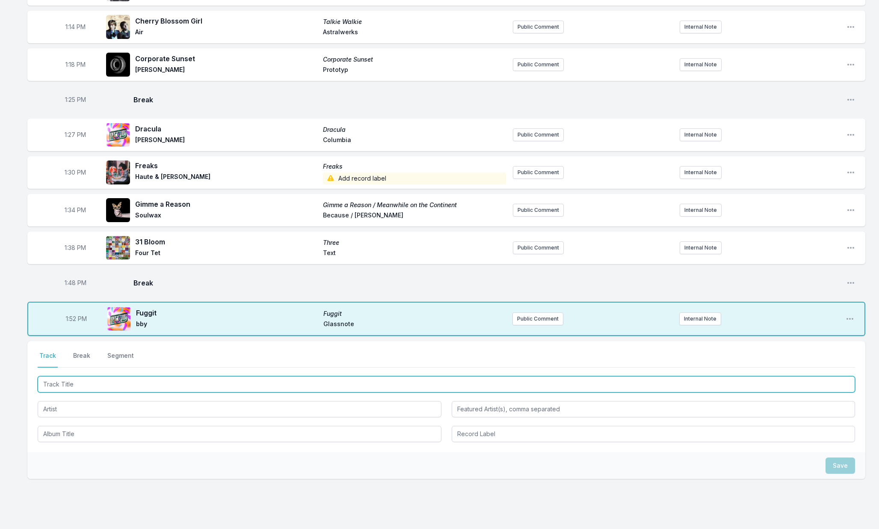
click at [102, 389] on input "Track Title" at bounding box center [446, 384] width 817 height 16
type input "Pirate Radio"
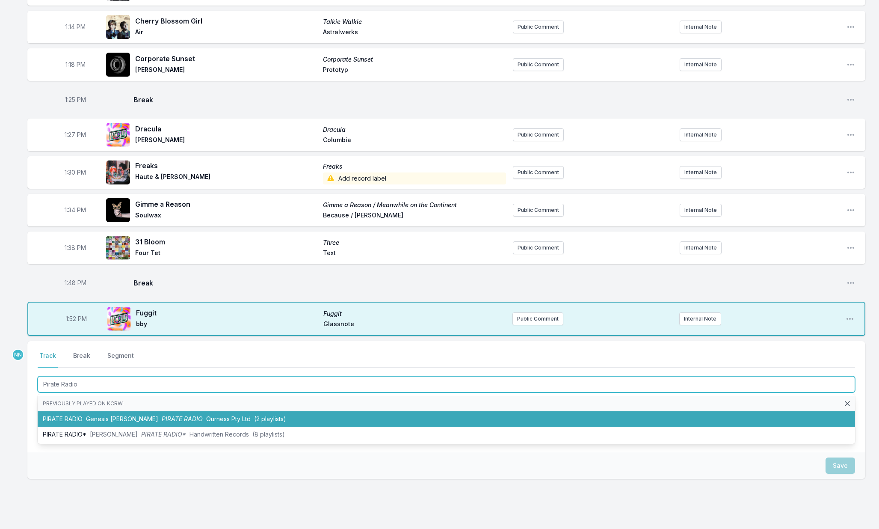
click at [85, 421] on li "PIRATE RADIO Genesis [PERSON_NAME] PIRATE RADIO Ourness Pty Ltd (2 playlists)" at bounding box center [446, 418] width 817 height 15
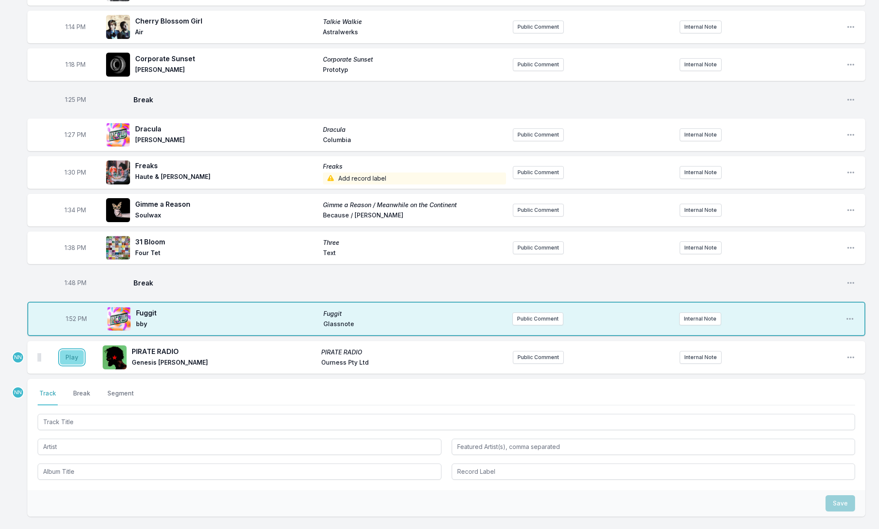
click at [74, 360] on button "Play" at bounding box center [72, 357] width 24 height 15
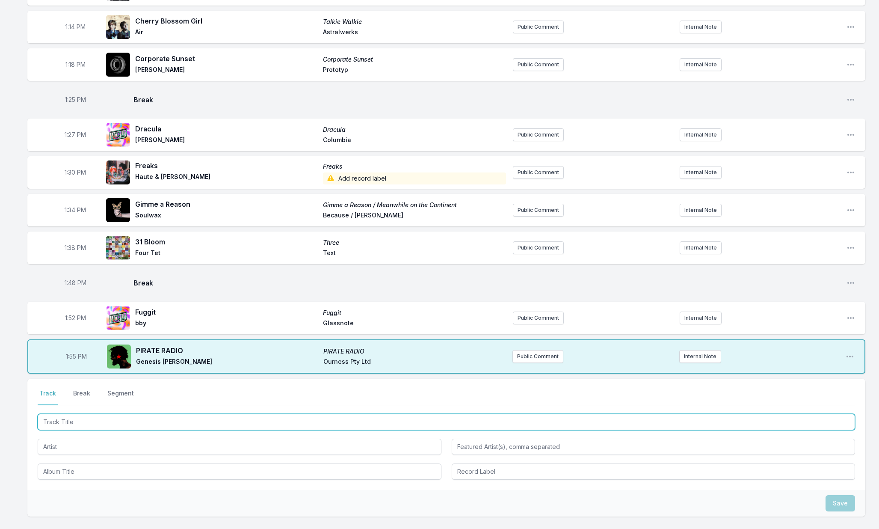
drag, startPoint x: 79, startPoint y: 422, endPoint x: 94, endPoint y: 420, distance: 15.0
click at [79, 422] on input "Track Title" at bounding box center [446, 421] width 817 height 16
type input "[MEDICAL_DATA] you"
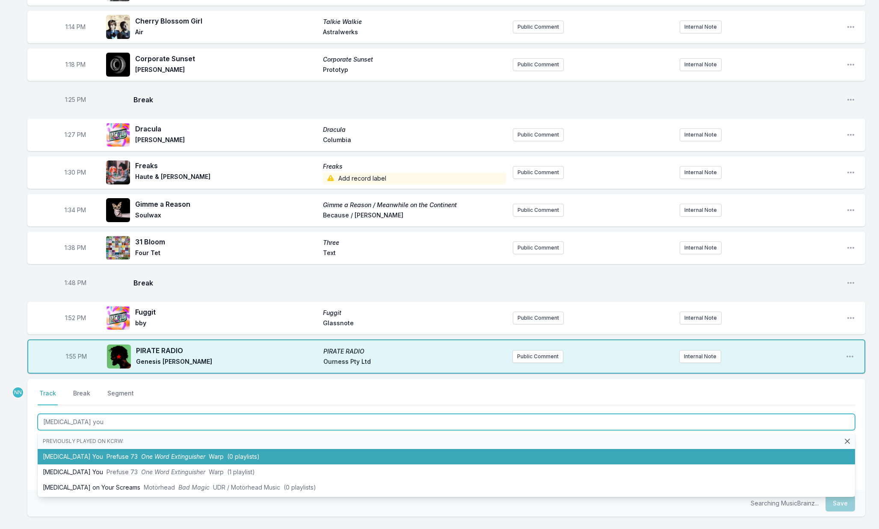
click at [106, 455] on span "Prefuse 73" at bounding box center [121, 455] width 31 height 7
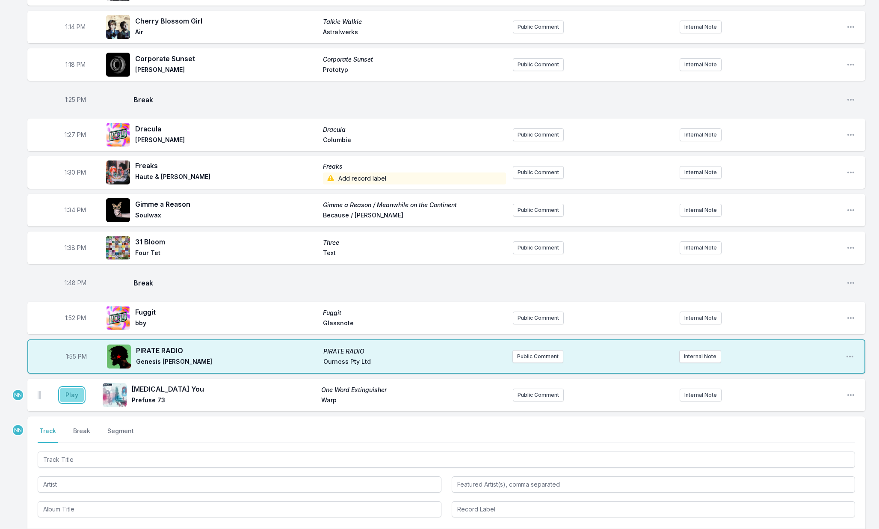
click at [79, 399] on button "Play" at bounding box center [72, 394] width 24 height 15
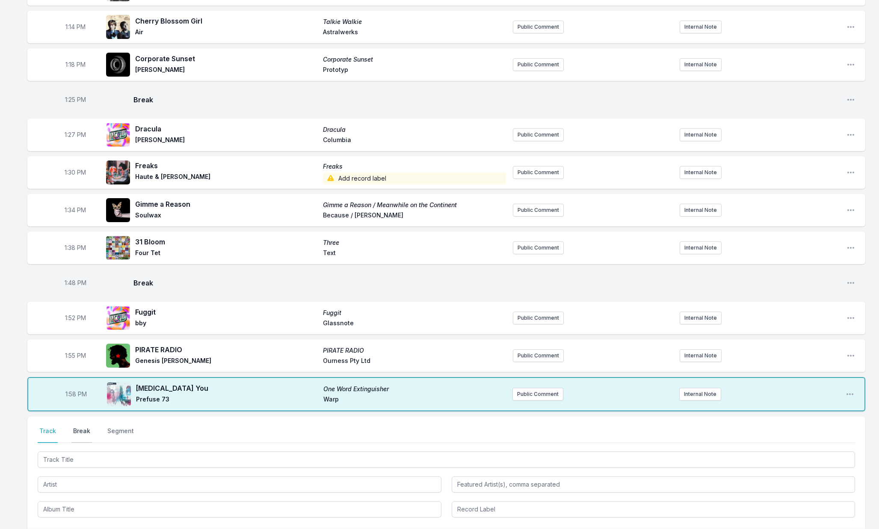
click at [80, 430] on button "Break" at bounding box center [81, 434] width 21 height 16
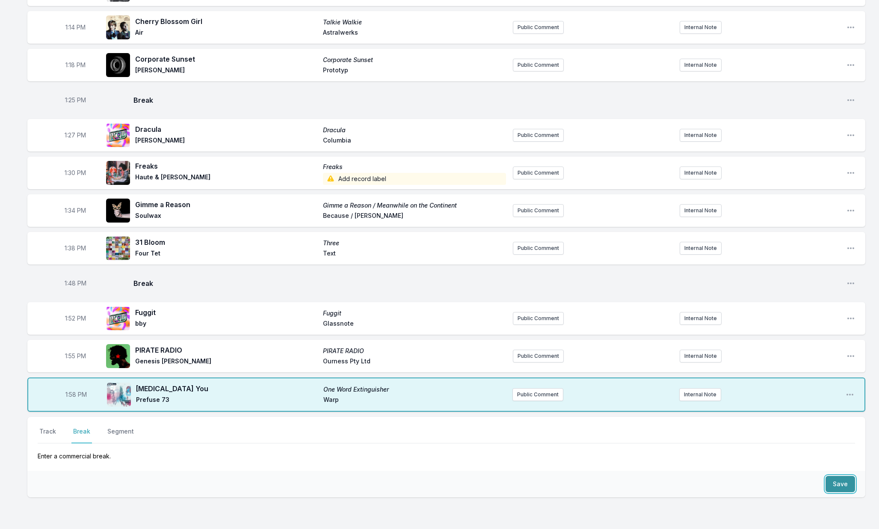
click at [837, 485] on button "Save" at bounding box center [840, 483] width 30 height 16
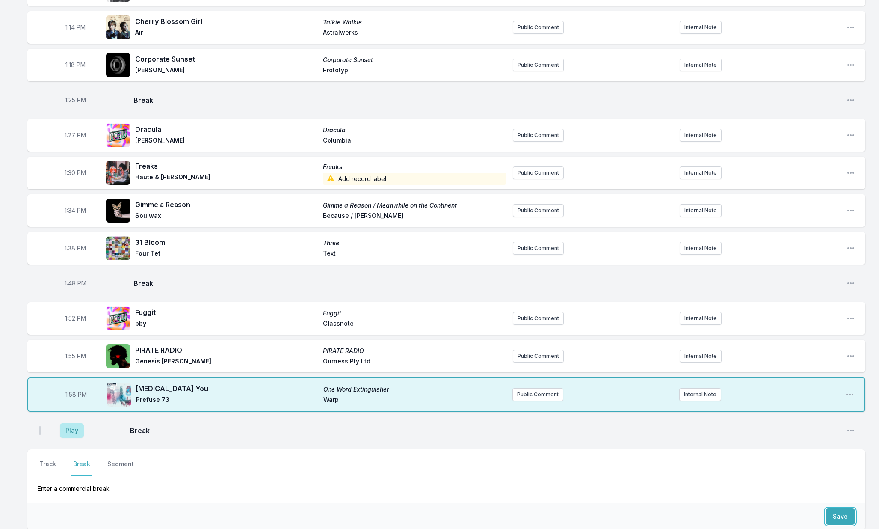
scroll to position [695, 0]
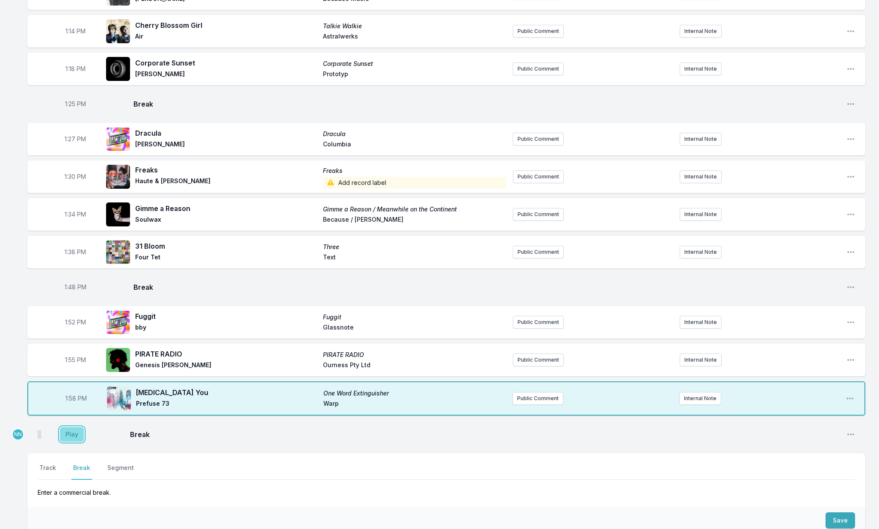
click at [79, 429] on button "Play" at bounding box center [72, 434] width 24 height 15
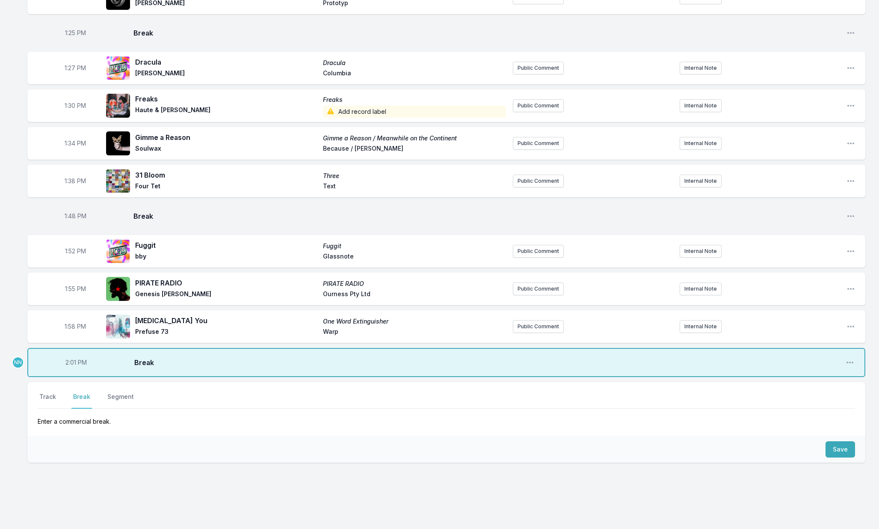
scroll to position [782, 0]
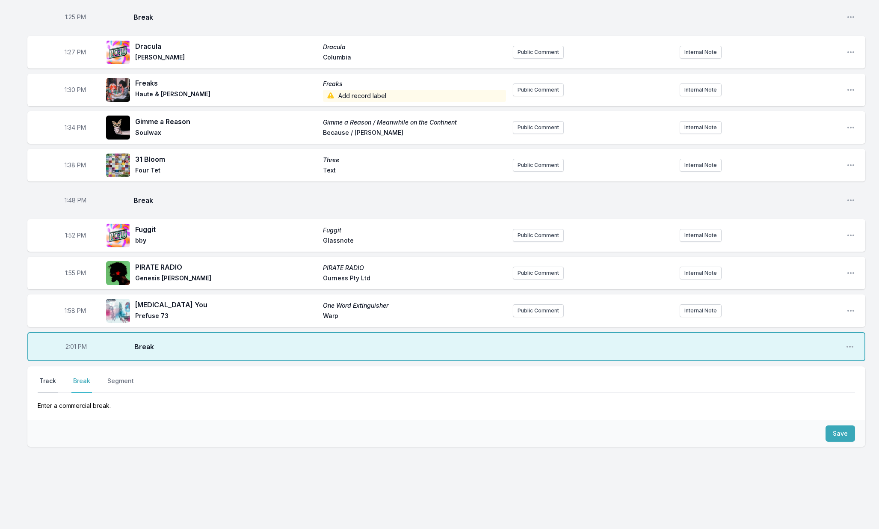
click at [51, 385] on button "Track" at bounding box center [48, 384] width 20 height 16
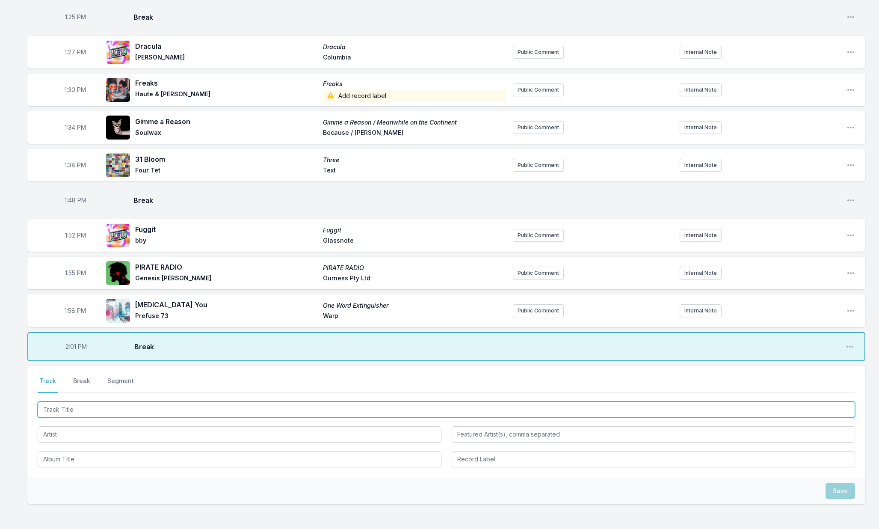
click at [65, 409] on input "Track Title" at bounding box center [446, 409] width 817 height 16
type input "2 Wrecked 2 Care"
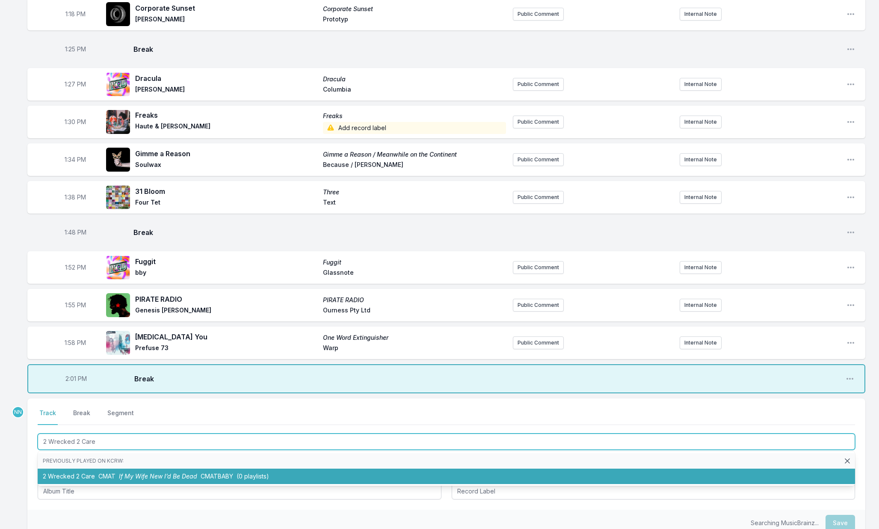
click at [78, 472] on li "2 Wrecked 2 Care CMAT If My Wife New I’d Be Dead CMATBABY (0 playlists)" at bounding box center [446, 475] width 817 height 15
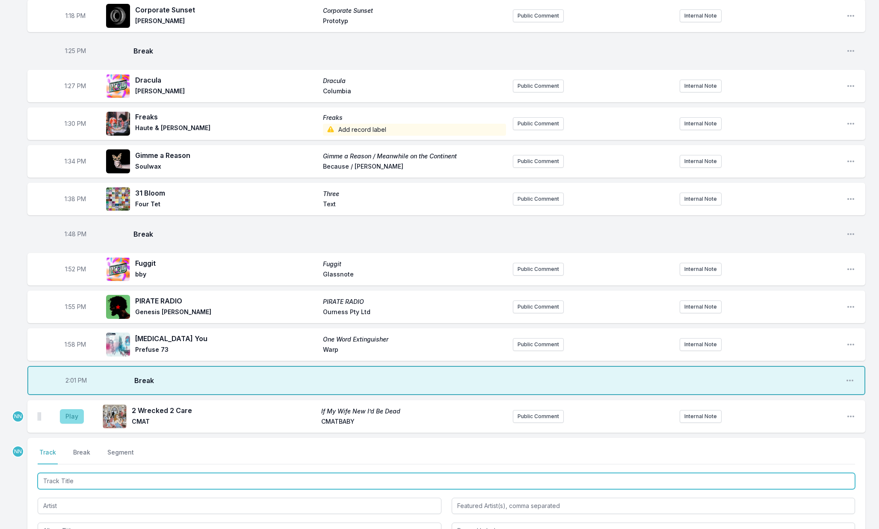
scroll to position [747, 0]
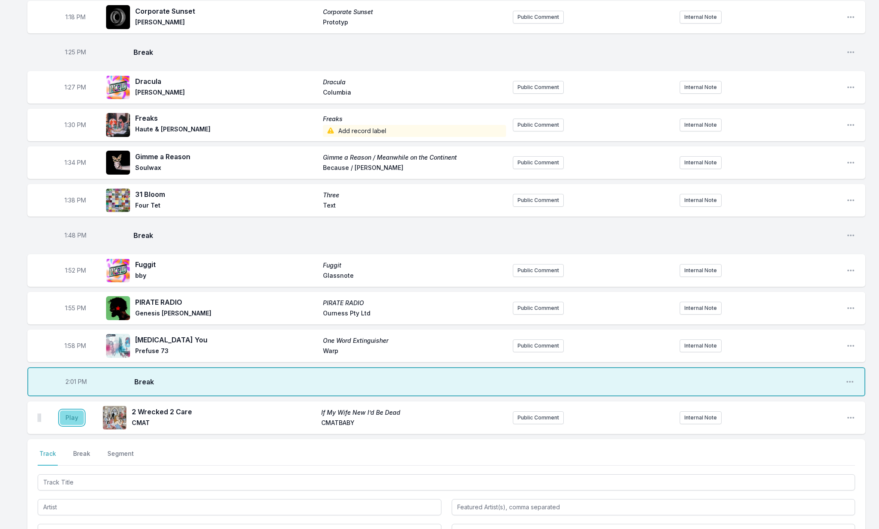
click at [72, 419] on button "Play" at bounding box center [72, 417] width 24 height 15
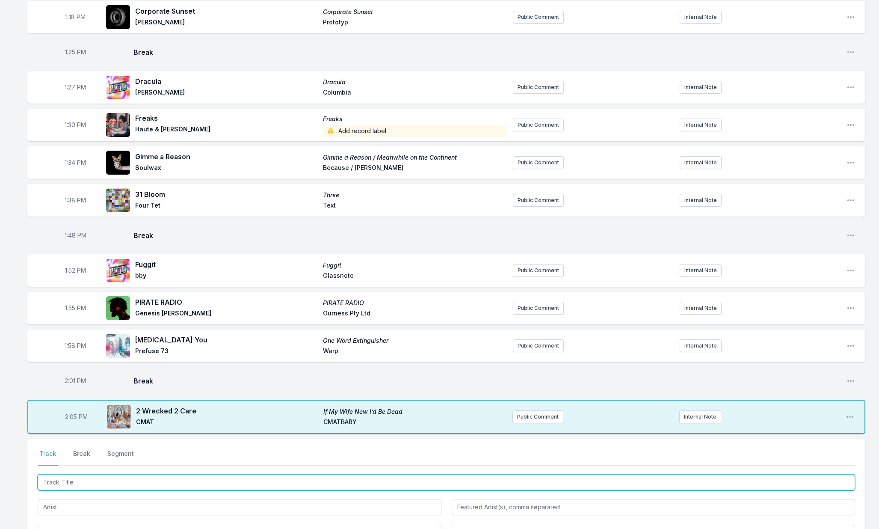
click at [81, 476] on input "Track Title" at bounding box center [446, 482] width 817 height 16
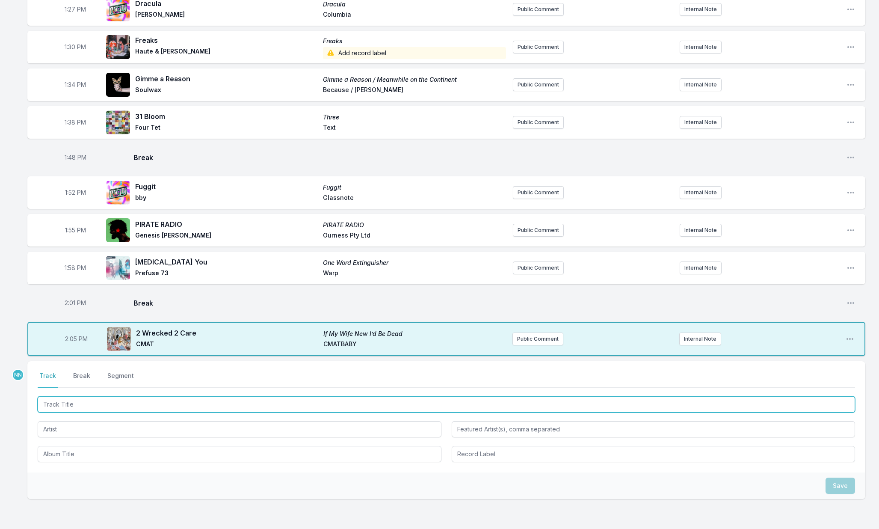
scroll to position [825, 0]
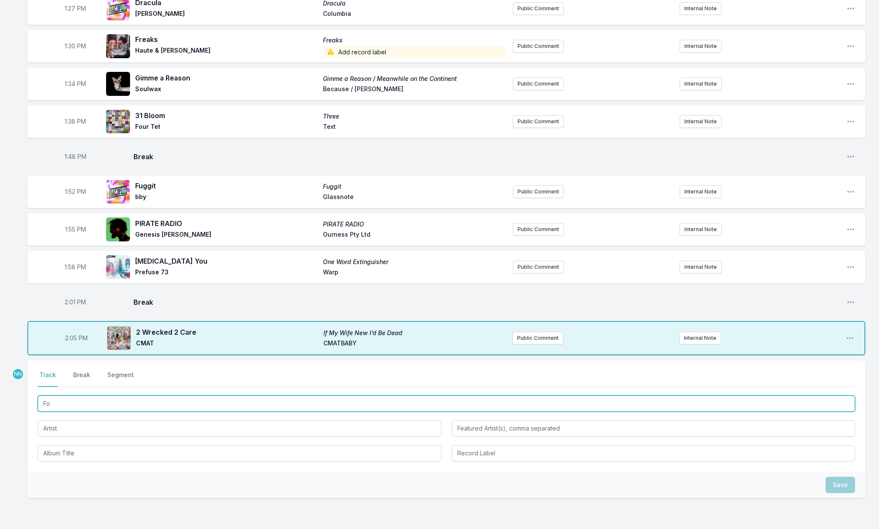
type input "F"
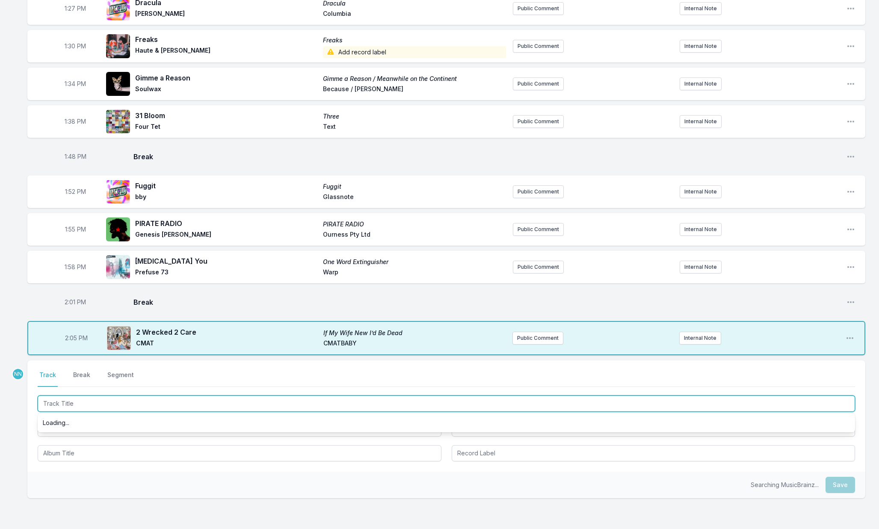
type input "J"
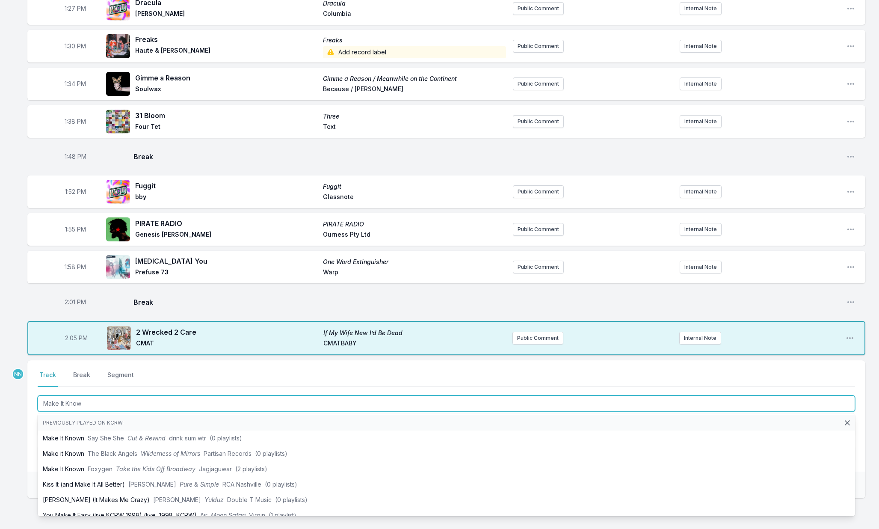
type input "Make It Known"
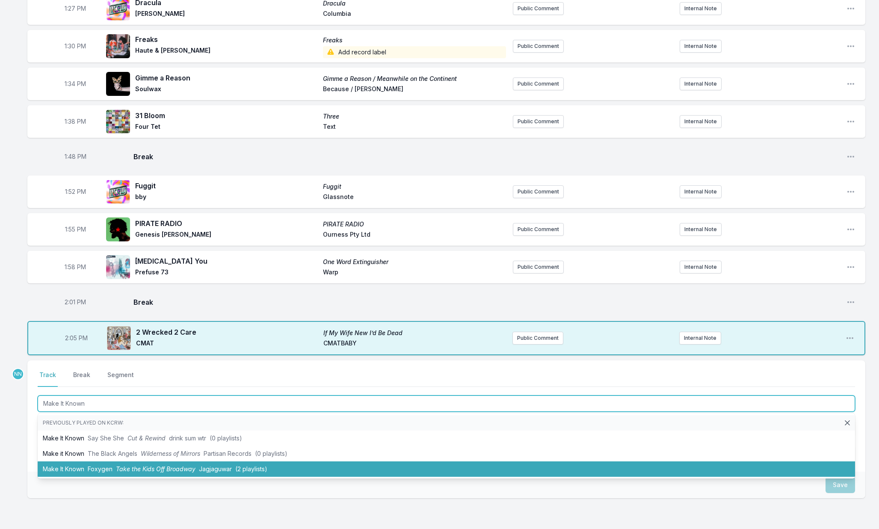
click at [121, 467] on span "Take the Kids Off Broadway" at bounding box center [156, 468] width 80 height 7
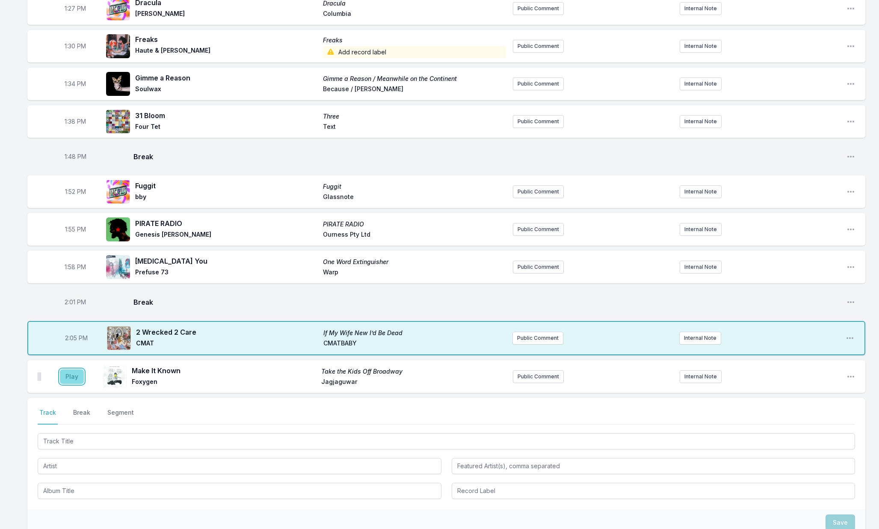
click at [77, 383] on button "Play" at bounding box center [72, 376] width 24 height 15
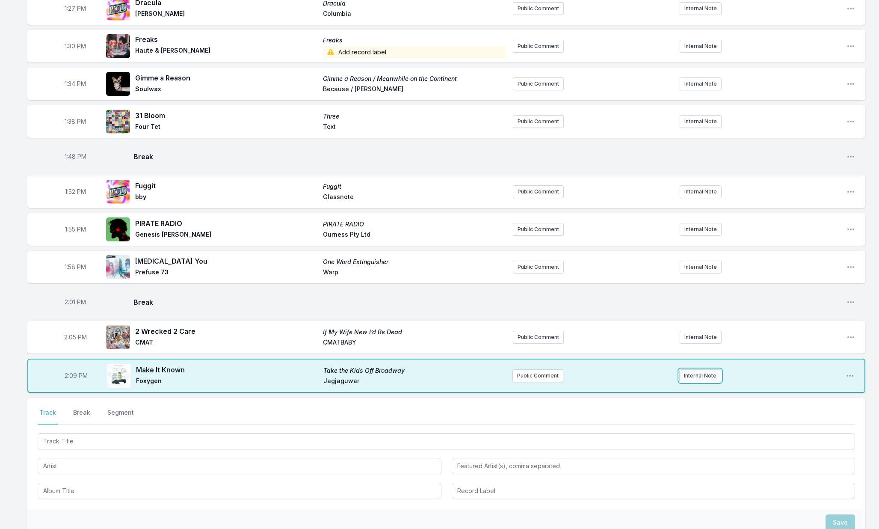
click at [702, 377] on button "Internal Note" at bounding box center [700, 375] width 42 height 13
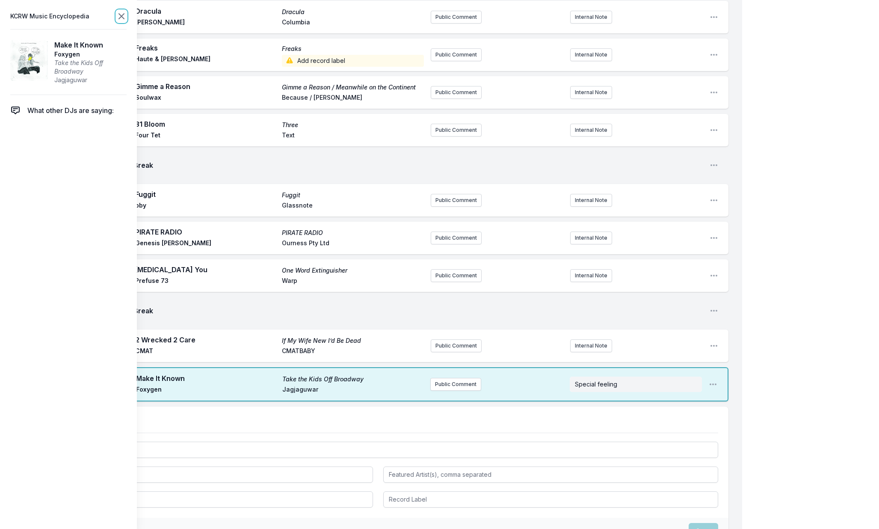
click at [124, 18] on icon at bounding box center [121, 16] width 5 height 5
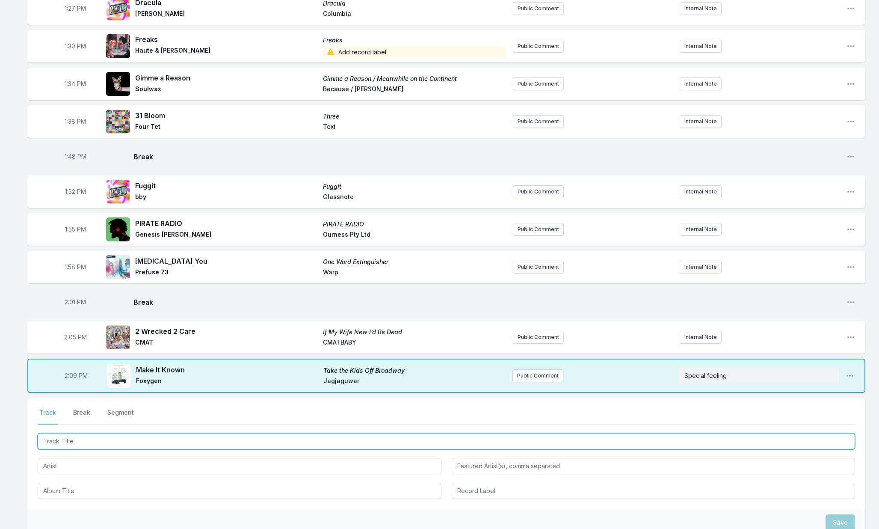
click at [70, 437] on input "Track Title" at bounding box center [446, 441] width 817 height 16
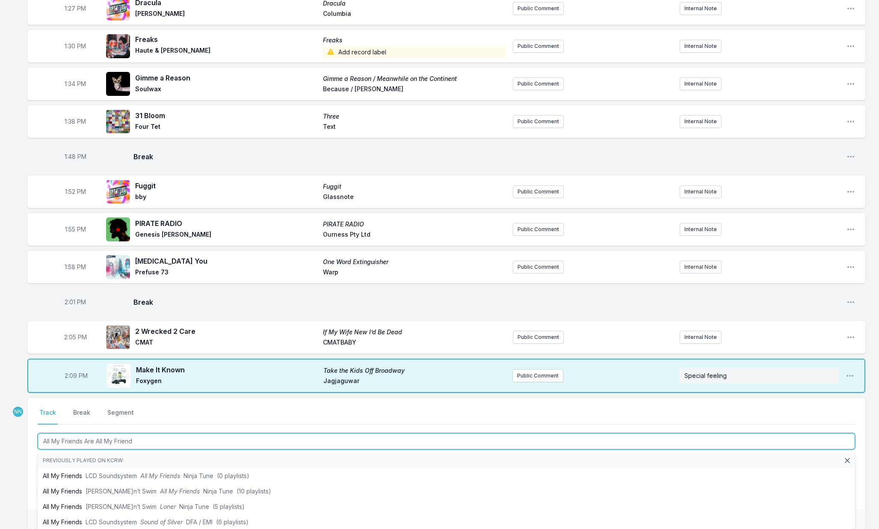
type input "All My Friends Are All My Friends"
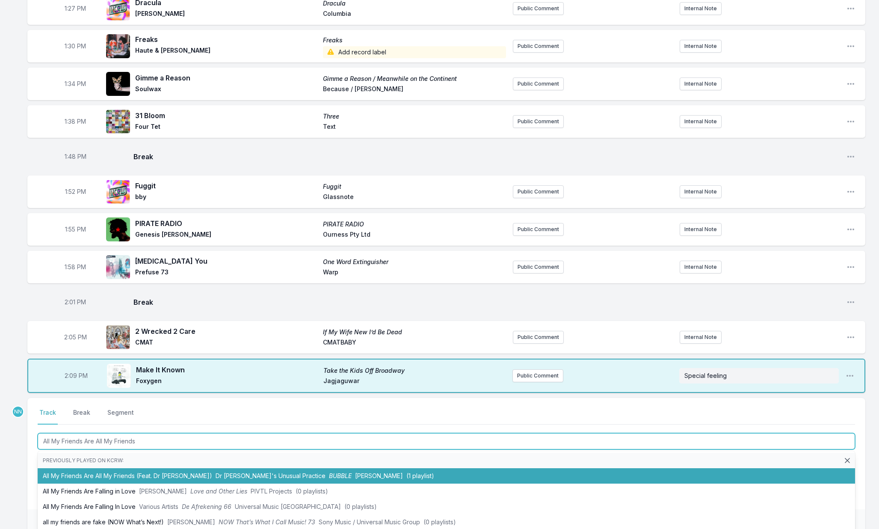
click at [92, 471] on li "All My Friends Are All My Friends (Feat. Dr [PERSON_NAME]) Dr [PERSON_NAME]'s U…" at bounding box center [446, 475] width 817 height 15
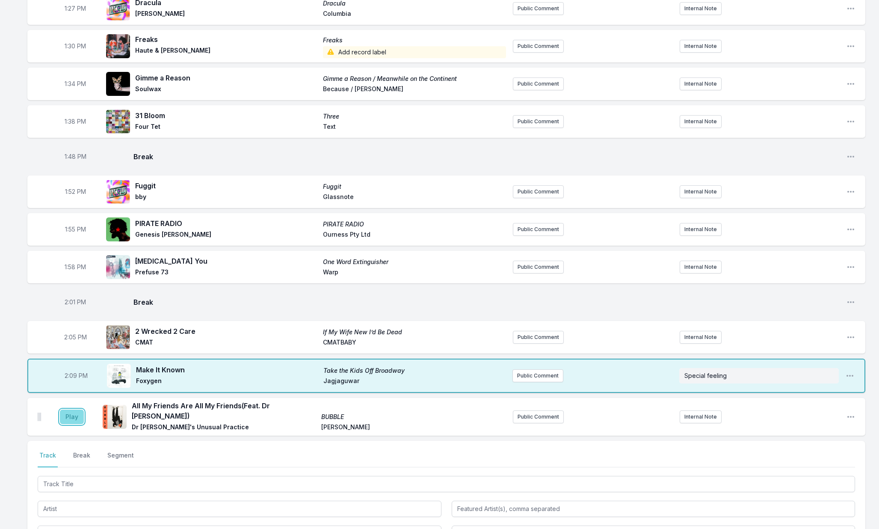
click at [77, 416] on button "Play" at bounding box center [72, 416] width 24 height 15
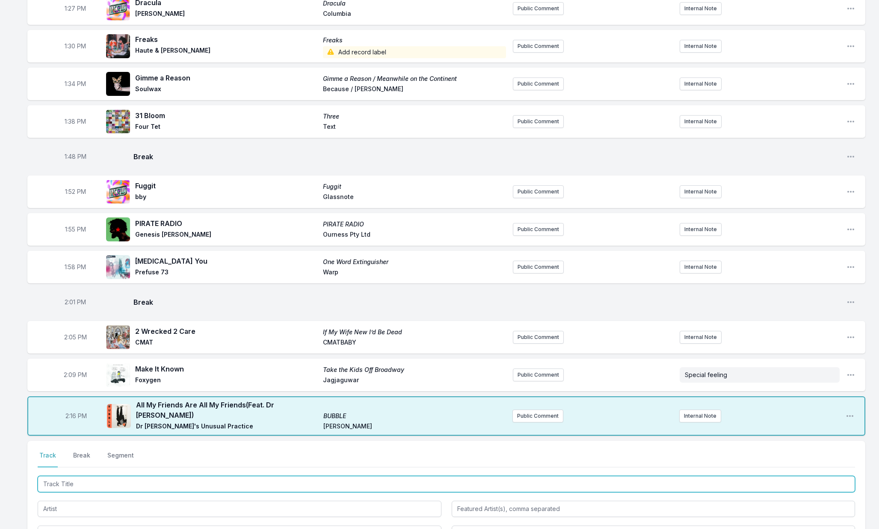
click at [71, 477] on input "Track Title" at bounding box center [446, 483] width 817 height 16
type input "Red River Rock"
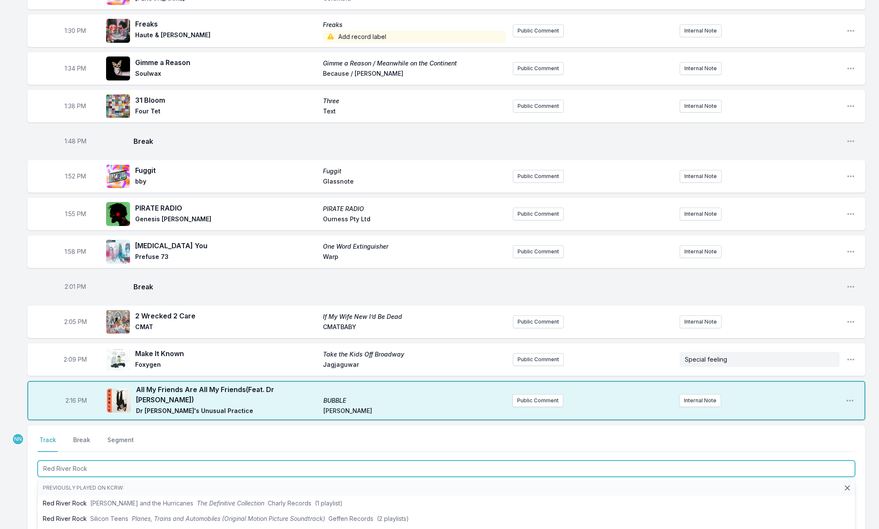
scroll to position [867, 0]
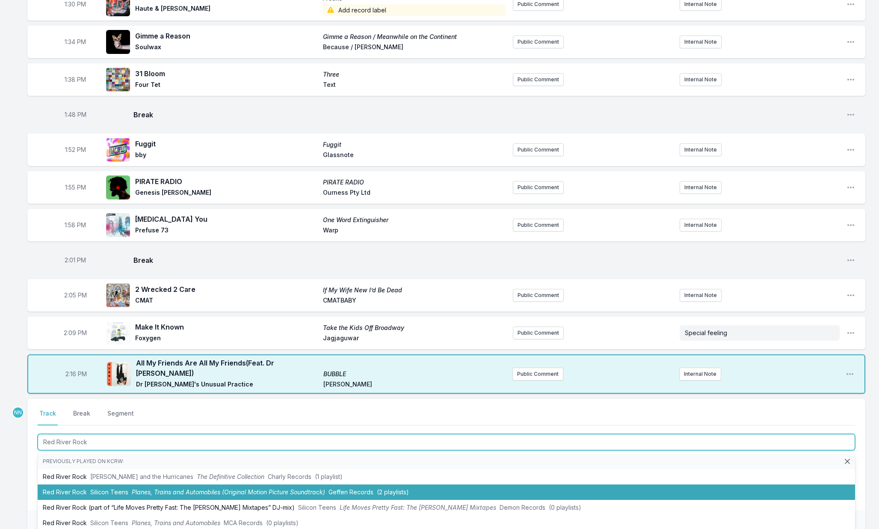
click at [79, 487] on li "Red River Rock Silicon Teens Planes, Trains and Automobiles (Original Motion Pi…" at bounding box center [446, 491] width 817 height 15
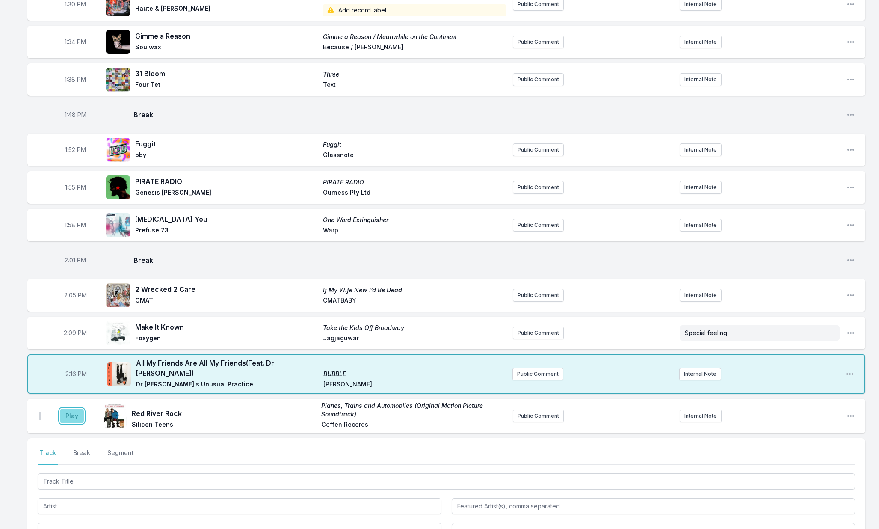
click at [73, 414] on button "Play" at bounding box center [72, 415] width 24 height 15
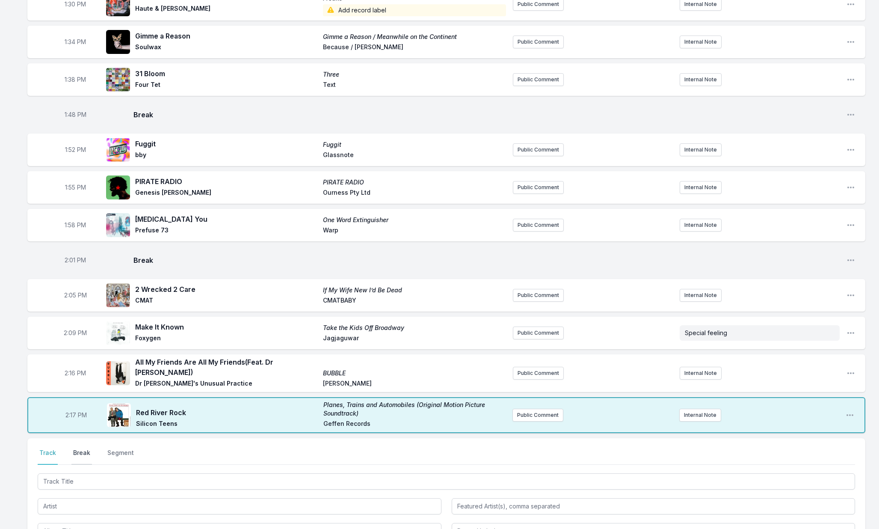
click at [86, 448] on button "Break" at bounding box center [81, 456] width 21 height 16
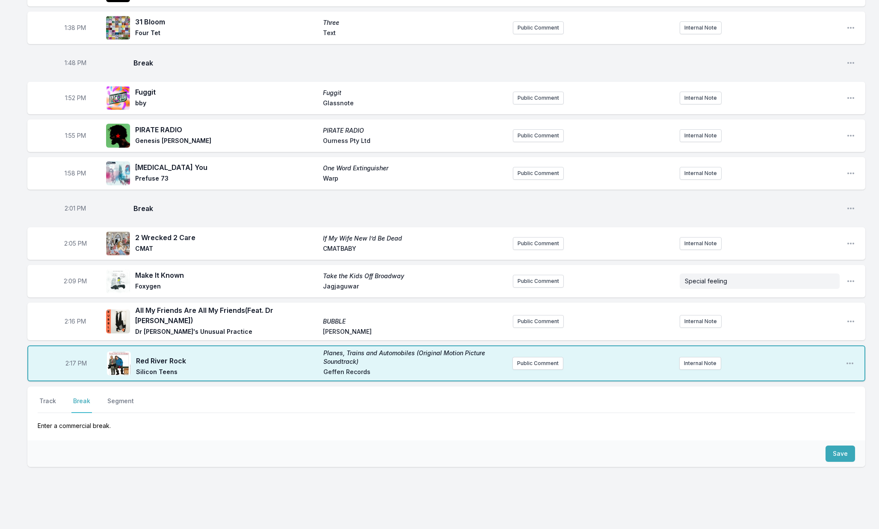
scroll to position [934, 0]
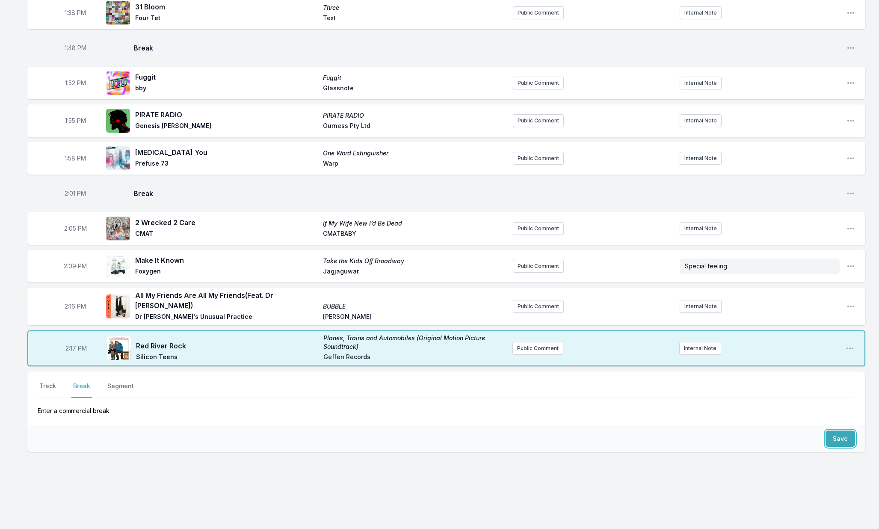
drag, startPoint x: 836, startPoint y: 429, endPoint x: 822, endPoint y: 429, distance: 14.1
click at [836, 430] on button "Save" at bounding box center [840, 438] width 30 height 16
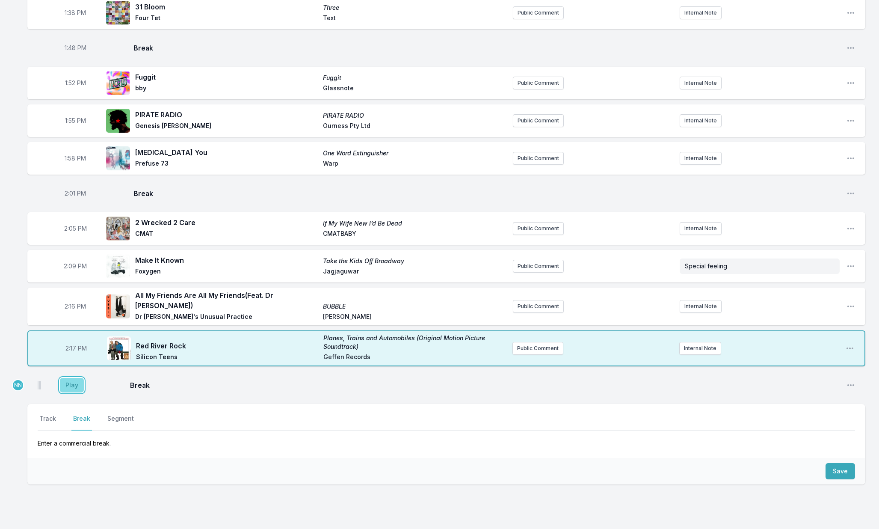
click at [73, 378] on button "Play" at bounding box center [72, 385] width 24 height 15
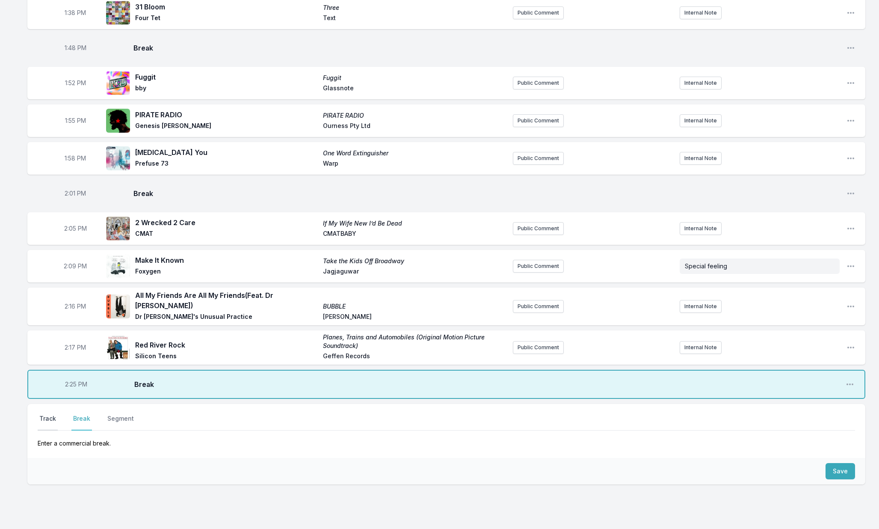
click at [51, 414] on button "Track" at bounding box center [48, 422] width 20 height 16
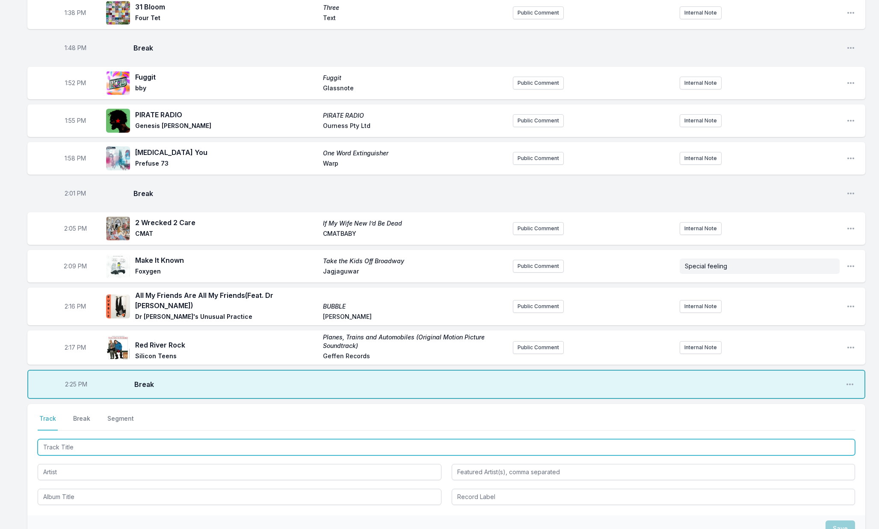
click at [61, 444] on input "Track Title" at bounding box center [446, 447] width 817 height 16
type input "Awkward Backward"
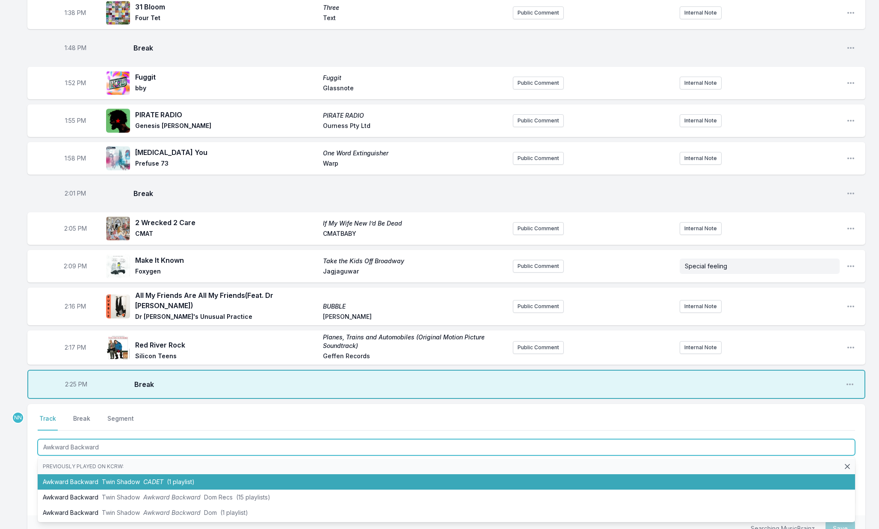
click at [67, 474] on li "Awkward Backward Twin Shadow CADET (1 playlist)" at bounding box center [446, 481] width 817 height 15
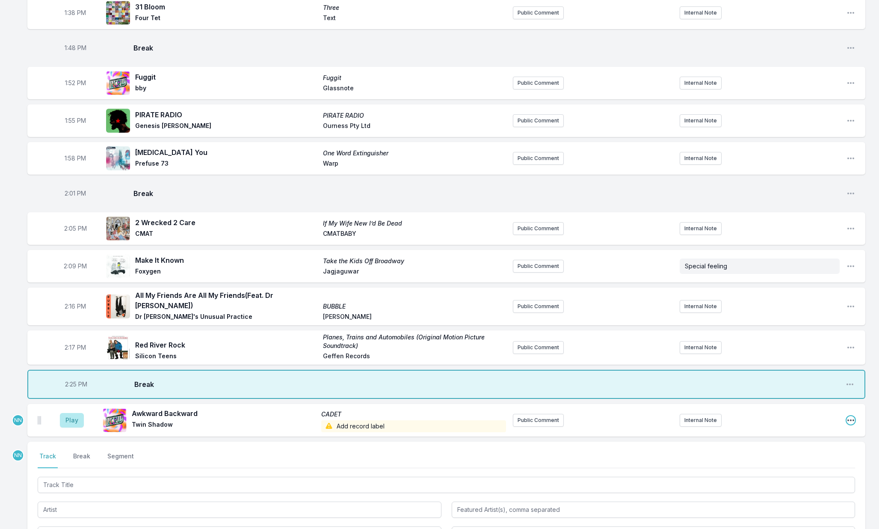
click at [848, 418] on icon "Open playlist item options" at bounding box center [850, 420] width 9 height 9
click at [816, 438] on button "Edit Timestamp" at bounding box center [807, 436] width 96 height 15
click at [847, 419] on icon "Open playlist item options" at bounding box center [850, 420] width 7 height 2
click at [811, 445] on button "Edit Track Details" at bounding box center [807, 452] width 96 height 15
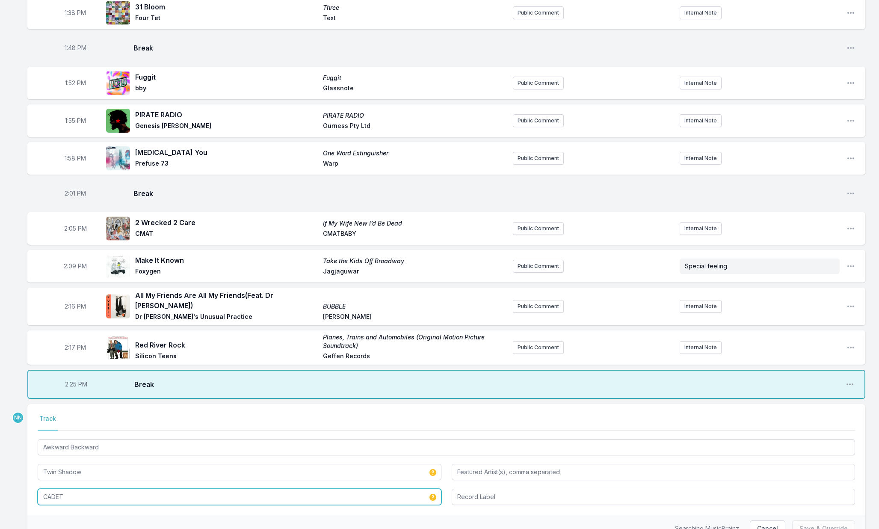
click at [262, 492] on input "CADET" at bounding box center [240, 496] width 404 height 16
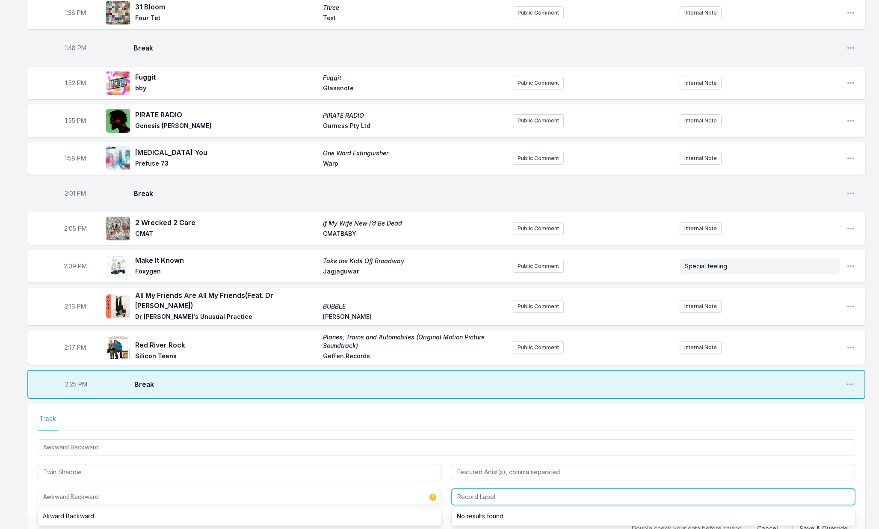
click at [502, 488] on input "Record Label" at bounding box center [654, 496] width 404 height 16
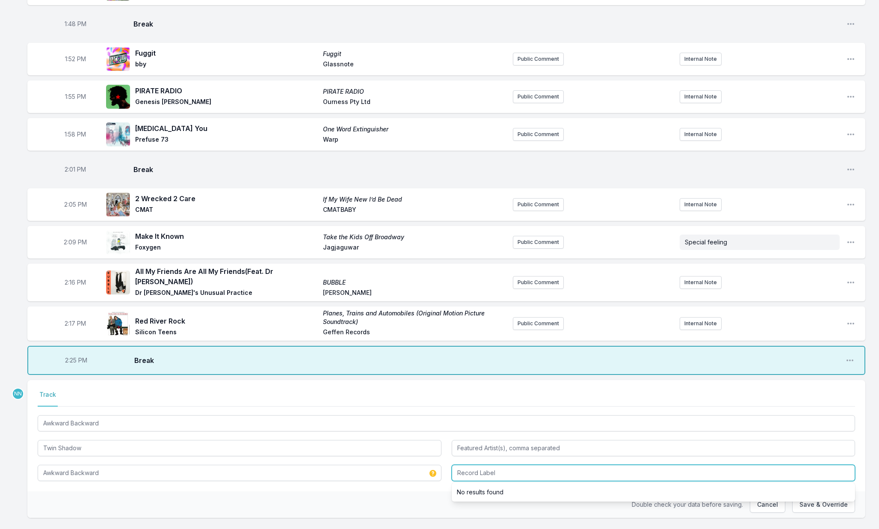
scroll to position [969, 0]
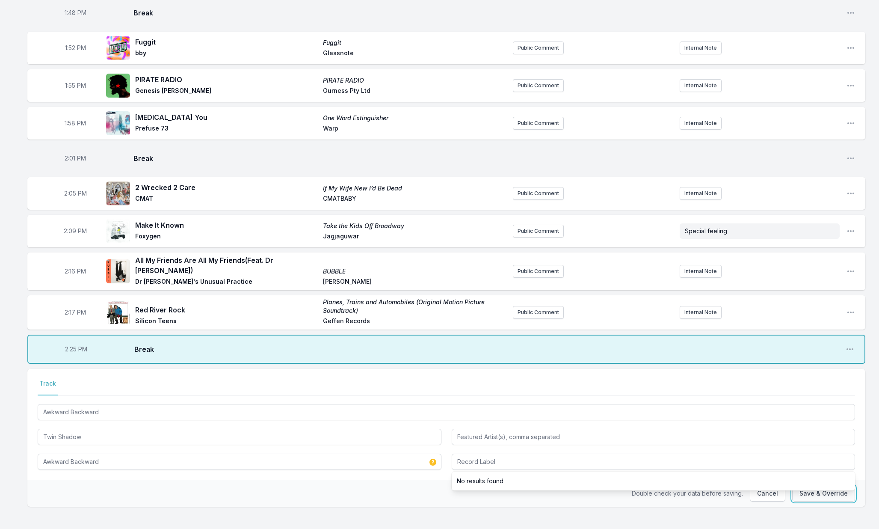
click at [803, 490] on button "Save & Override" at bounding box center [823, 493] width 63 height 16
type input "CADET"
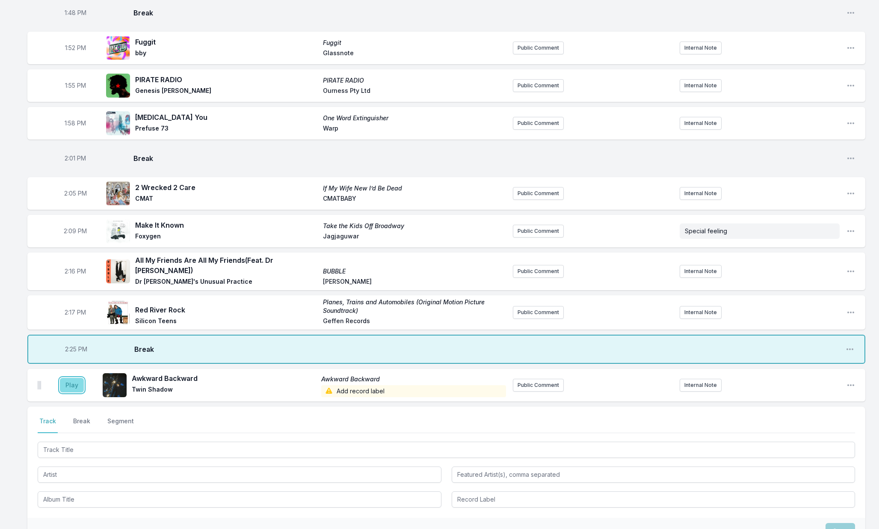
click at [76, 380] on button "Play" at bounding box center [72, 385] width 24 height 15
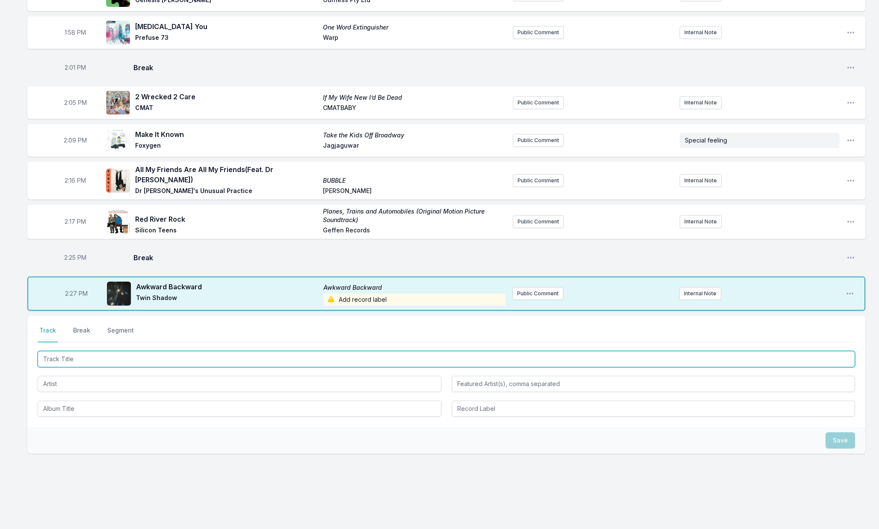
click at [93, 356] on input "Track Title" at bounding box center [446, 359] width 817 height 16
type input "Politix"
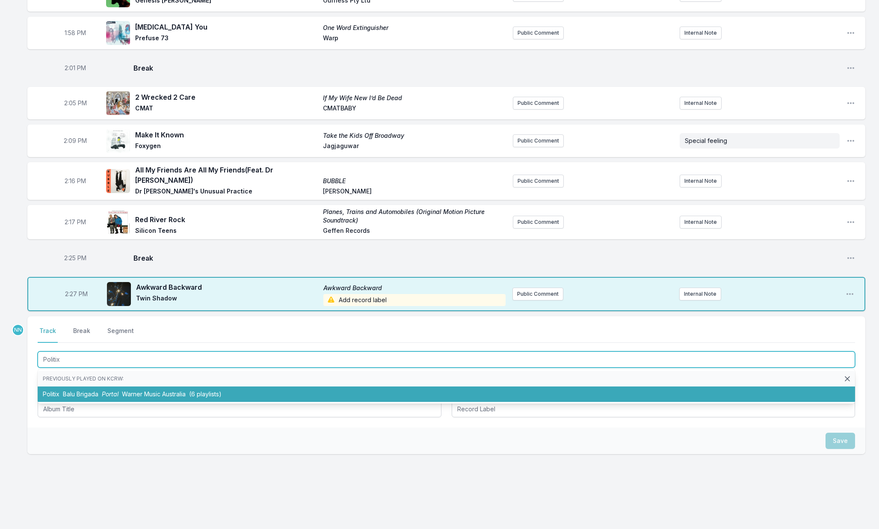
click at [92, 386] on li "Politix Balu Brigada Portal Warner Music Australia (6 playlists)" at bounding box center [446, 393] width 817 height 15
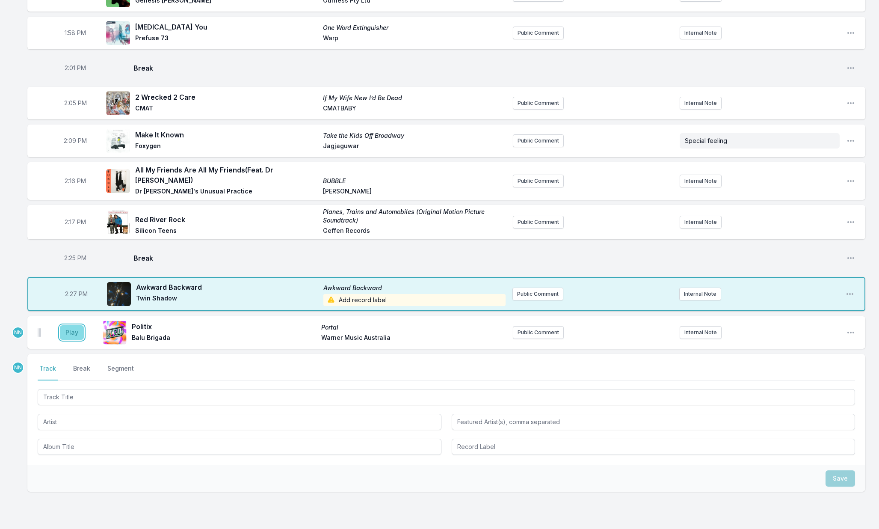
click at [71, 328] on button "Play" at bounding box center [72, 332] width 24 height 15
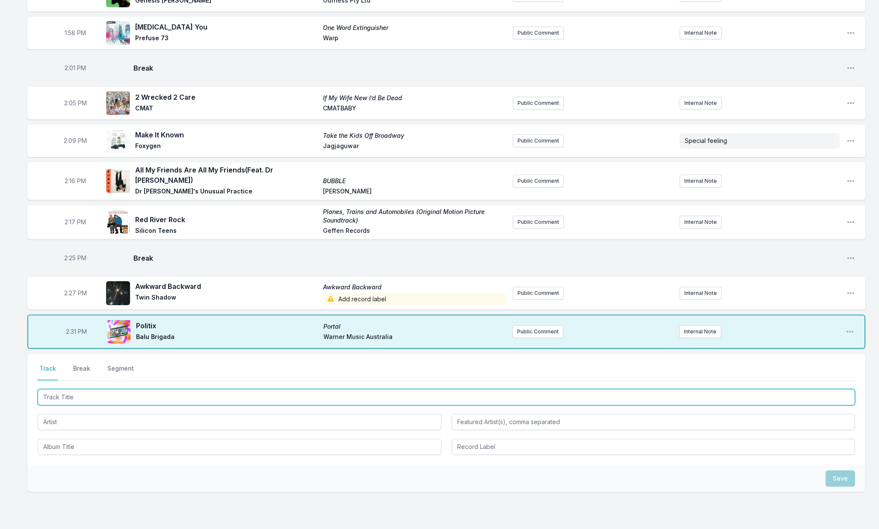
drag, startPoint x: 72, startPoint y: 389, endPoint x: 78, endPoint y: 389, distance: 6.0
click at [74, 389] on input "Track Title" at bounding box center [446, 397] width 817 height 16
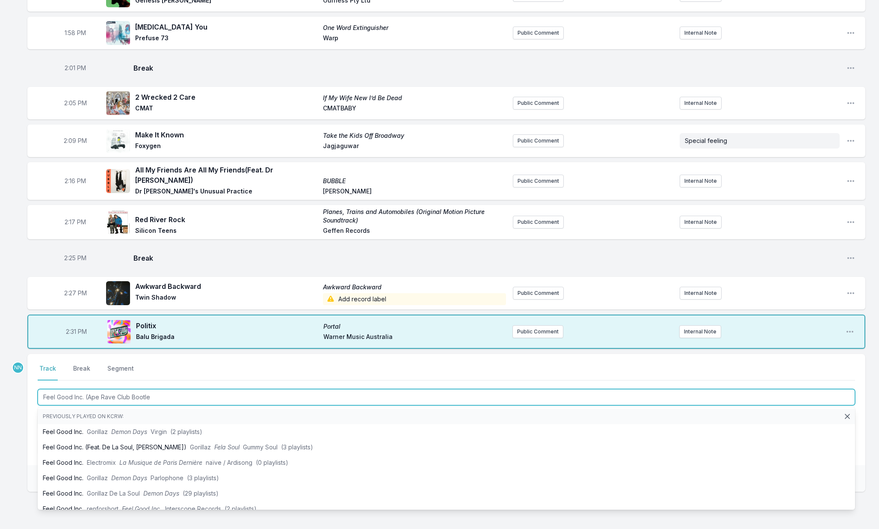
type input "Feel Good Inc. (Ape Rave Club Bootleg"
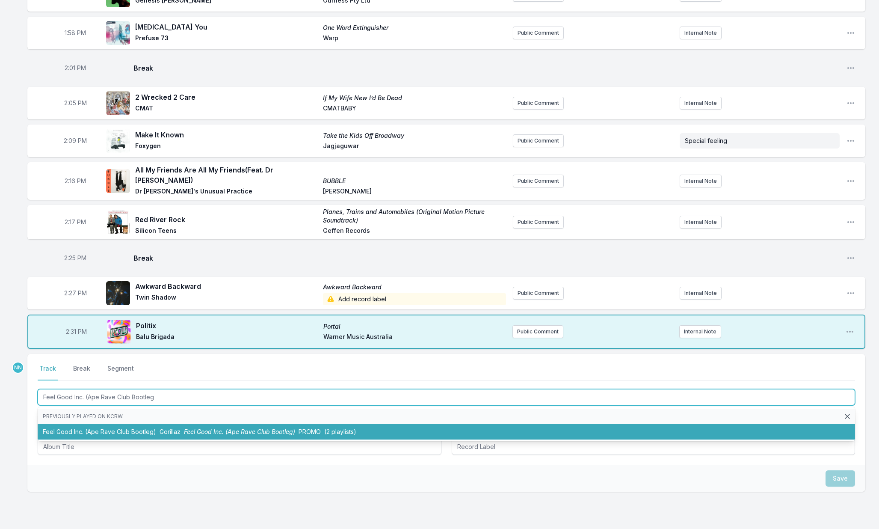
click at [122, 424] on li "Feel Good Inc. (Ape Rave Club Bootleg) Gorillaz Feel Good Inc. (Ape Rave Club B…" at bounding box center [446, 431] width 817 height 15
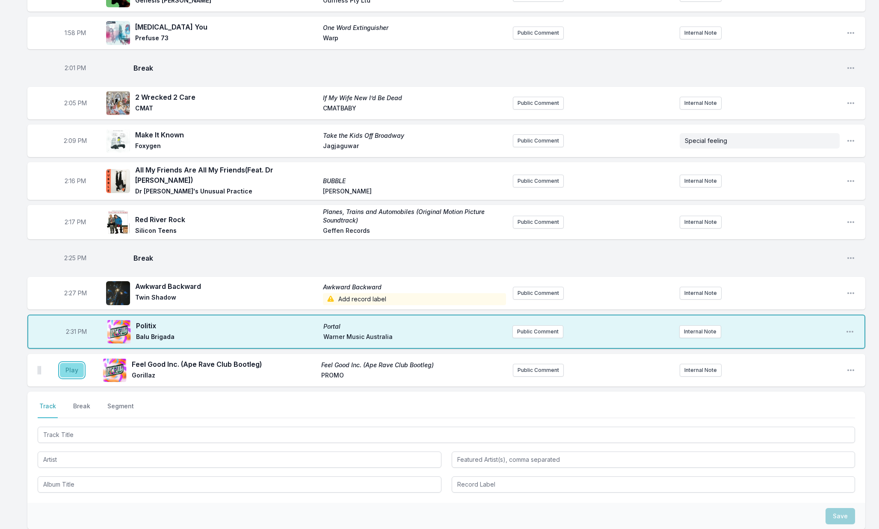
click at [75, 367] on button "Play" at bounding box center [72, 370] width 24 height 15
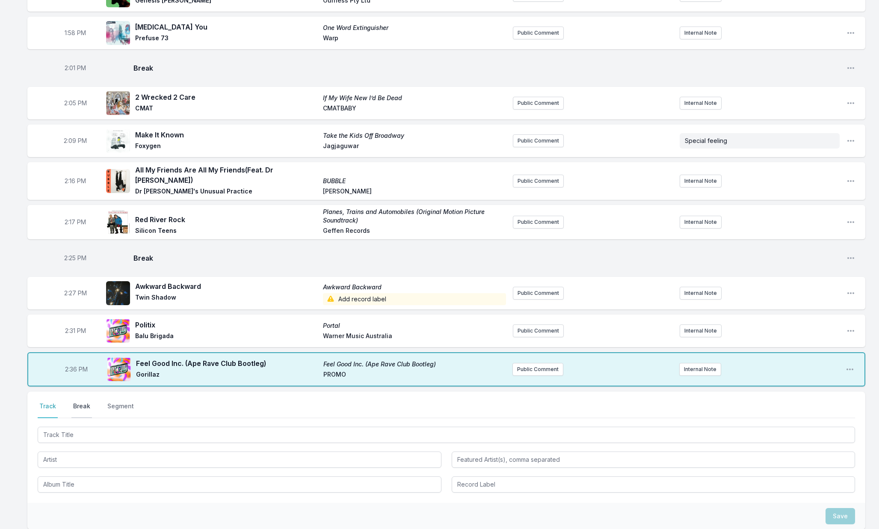
click at [86, 402] on button "Break" at bounding box center [81, 410] width 21 height 16
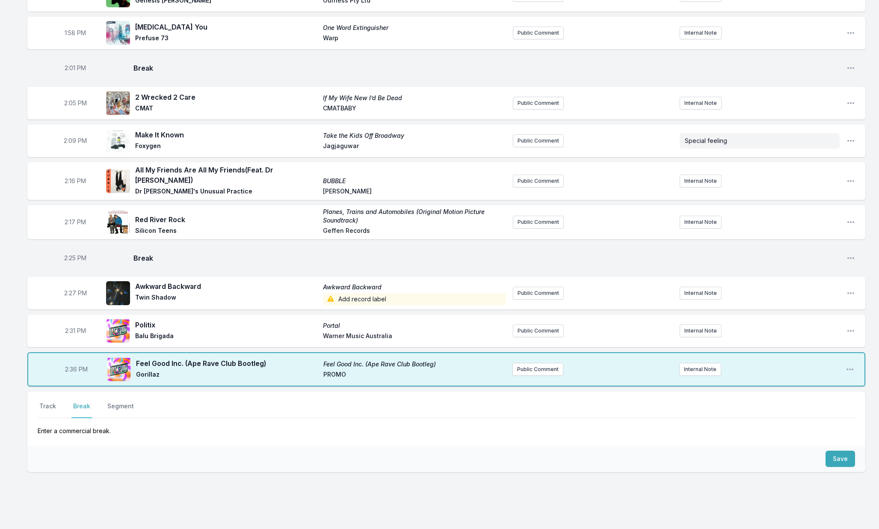
click at [86, 402] on button "Break" at bounding box center [81, 410] width 21 height 16
drag, startPoint x: 833, startPoint y: 453, endPoint x: 802, endPoint y: 453, distance: 31.2
click at [833, 453] on button "Save" at bounding box center [840, 458] width 30 height 16
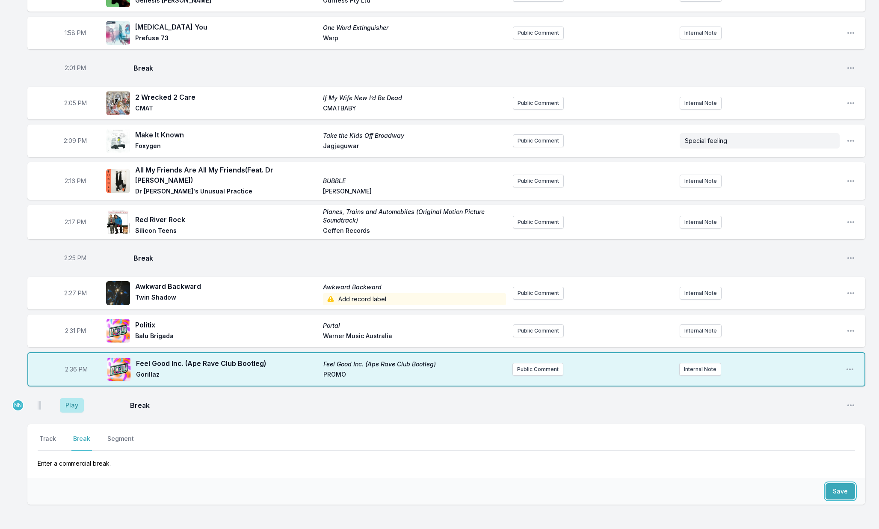
scroll to position [1059, 0]
click at [74, 398] on button "Play" at bounding box center [72, 405] width 24 height 15
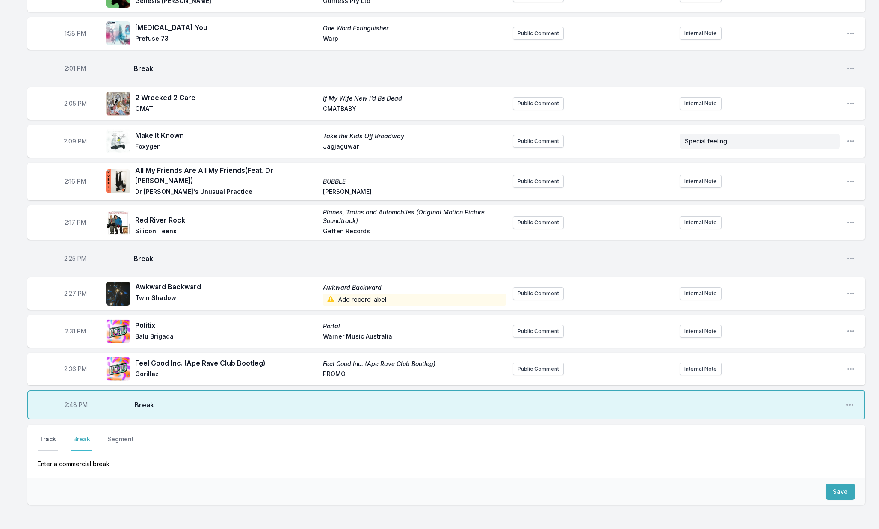
click at [46, 434] on button "Track" at bounding box center [48, 442] width 20 height 16
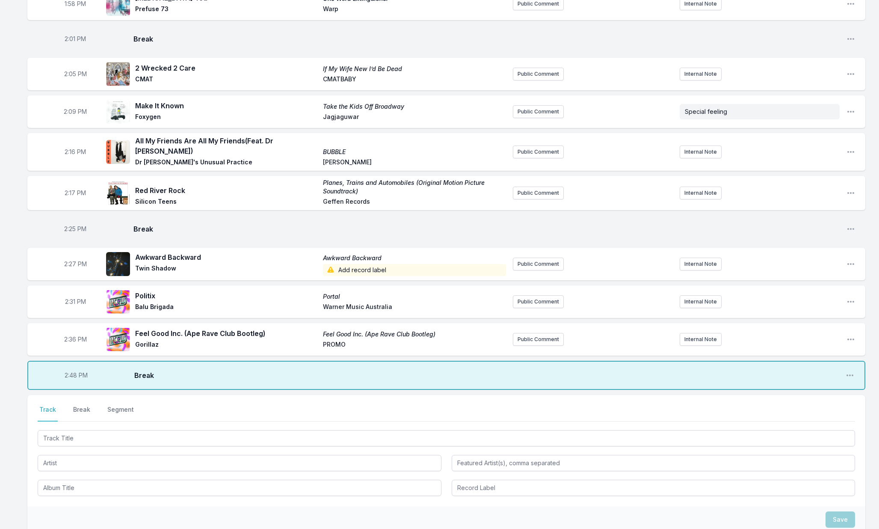
scroll to position [1094, 0]
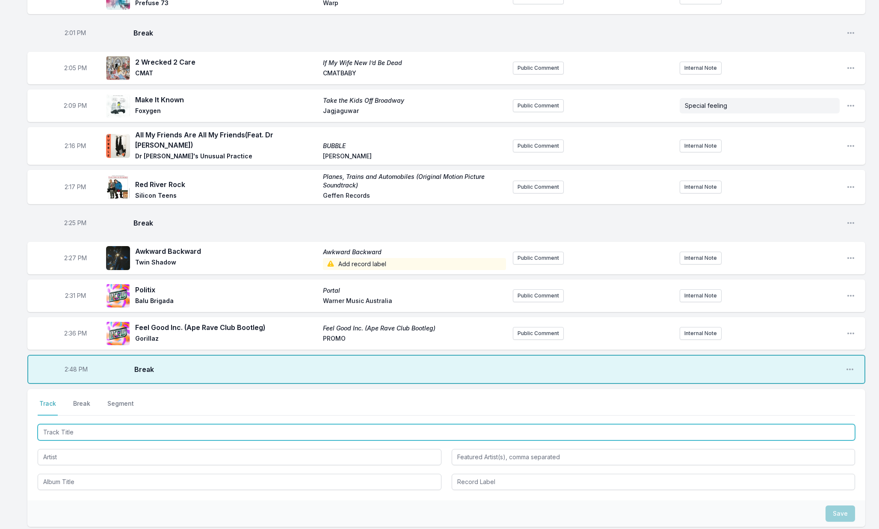
click at [75, 427] on input "Track Title" at bounding box center [446, 432] width 817 height 16
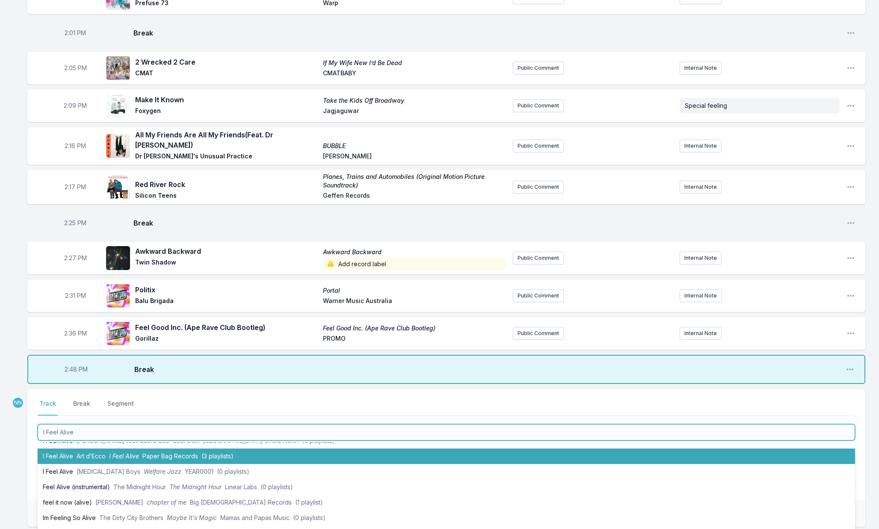
scroll to position [70, 0]
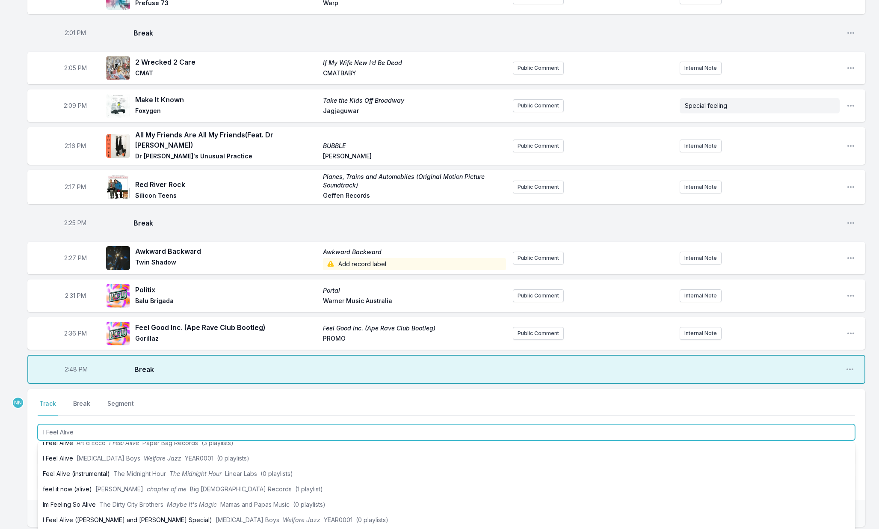
type input "I Feel Alive"
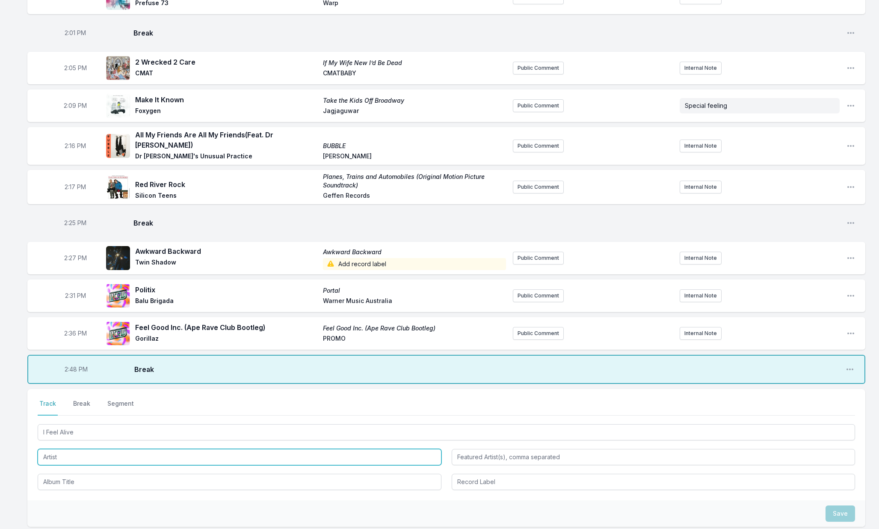
click at [48, 449] on input "Artist" at bounding box center [240, 457] width 404 height 16
type input "Tops"
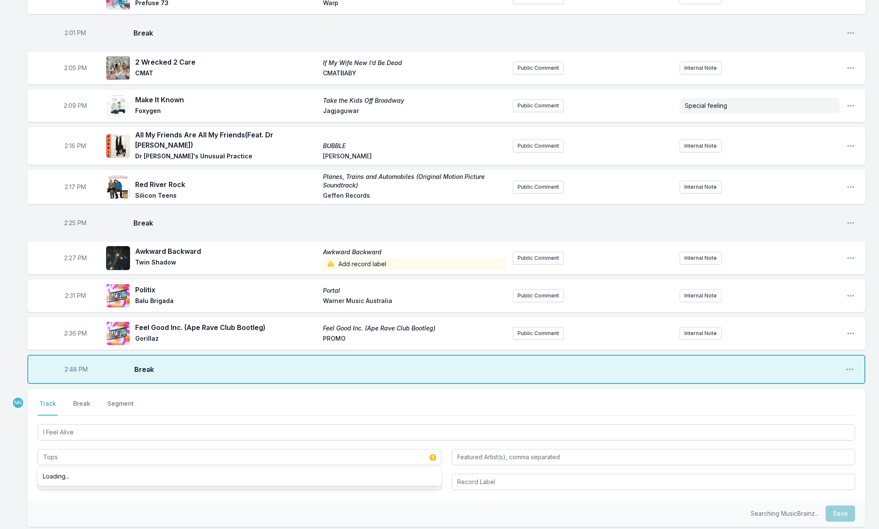
click at [29, 478] on div "Select a tab Track Break Segment Track Break Segment I Feel Alive Tops Loading.…" at bounding box center [446, 444] width 838 height 111
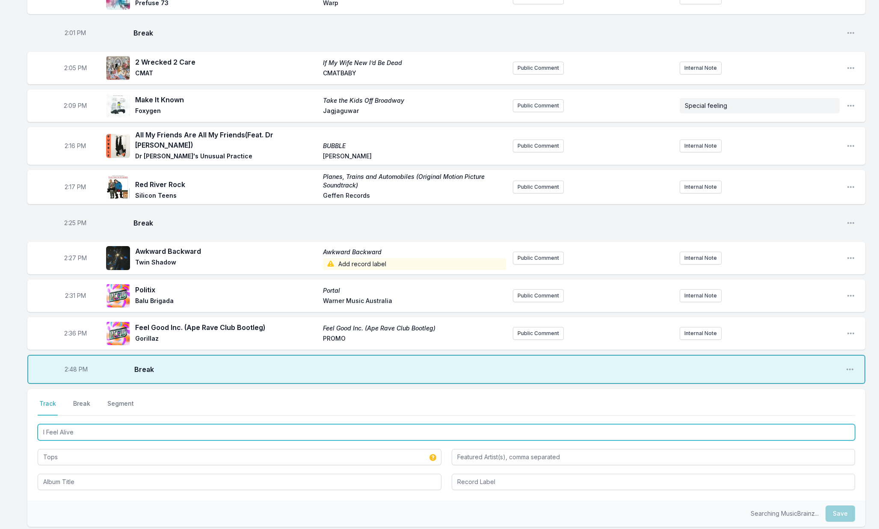
click at [62, 430] on input "I Feel Alive" at bounding box center [446, 432] width 817 height 16
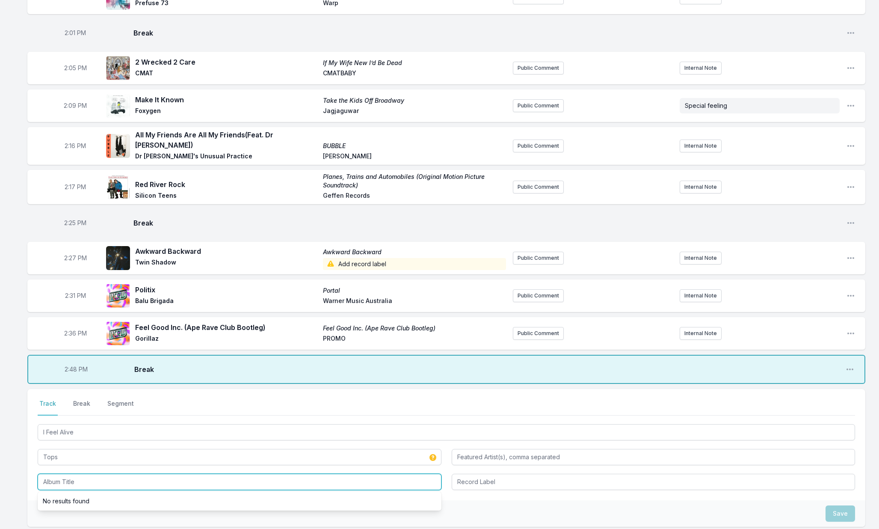
click at [75, 473] on input "Album Title" at bounding box center [240, 481] width 404 height 16
paste input "I Feel Alive"
type input "I Feel Alive"
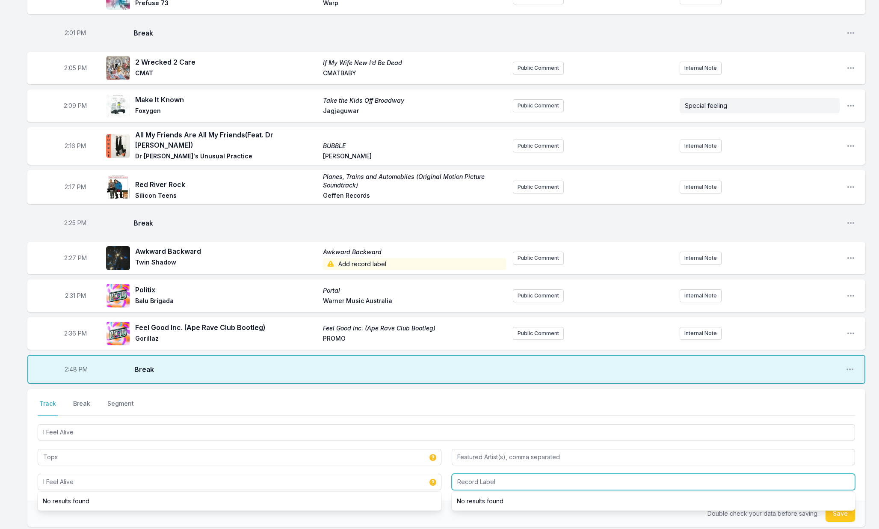
drag, startPoint x: 474, startPoint y: 476, endPoint x: 502, endPoint y: 477, distance: 27.8
click at [474, 476] on input "Record Label" at bounding box center [654, 481] width 404 height 16
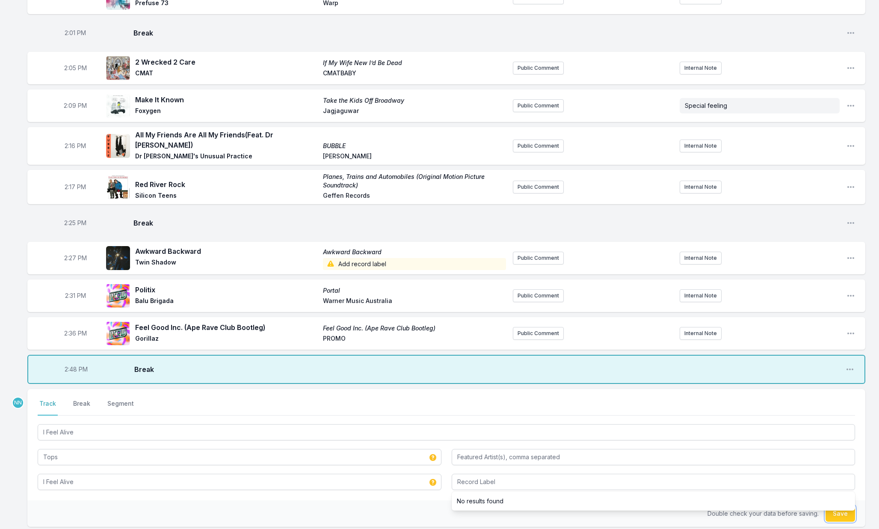
click at [831, 509] on button "Save" at bounding box center [840, 513] width 30 height 16
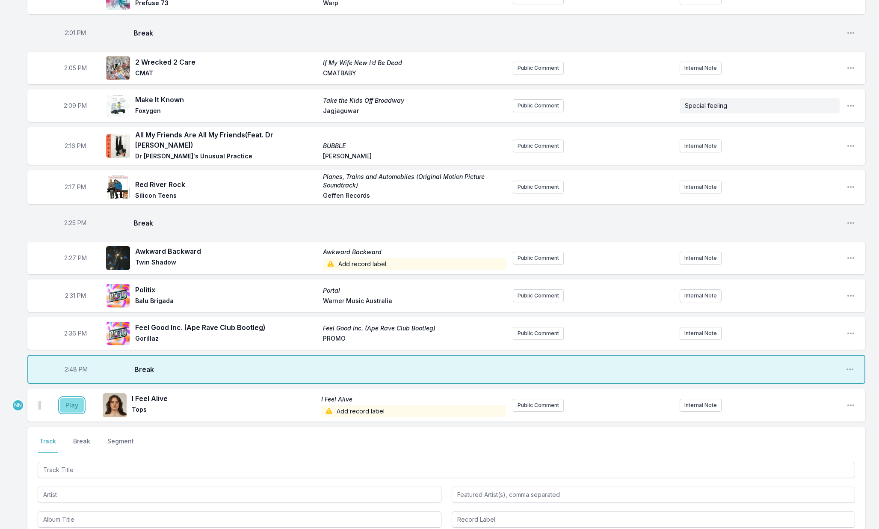
click at [71, 402] on button "Play" at bounding box center [72, 405] width 24 height 15
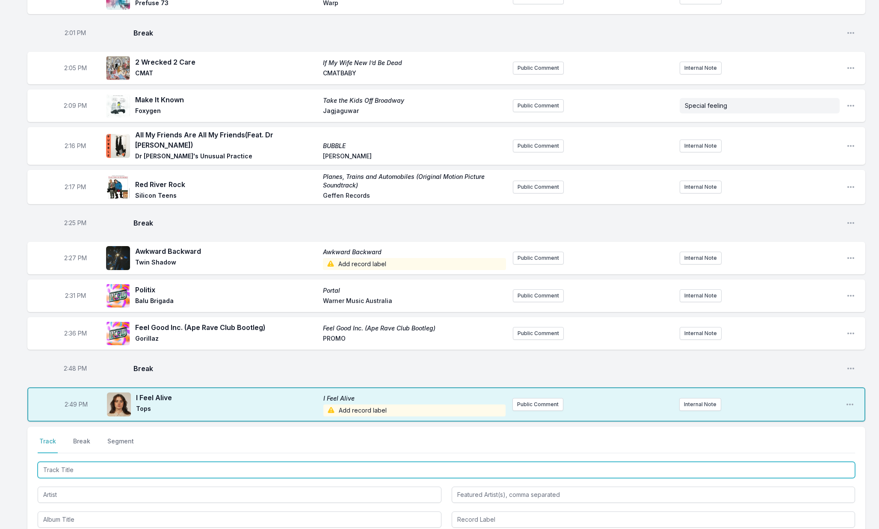
click at [76, 467] on input "Track Title" at bounding box center [446, 469] width 817 height 16
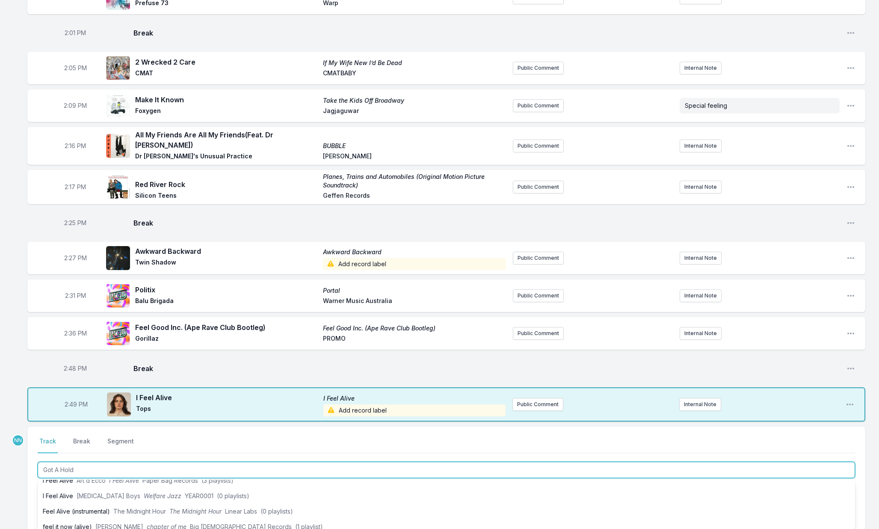
scroll to position [0, 0]
type input "Got A Hold On Me"
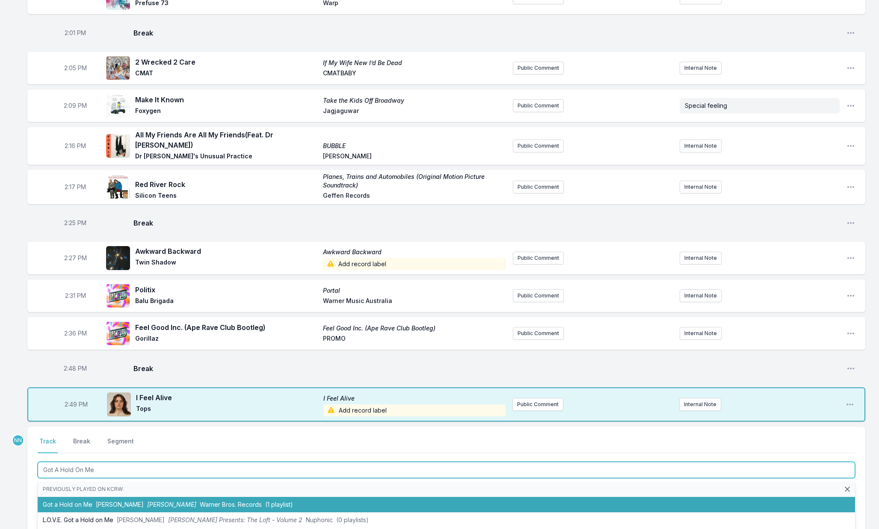
click at [59, 498] on li "Got a Hold on Me [PERSON_NAME] [PERSON_NAME] [PERSON_NAME] Bros. Records (1 pla…" at bounding box center [446, 503] width 817 height 15
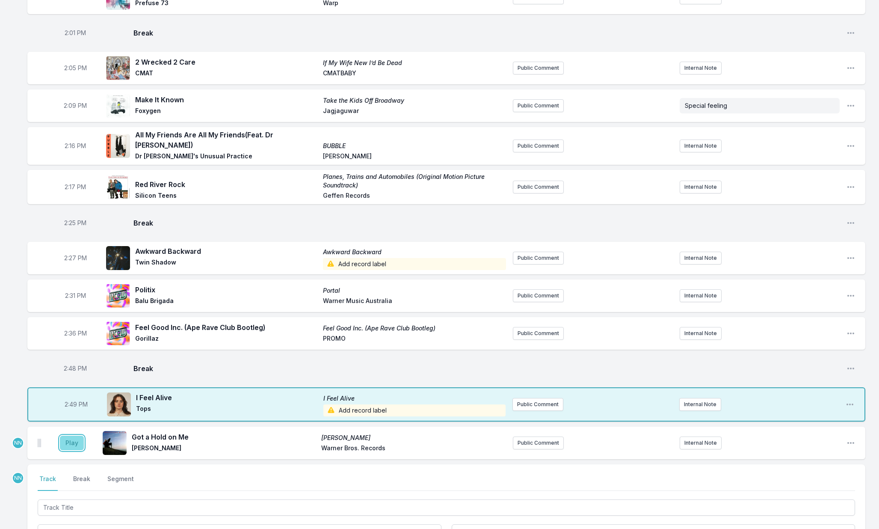
click at [72, 435] on button "Play" at bounding box center [72, 442] width 24 height 15
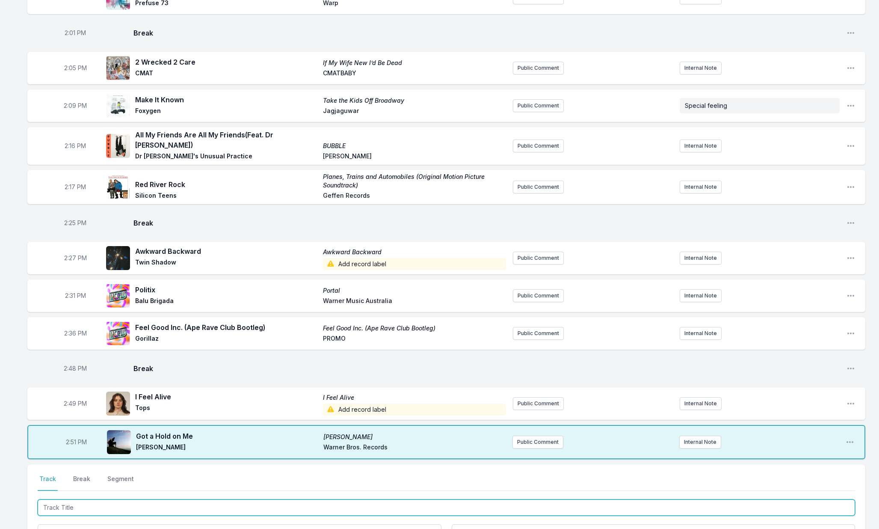
click at [64, 502] on input "Track Title" at bounding box center [446, 507] width 817 height 16
click at [67, 503] on input "Track Title" at bounding box center [446, 507] width 817 height 16
type input "Just"
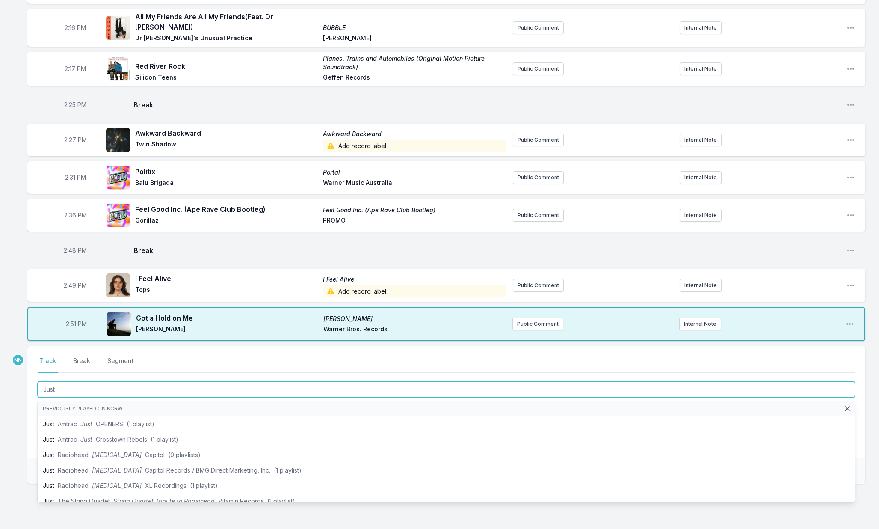
scroll to position [1244, 0]
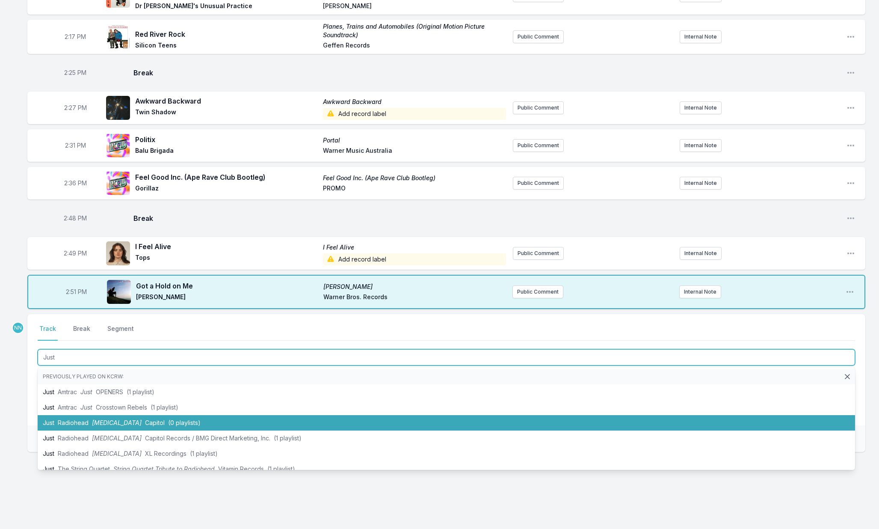
click at [97, 419] on span "[MEDICAL_DATA]" at bounding box center [117, 422] width 50 height 7
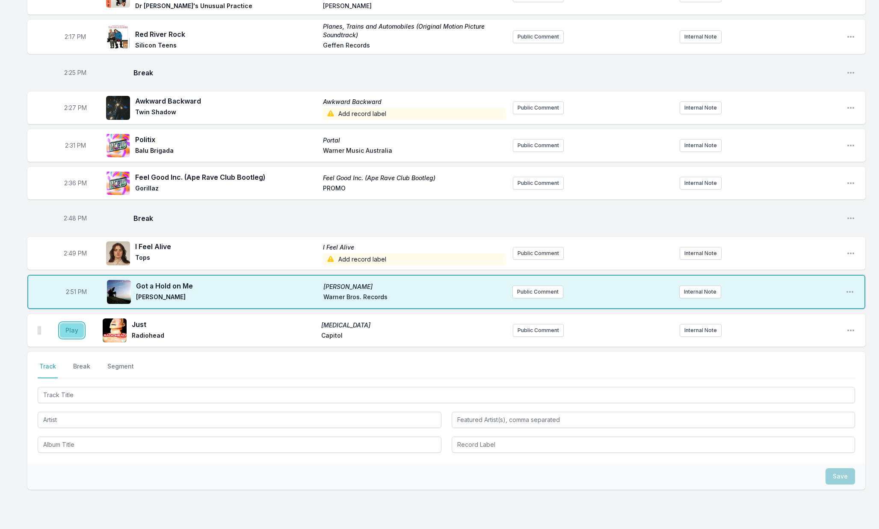
click at [74, 329] on button "Play" at bounding box center [72, 330] width 24 height 15
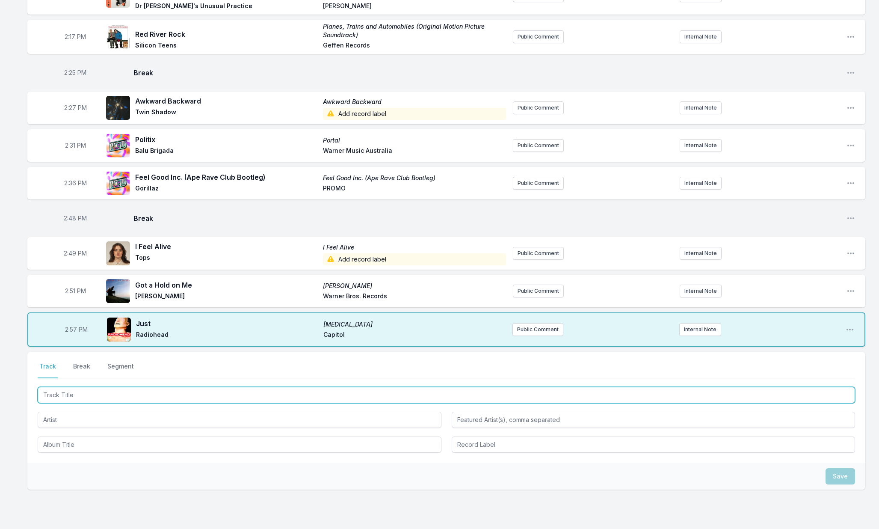
click at [73, 387] on input "Track Title" at bounding box center [446, 395] width 817 height 16
type input "September Song"
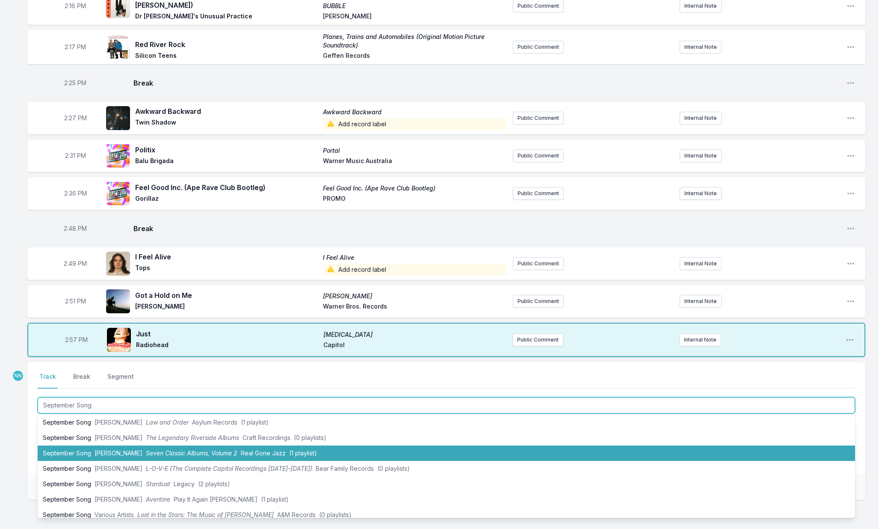
scroll to position [224, 0]
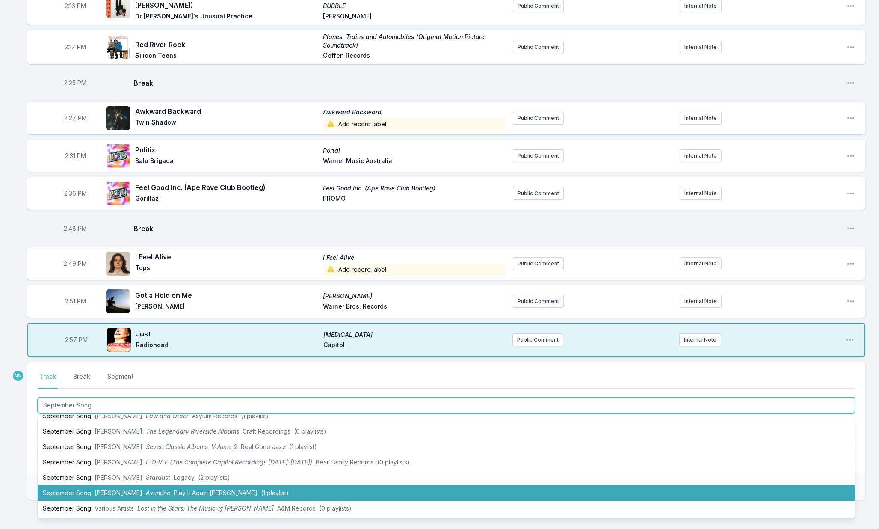
click at [97, 489] on span "[PERSON_NAME]" at bounding box center [118, 492] width 48 height 7
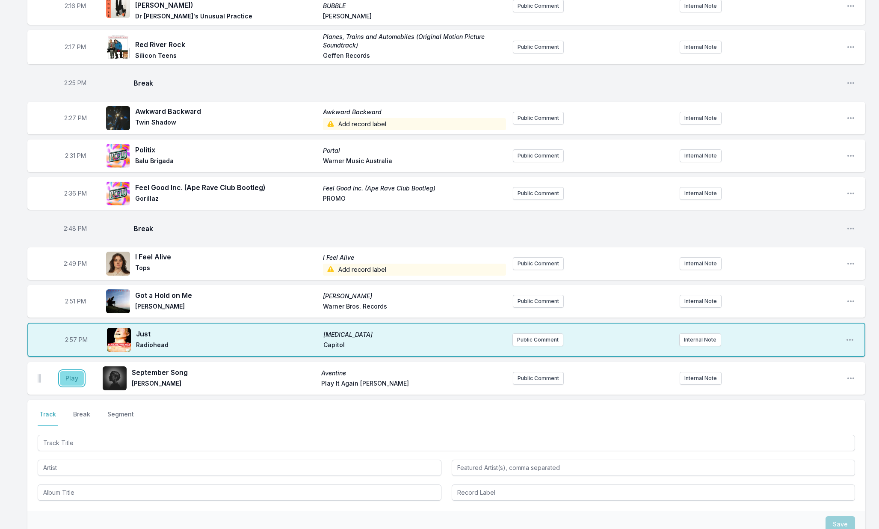
click at [75, 375] on button "Play" at bounding box center [72, 378] width 24 height 15
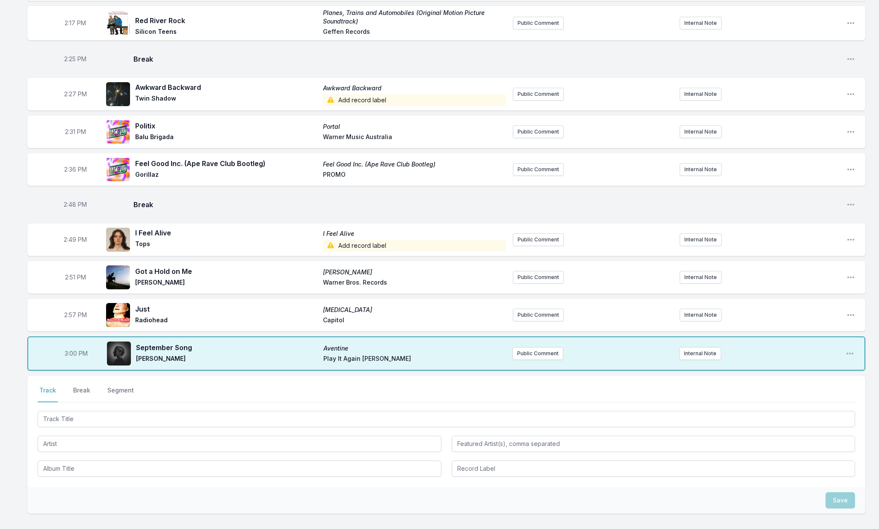
scroll to position [1269, 0]
